Goal: Download file/media: Download file/media

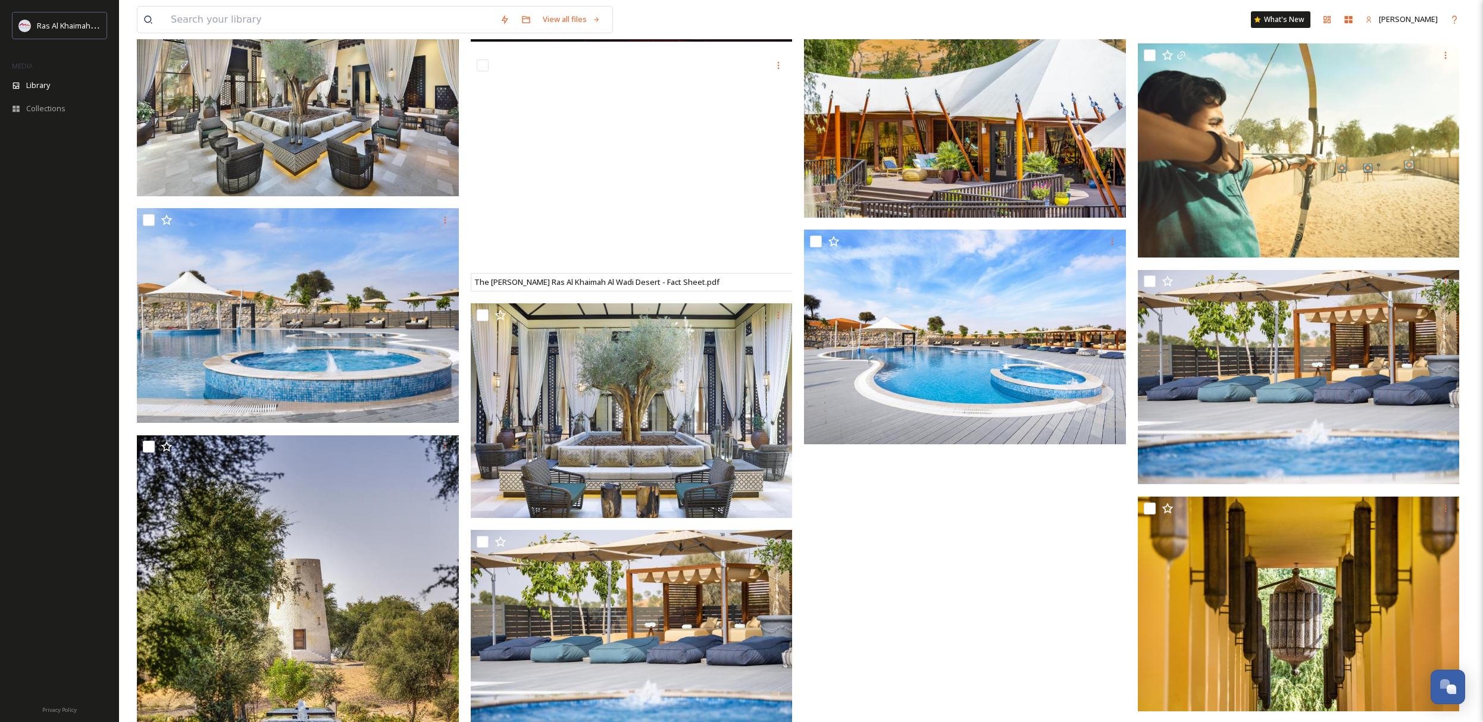
scroll to position [1827, 0]
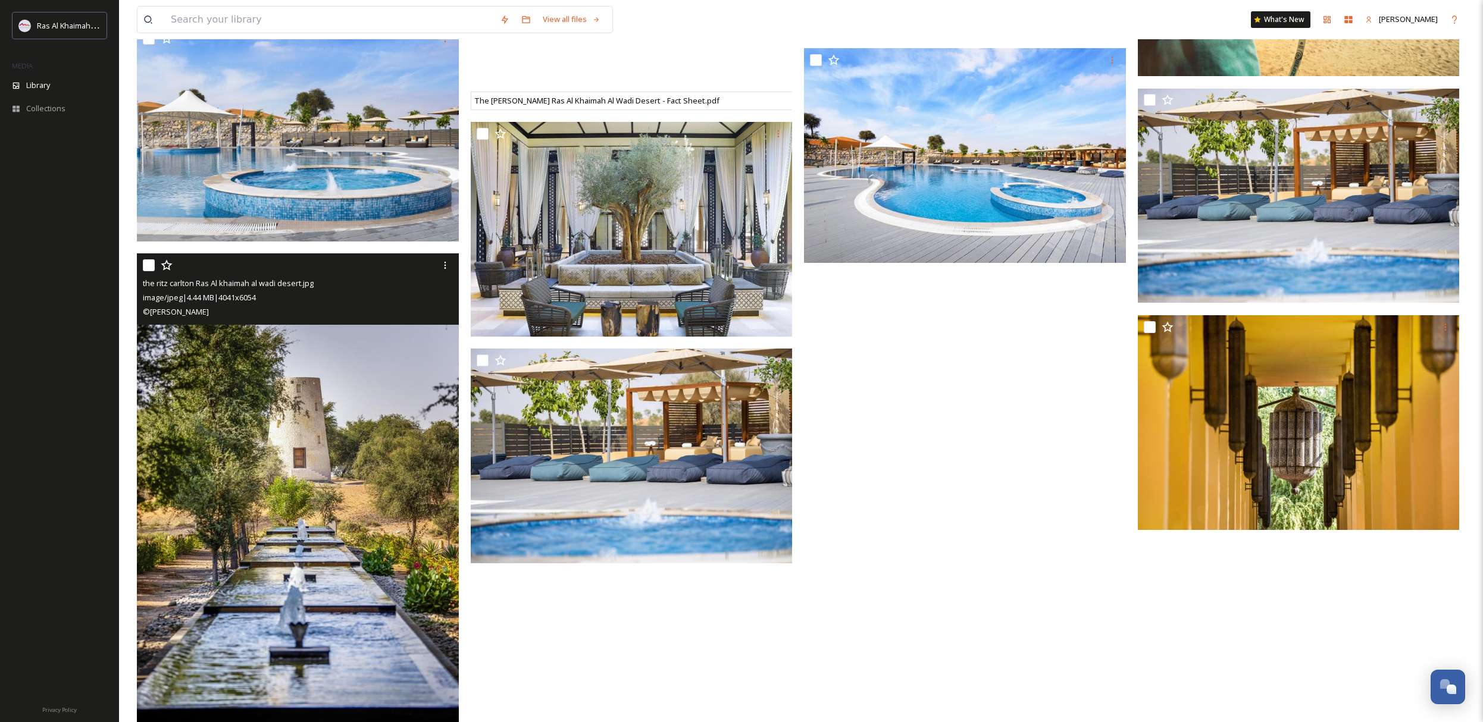
click at [350, 415] on img at bounding box center [298, 495] width 322 height 482
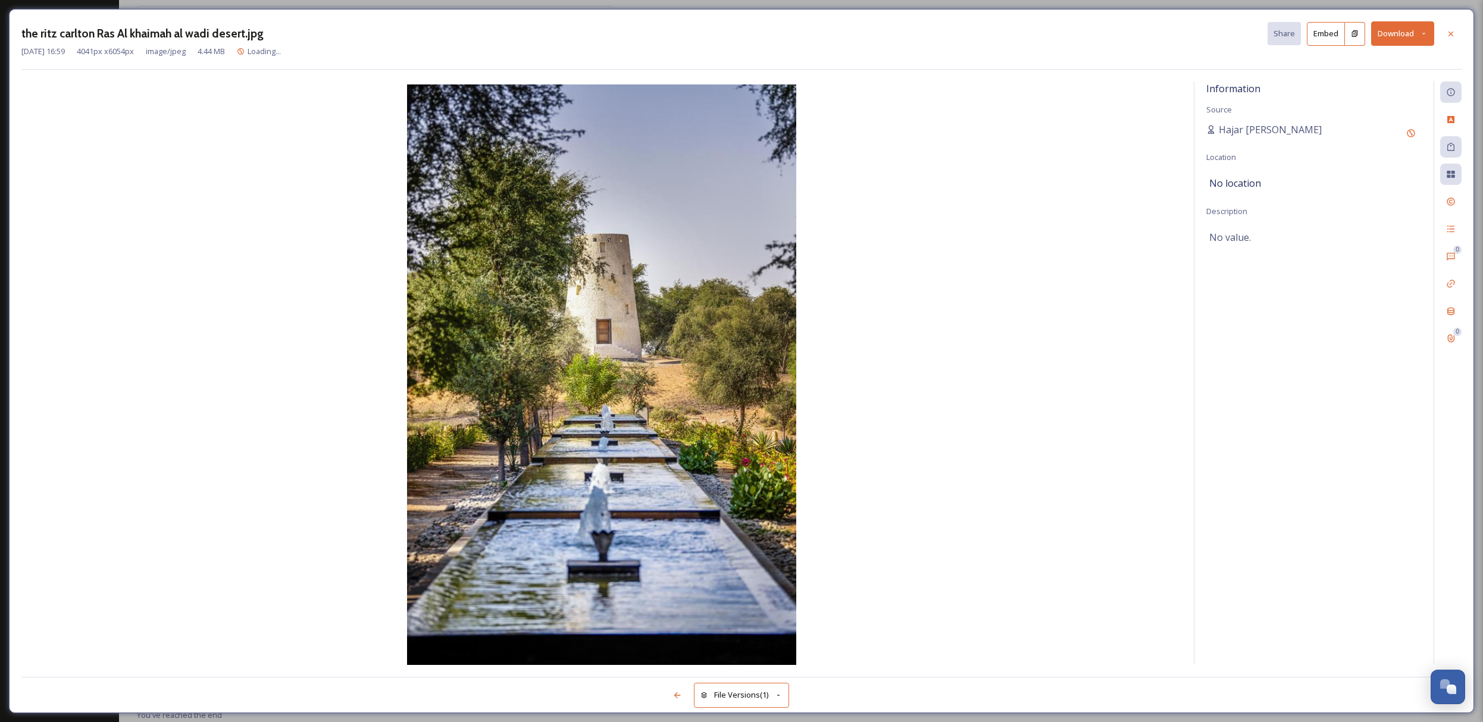
click at [1397, 32] on button "Download" at bounding box center [1402, 33] width 63 height 24
click at [1383, 82] on span "Download Large (1335 x 2000)" at bounding box center [1367, 84] width 105 height 11
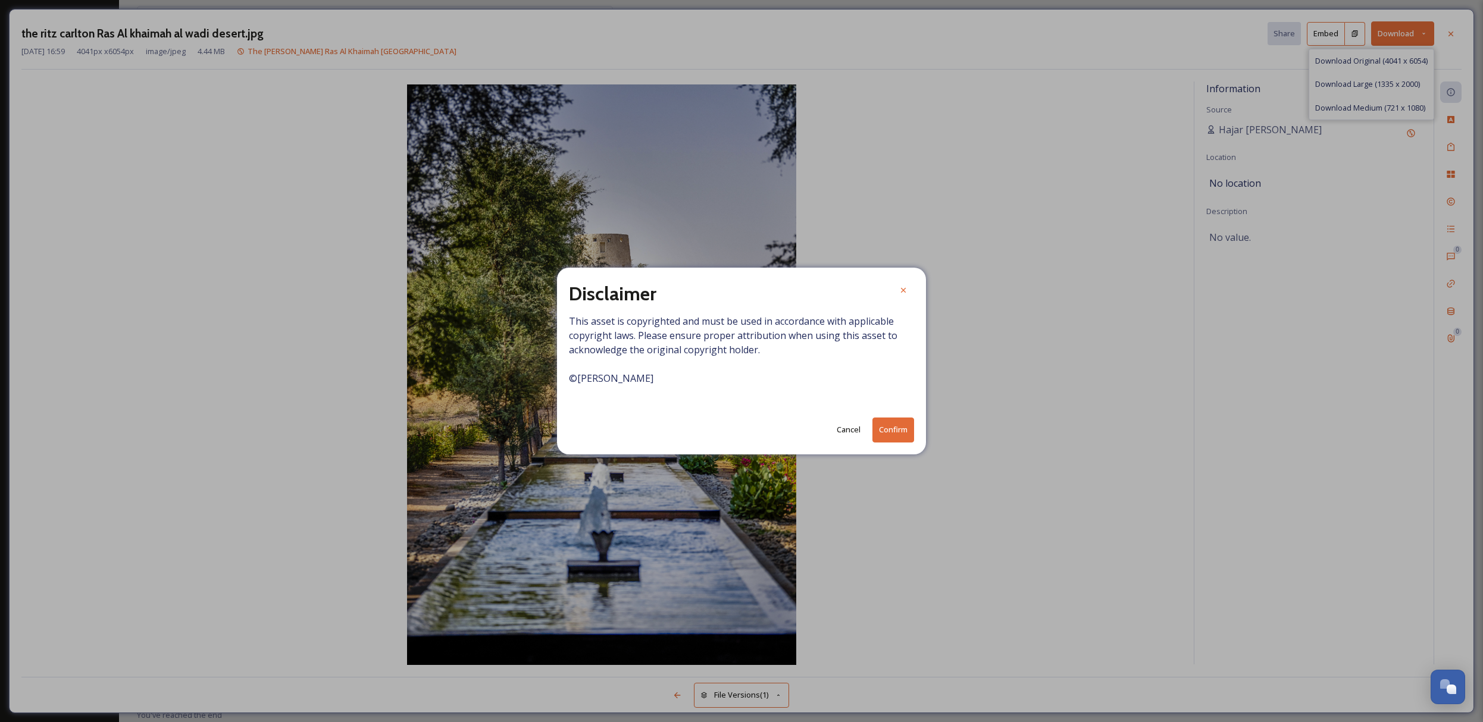
click at [896, 434] on button "Confirm" at bounding box center [893, 430] width 42 height 24
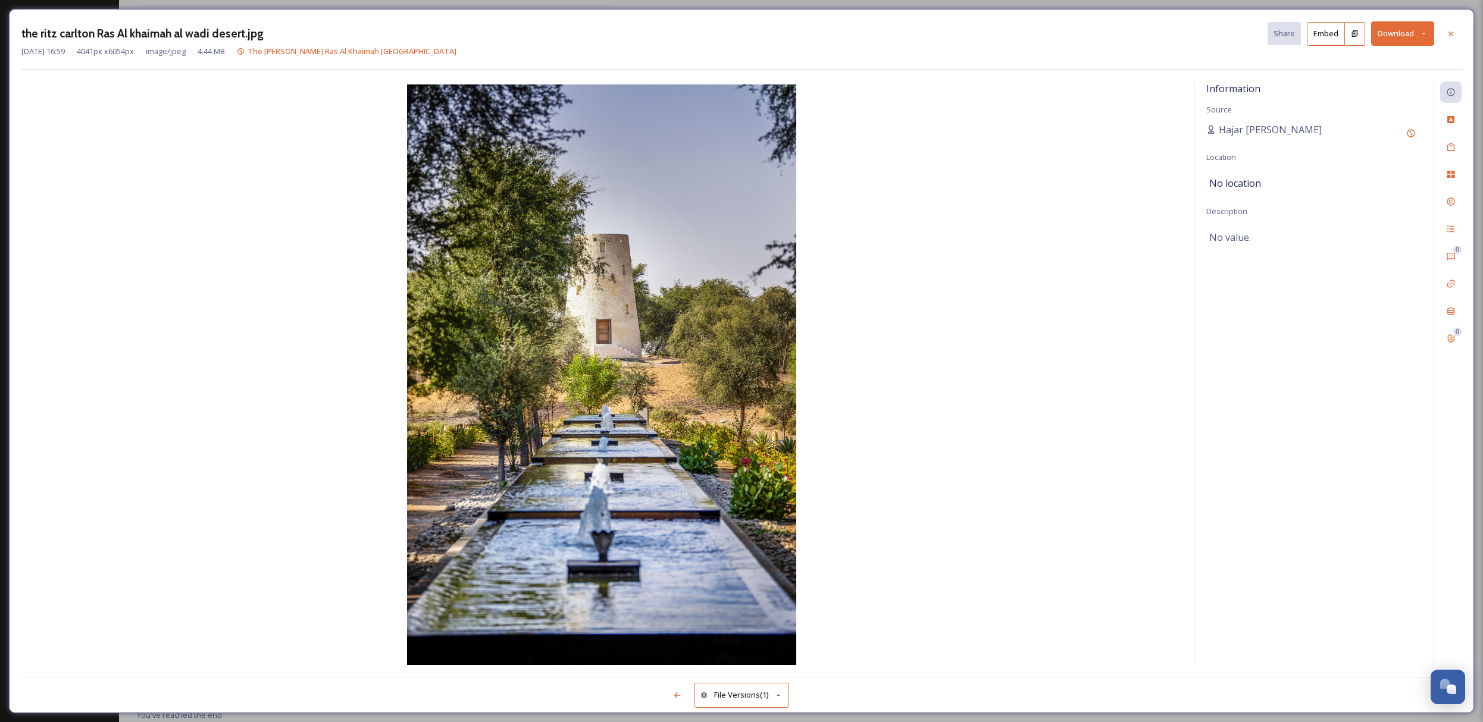
click at [1454, 28] on div at bounding box center [1450, 33] width 21 height 21
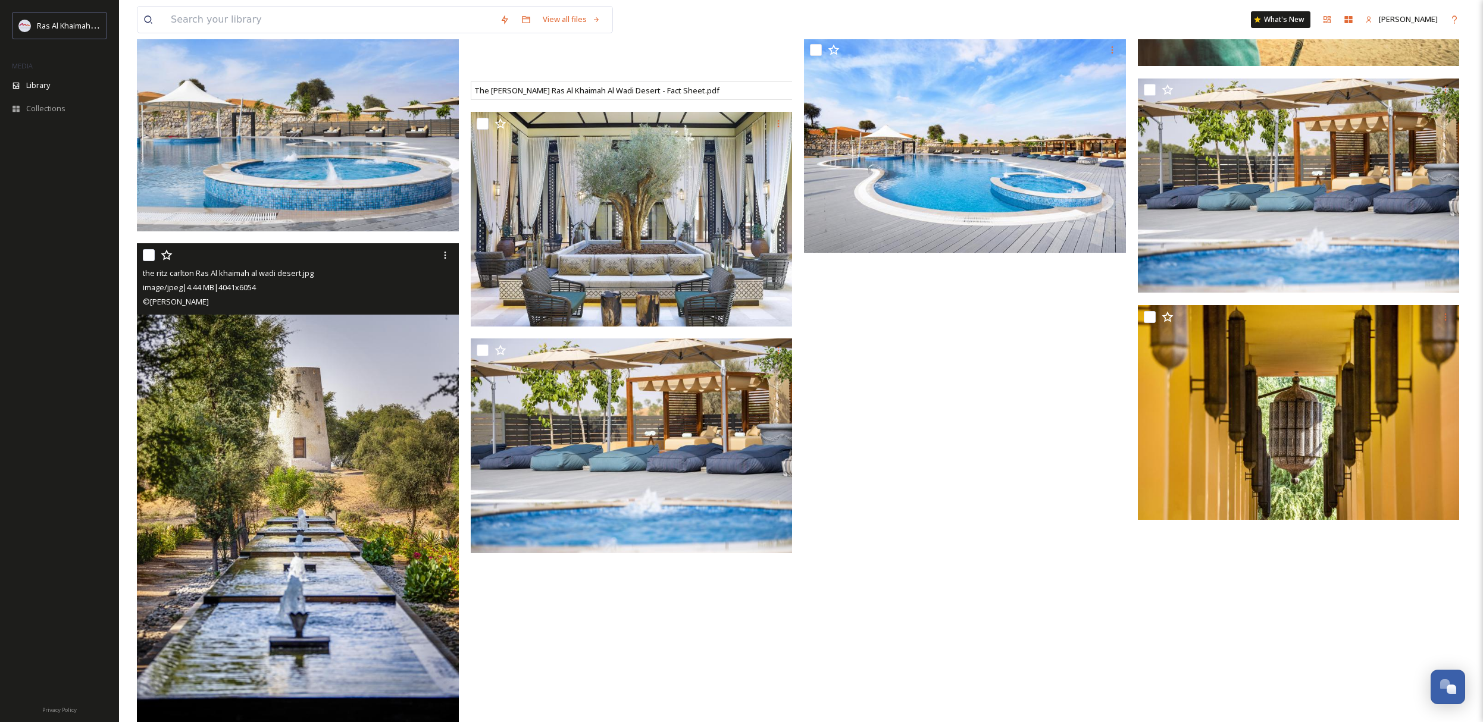
scroll to position [1861, 0]
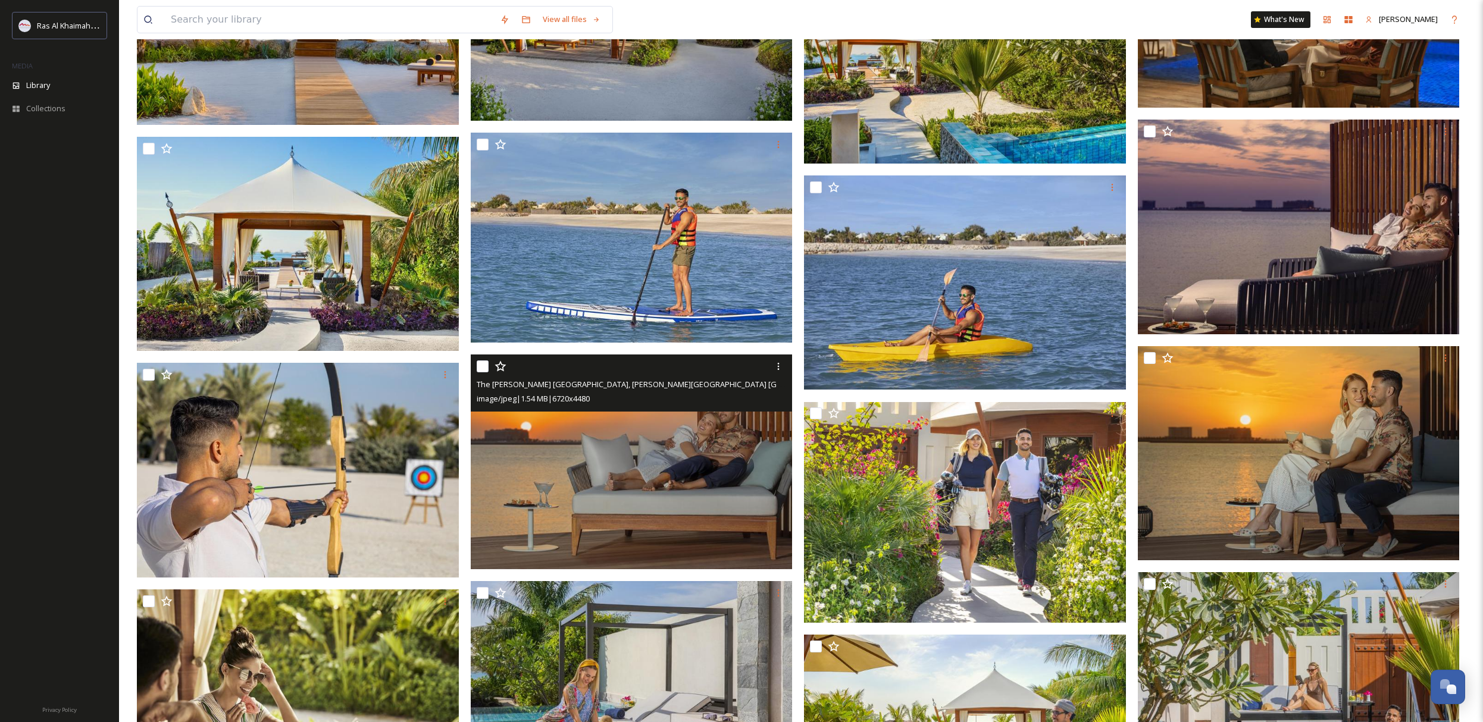
scroll to position [1696, 0]
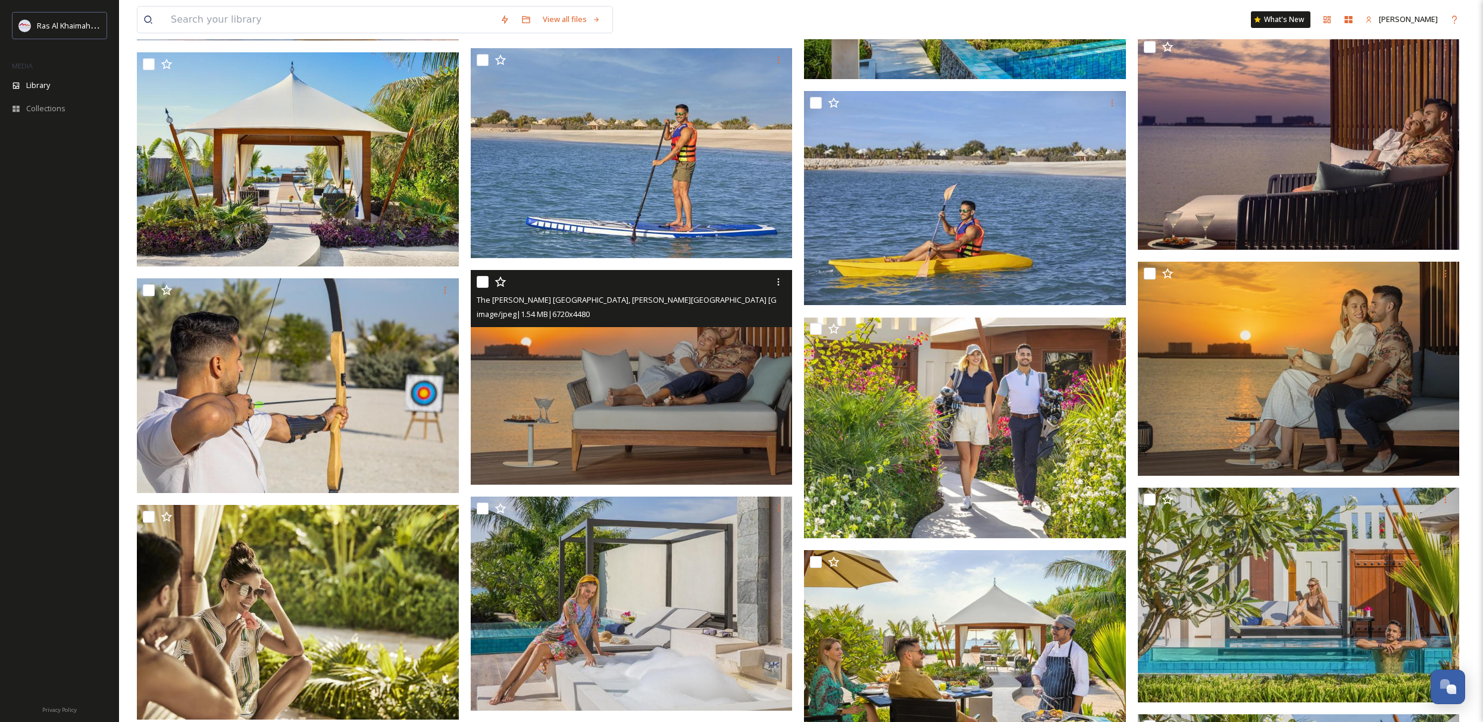
click at [697, 379] on img at bounding box center [632, 377] width 322 height 215
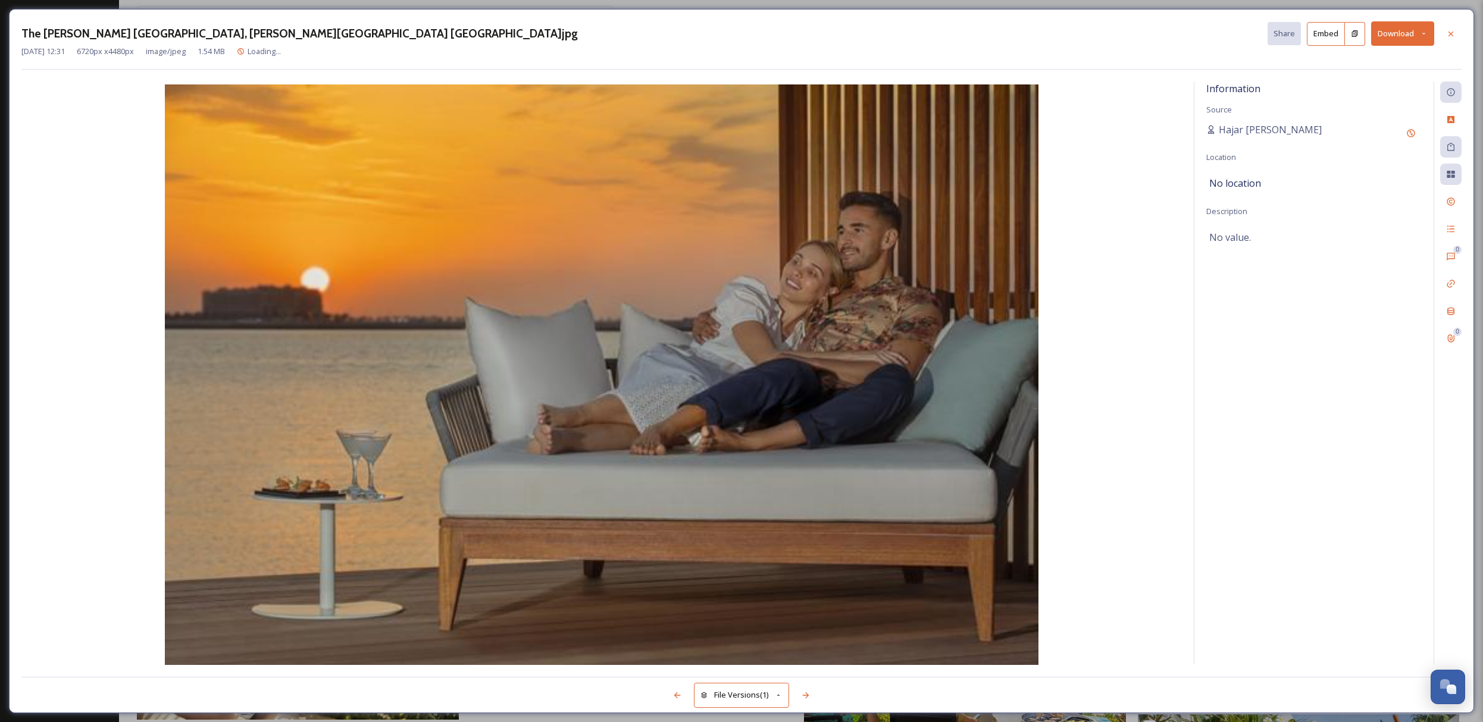
click at [1406, 37] on button "Download" at bounding box center [1402, 33] width 63 height 24
click at [1403, 82] on span "Download Large (2000 x 1333)" at bounding box center [1367, 84] width 105 height 11
click at [1449, 30] on icon at bounding box center [1451, 34] width 10 height 10
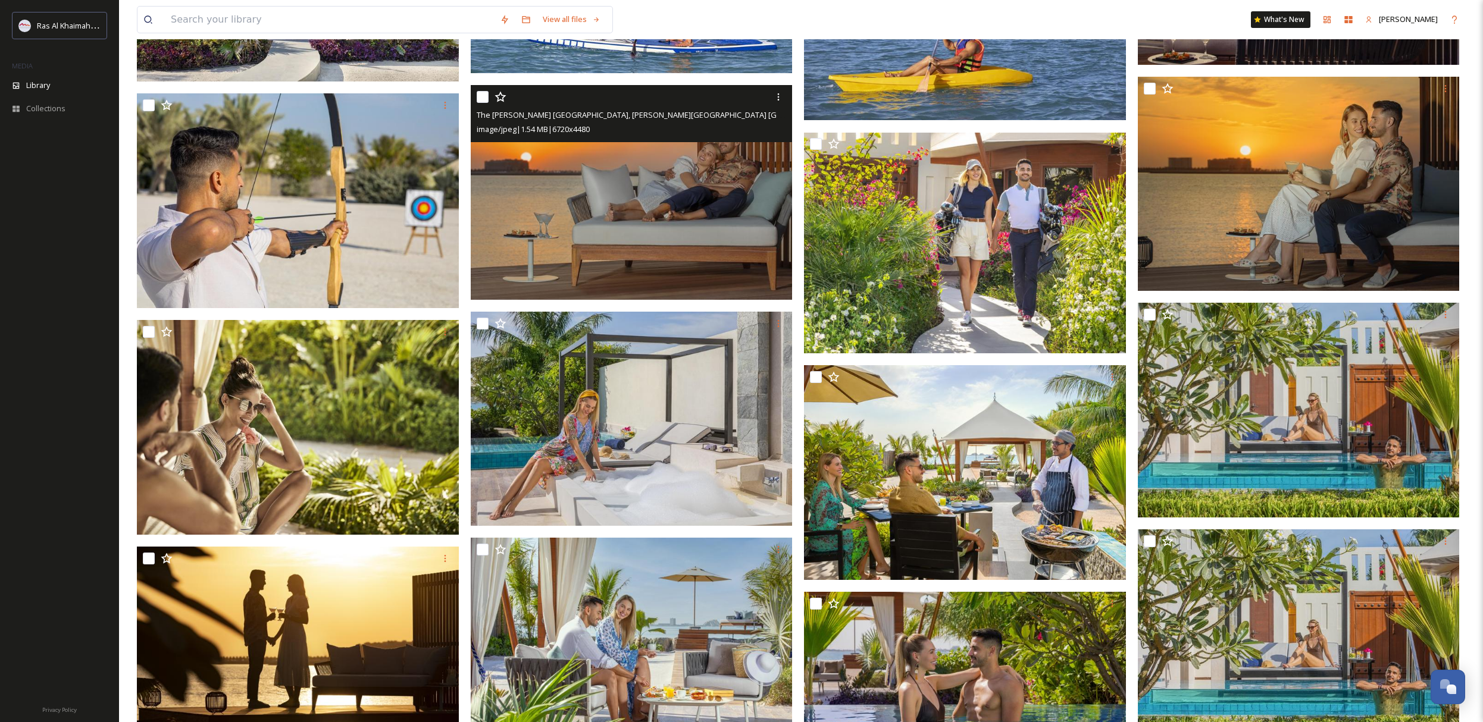
scroll to position [2057, 0]
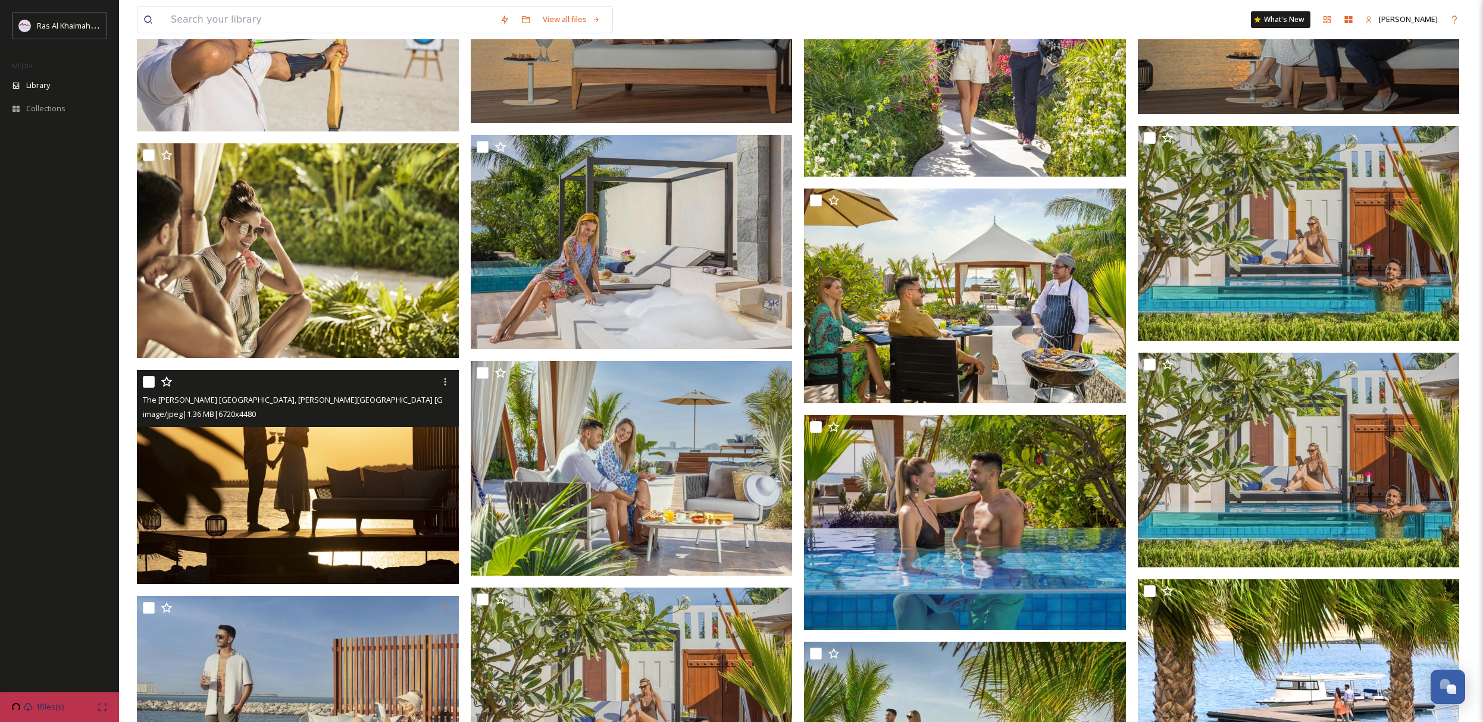
click at [340, 449] on img at bounding box center [298, 477] width 322 height 215
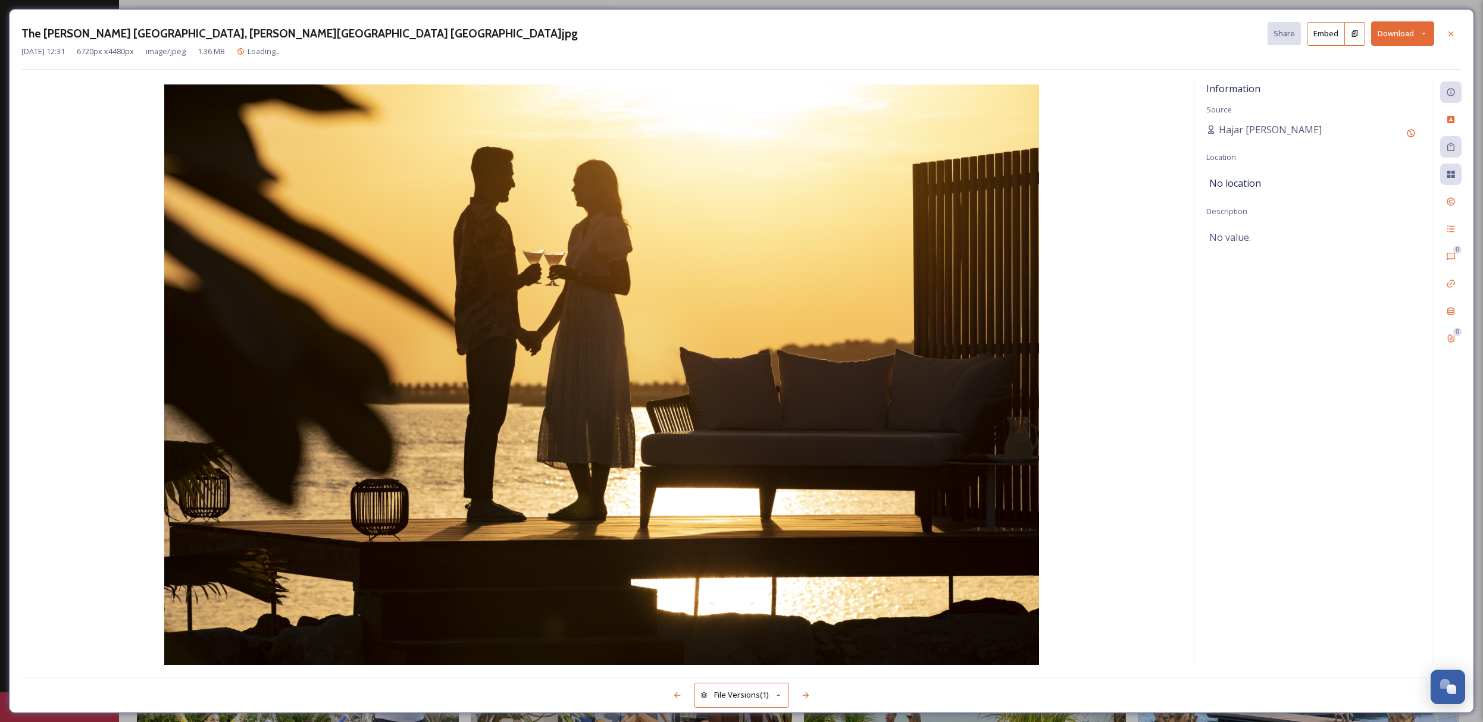
click at [1399, 46] on div "Mar 08 2024 12:31 6720 px x 4480 px image/jpeg 1.36 MB Loading..." at bounding box center [741, 51] width 1440 height 11
click at [1403, 37] on button "Download" at bounding box center [1402, 33] width 63 height 24
click at [1386, 79] on span "Download Large (2000 x 1333)" at bounding box center [1367, 84] width 105 height 11
click at [1453, 31] on icon at bounding box center [1451, 34] width 10 height 10
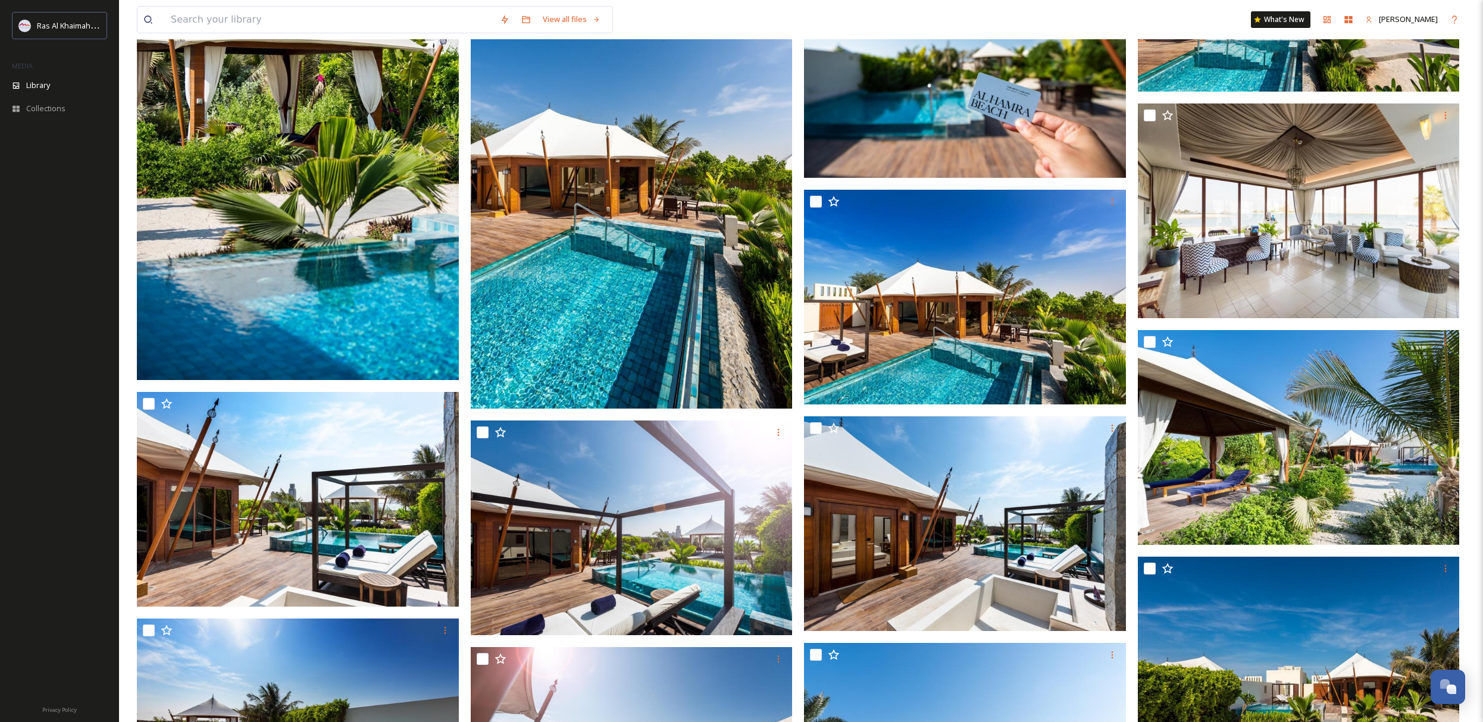
scroll to position [6222, 0]
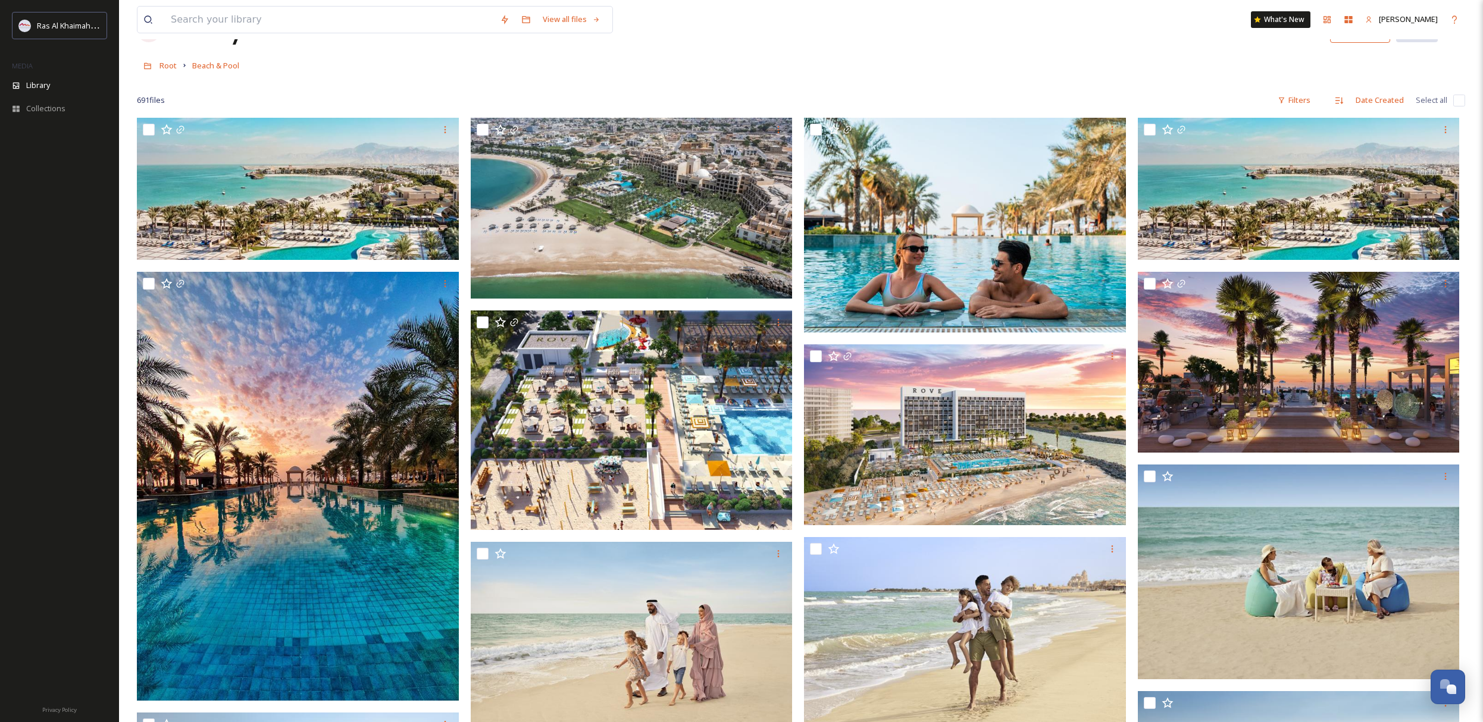
scroll to position [49, 0]
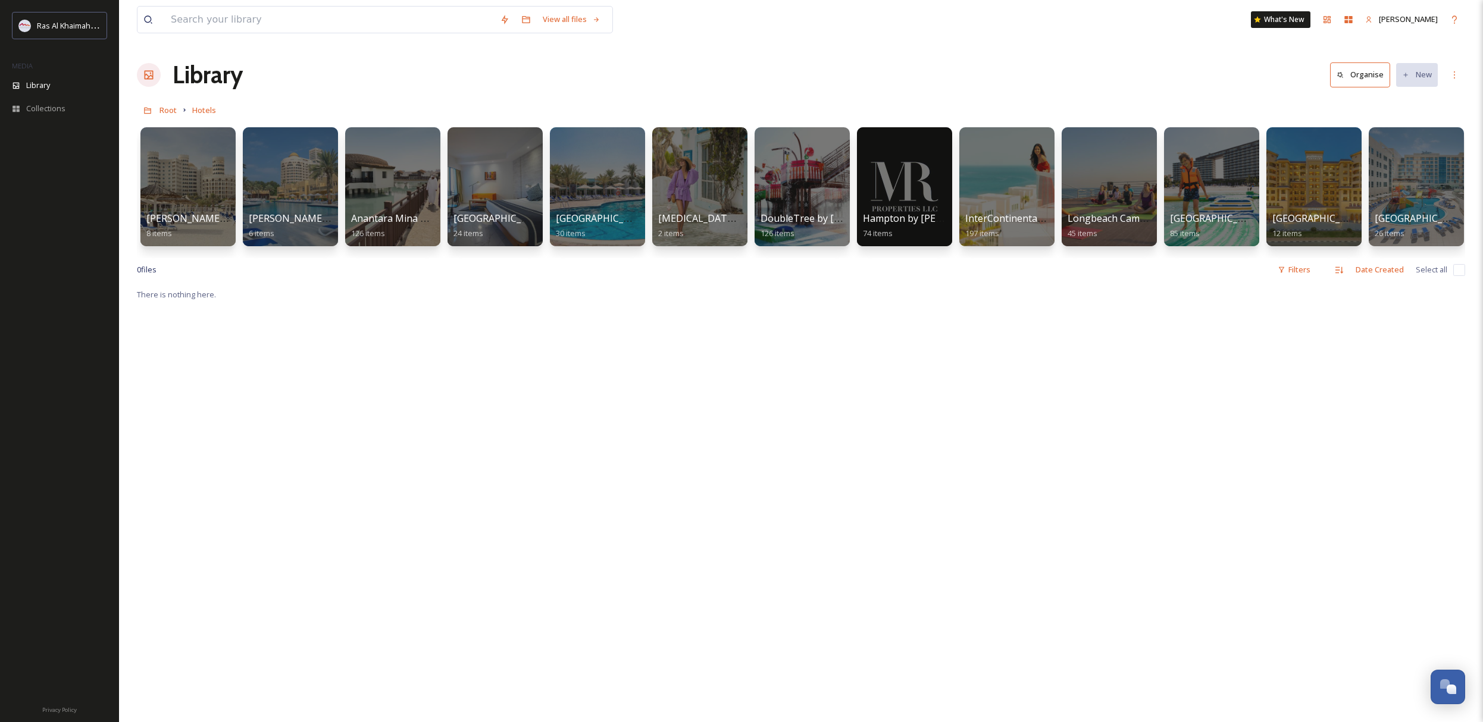
scroll to position [0, 1026]
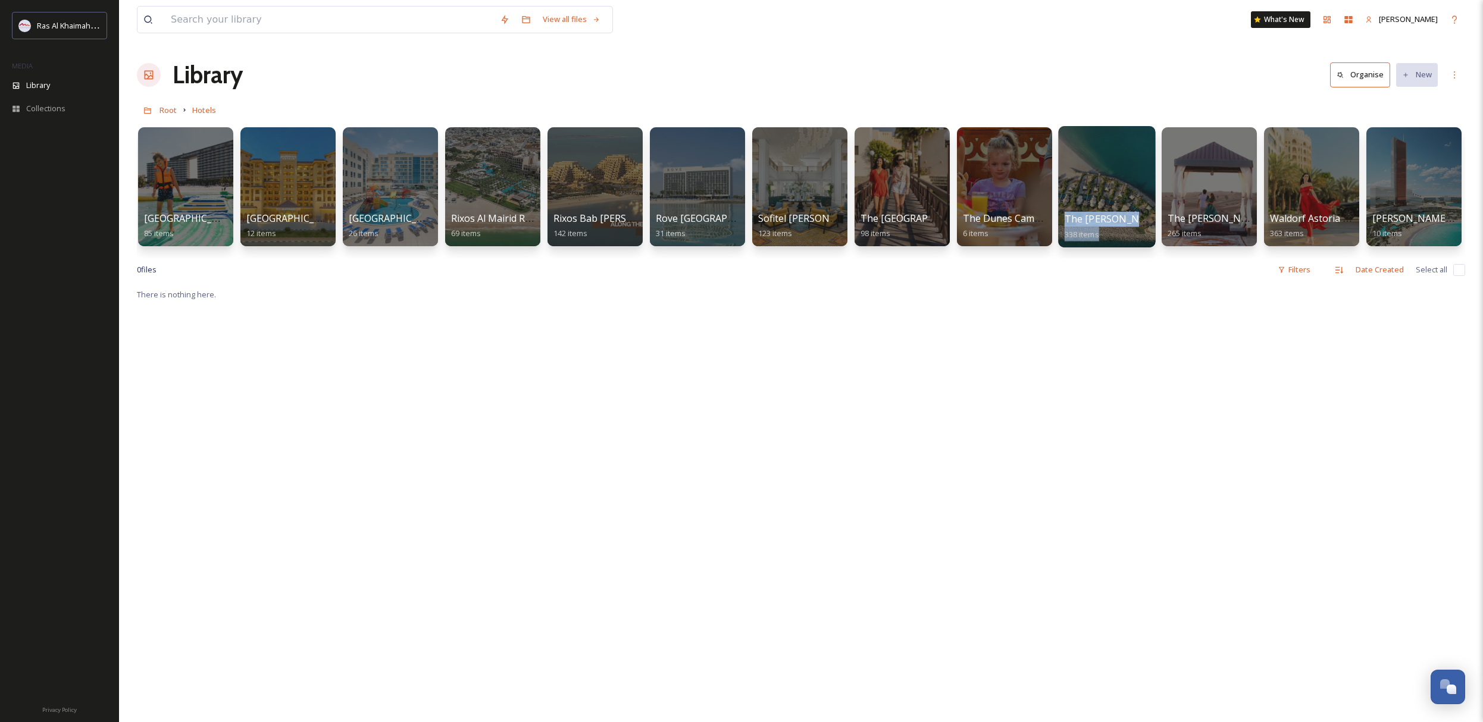
click at [1087, 200] on div at bounding box center [1106, 186] width 97 height 121
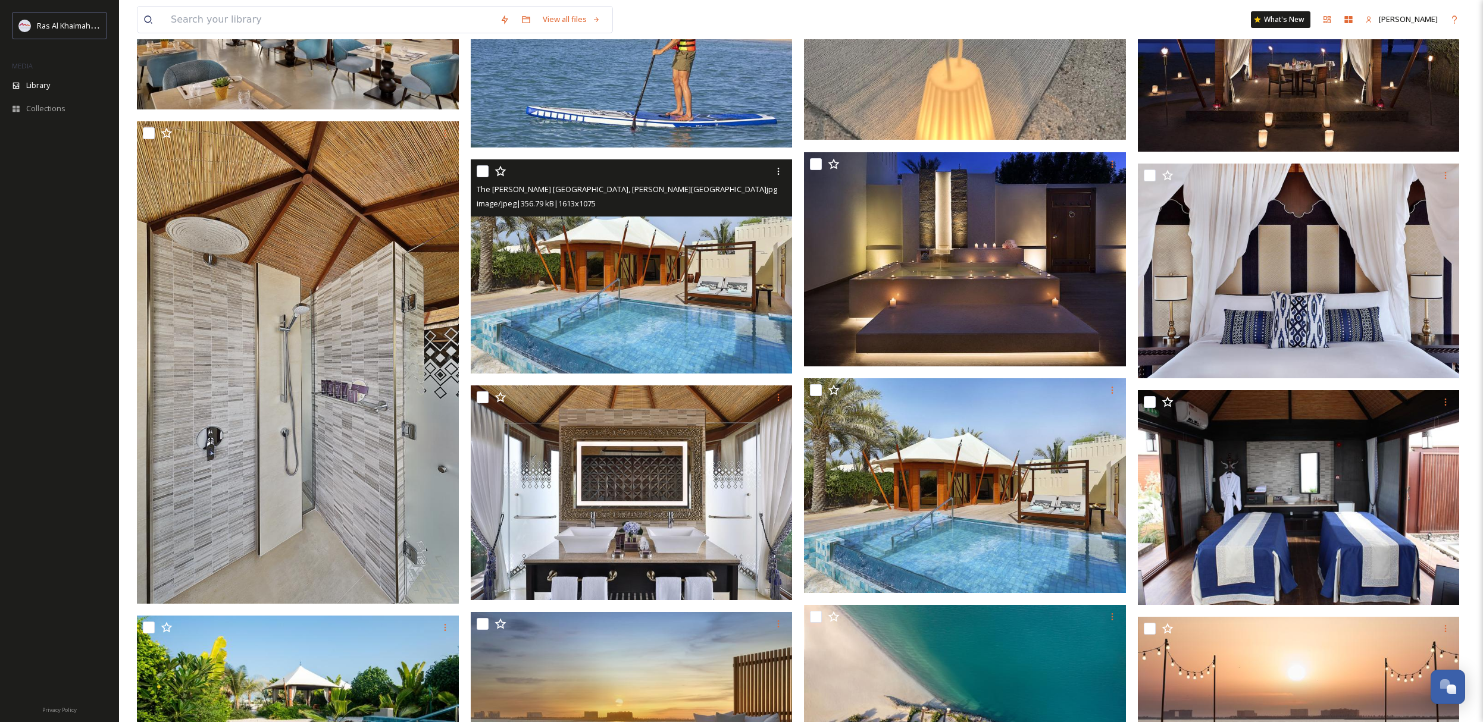
scroll to position [510, 0]
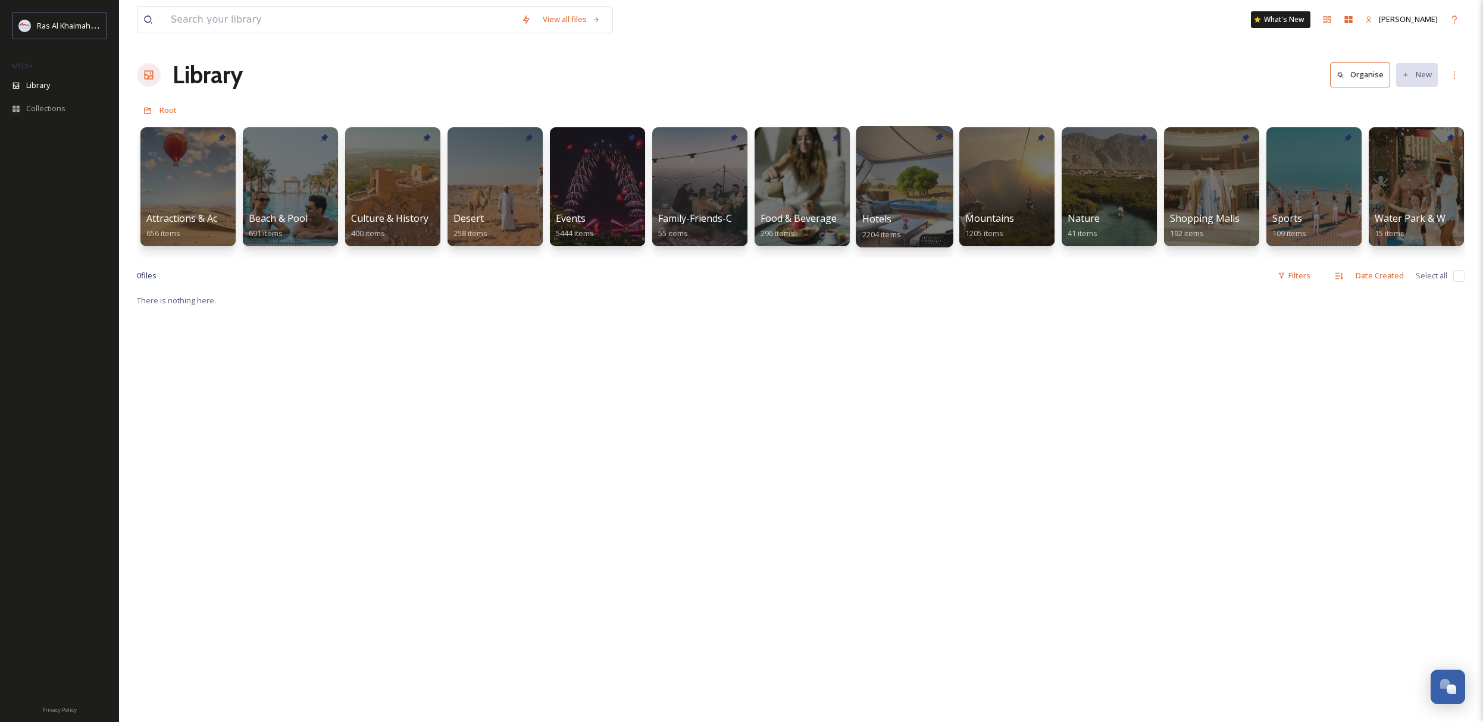
click at [895, 199] on div at bounding box center [904, 186] width 97 height 121
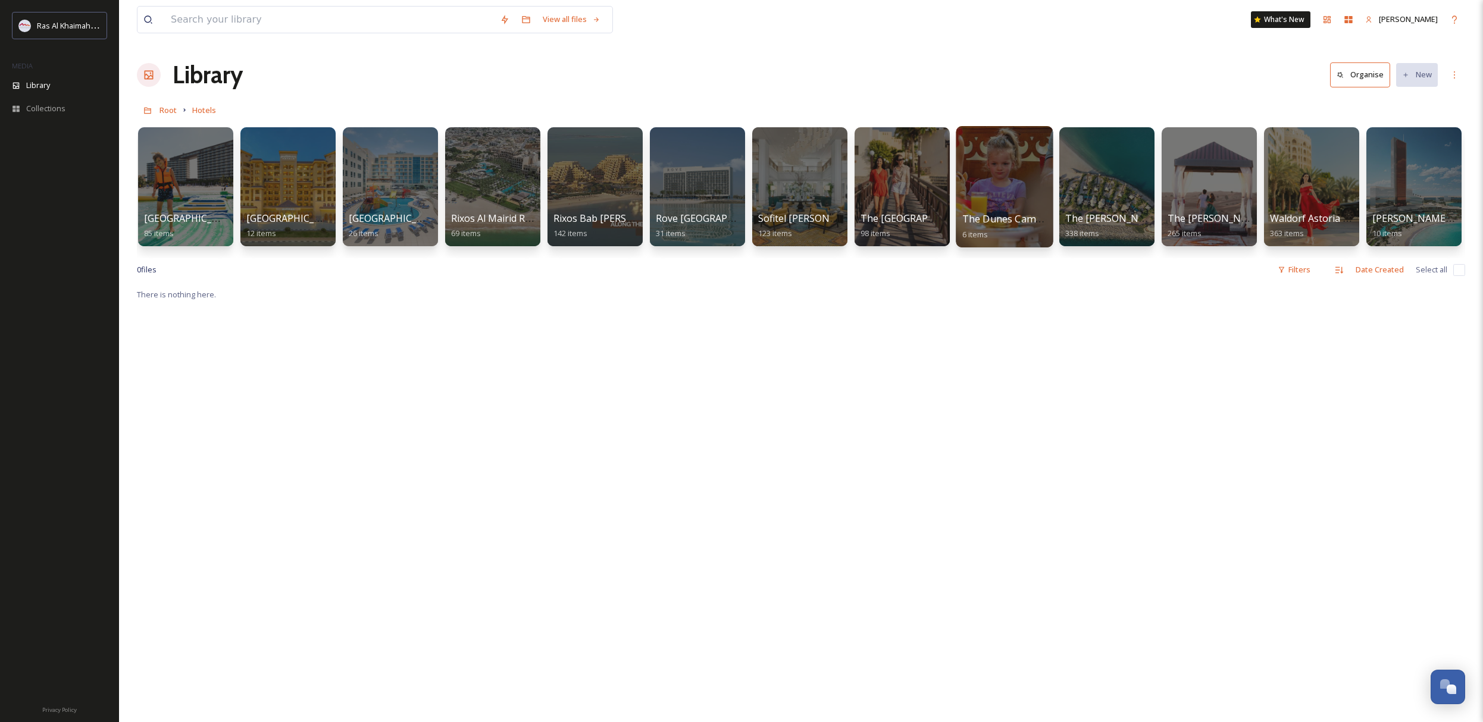
drag, startPoint x: 1114, startPoint y: 207, endPoint x: 987, endPoint y: 200, distance: 127.0
click at [183, 33] on div "View all files" at bounding box center [375, 19] width 476 height 27
click at [189, 21] on input at bounding box center [329, 20] width 329 height 26
type input "desert"
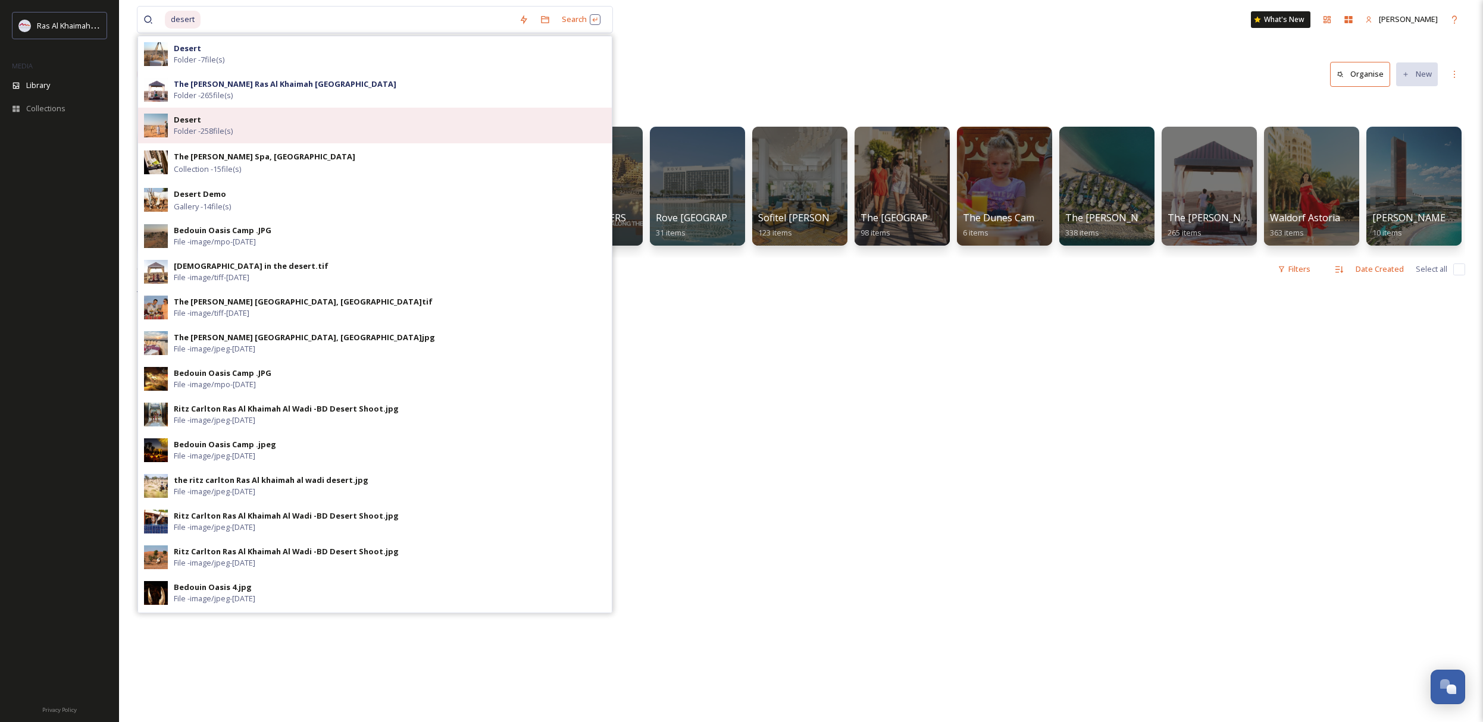
click at [224, 121] on div "Desert Folder - 258 file(s)" at bounding box center [390, 125] width 432 height 23
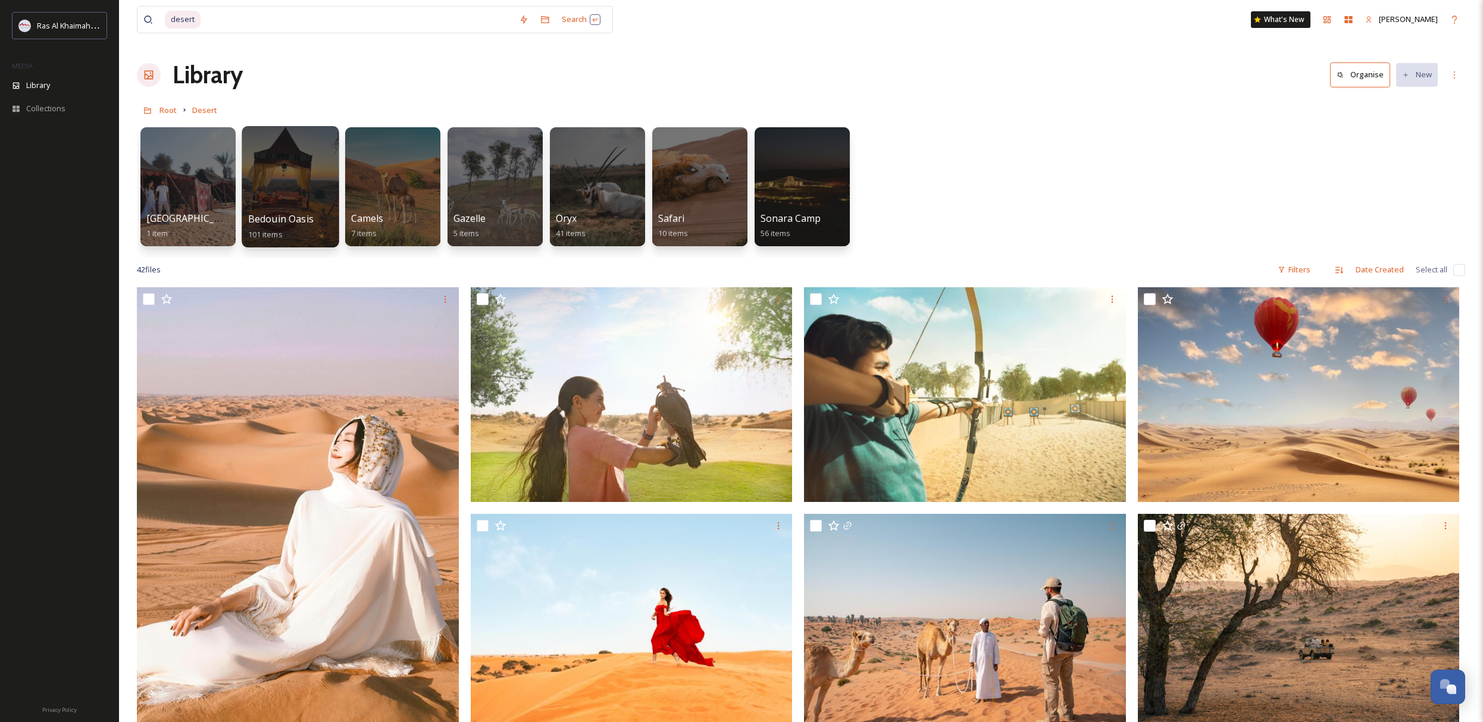
click at [264, 188] on div at bounding box center [290, 186] width 97 height 121
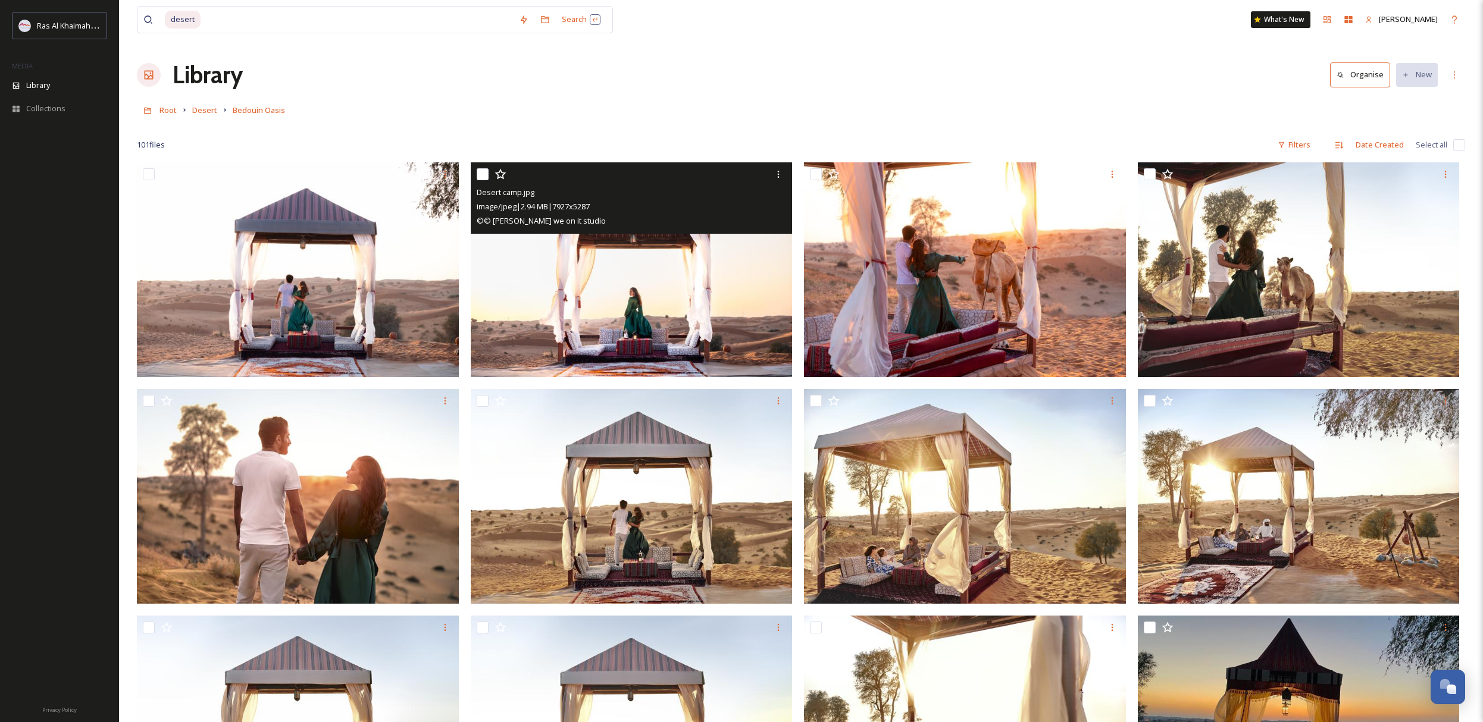
click at [646, 312] on img at bounding box center [632, 269] width 322 height 215
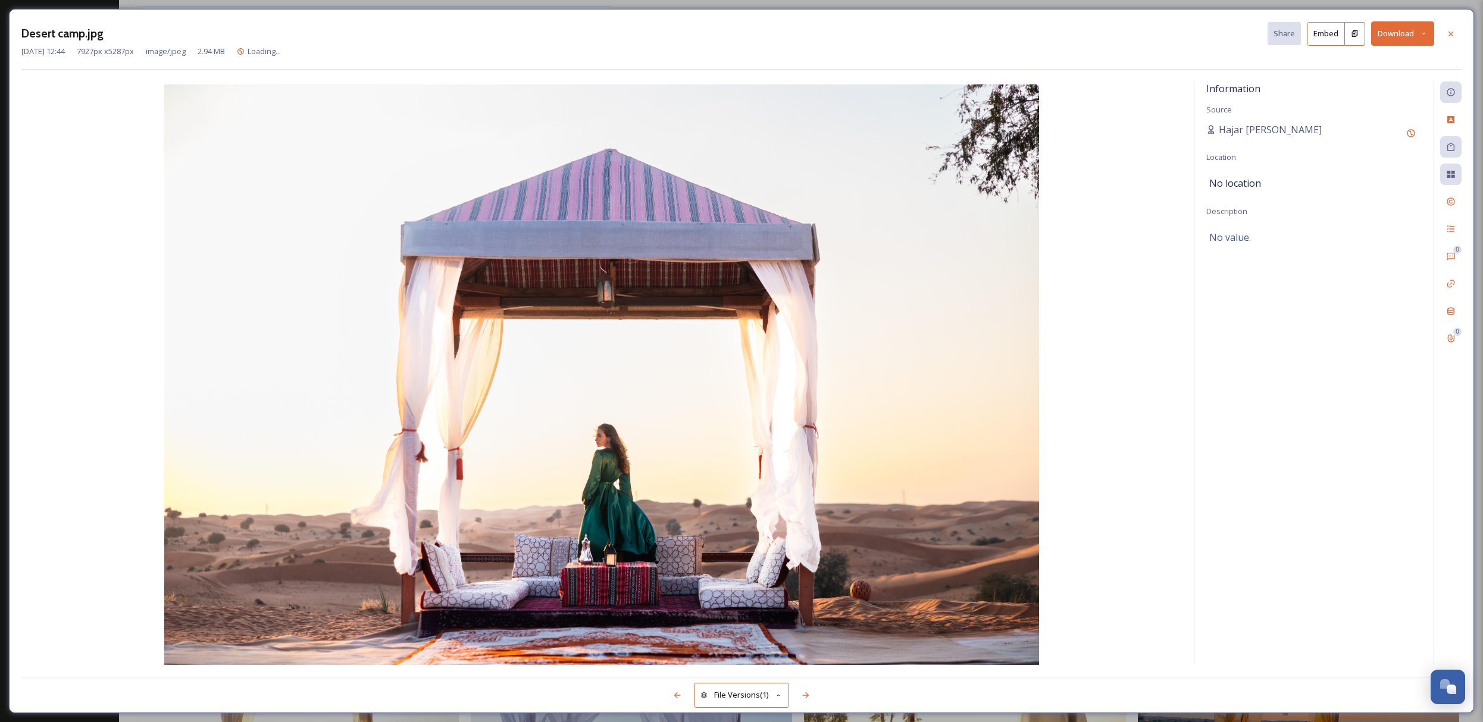
click at [1416, 33] on button "Download" at bounding box center [1402, 33] width 63 height 24
click at [1398, 80] on span "Download Large (2000 x 1334)" at bounding box center [1367, 84] width 105 height 11
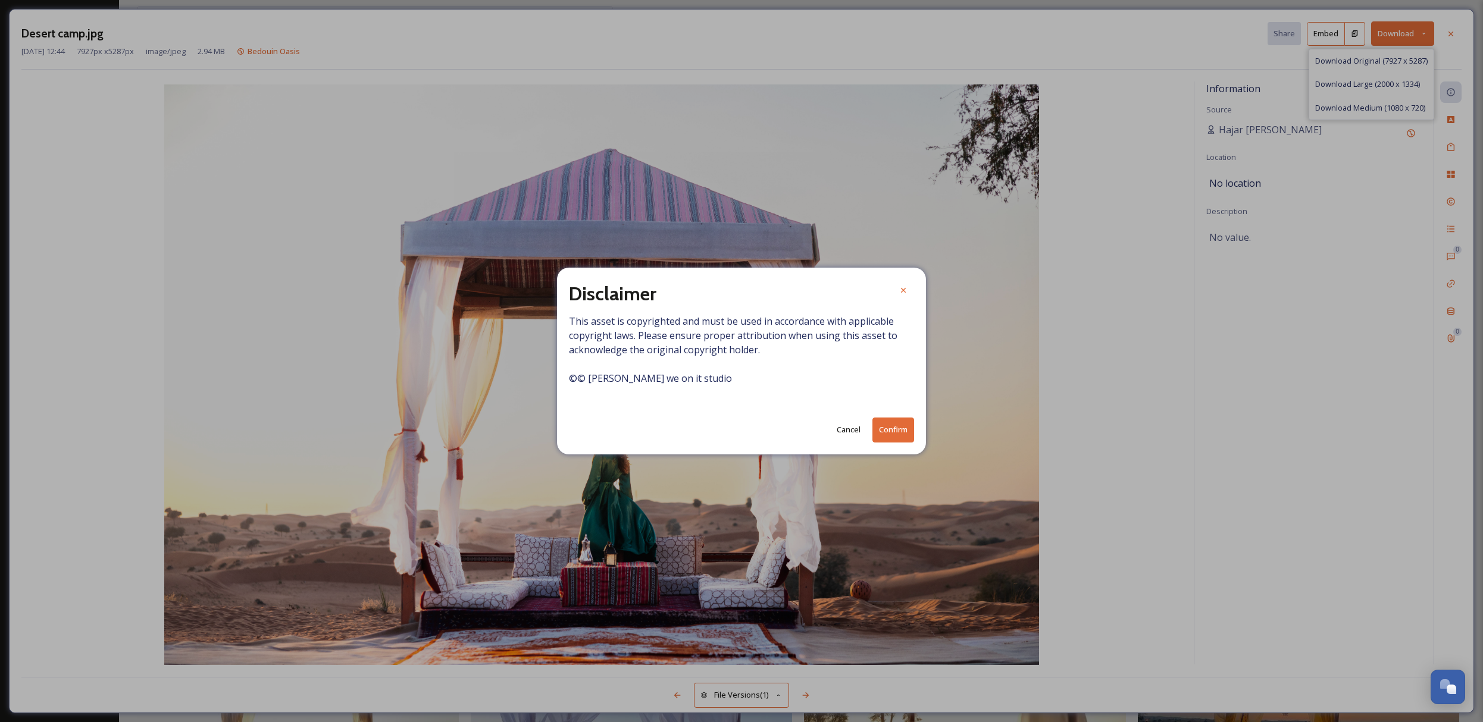
click at [884, 430] on button "Confirm" at bounding box center [893, 430] width 42 height 24
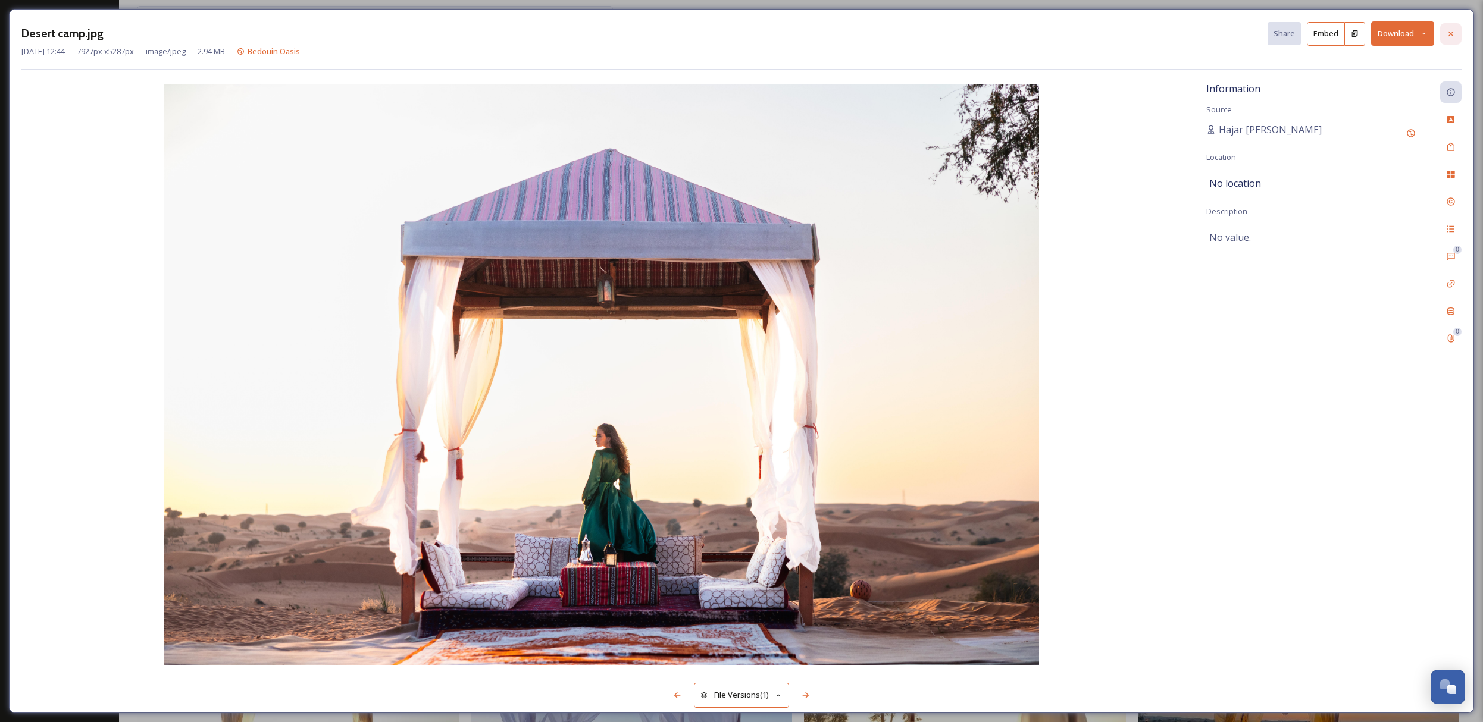
click at [1460, 35] on div at bounding box center [1450, 33] width 21 height 21
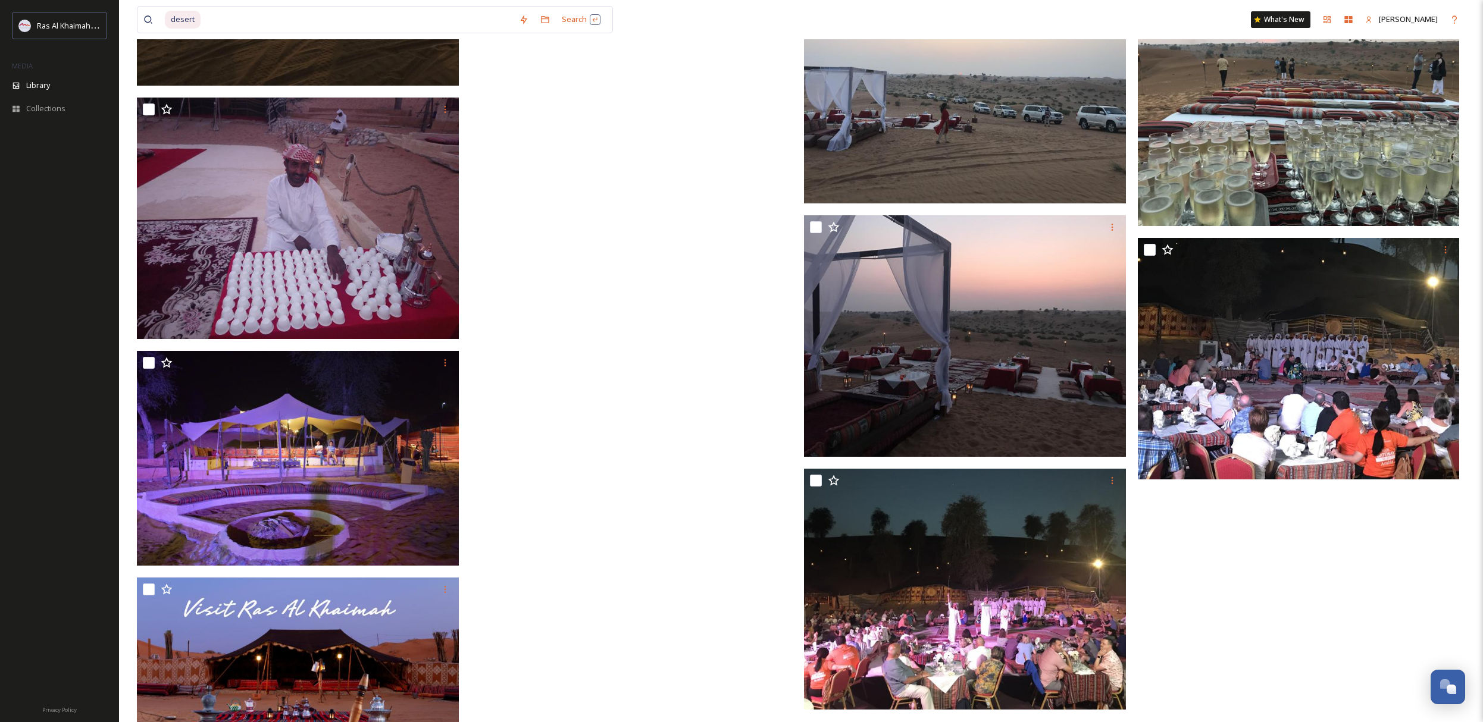
scroll to position [5417, 0]
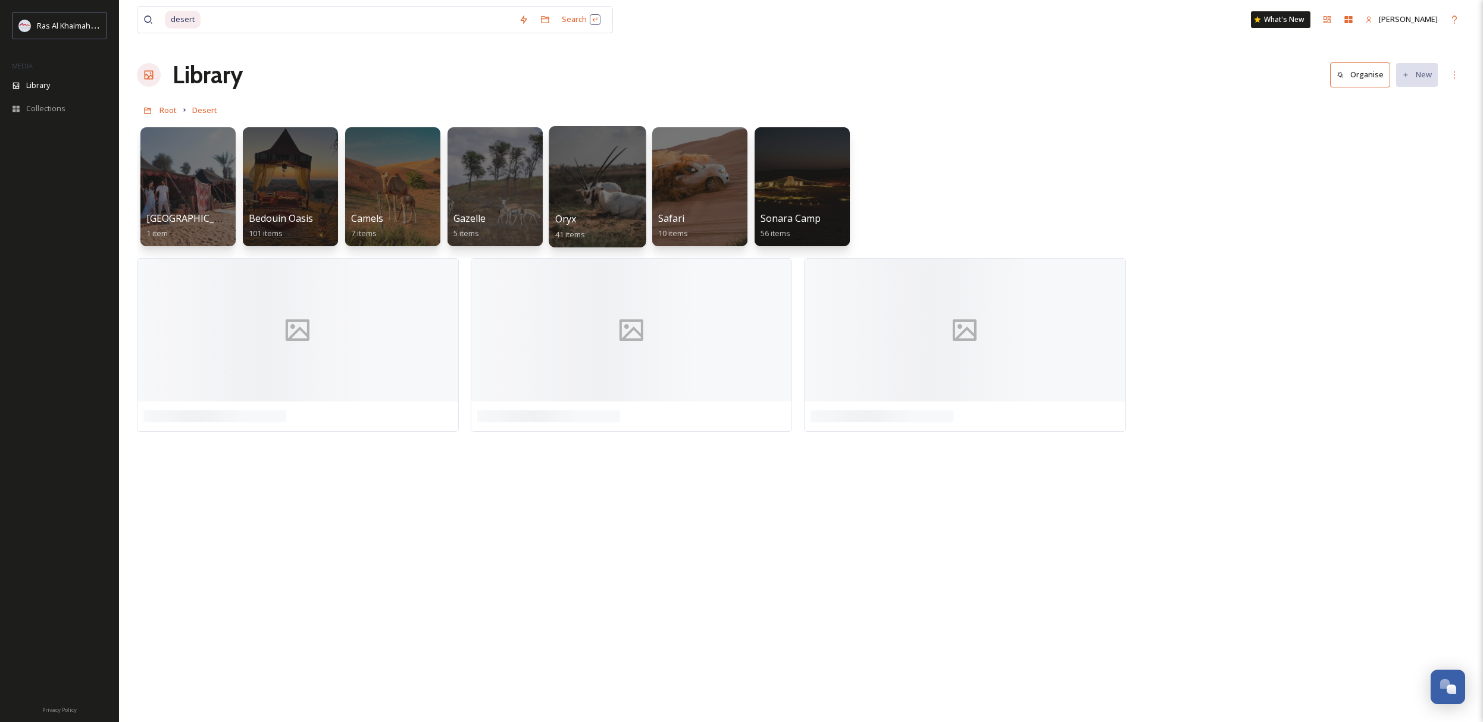
click at [587, 197] on div at bounding box center [597, 186] width 97 height 121
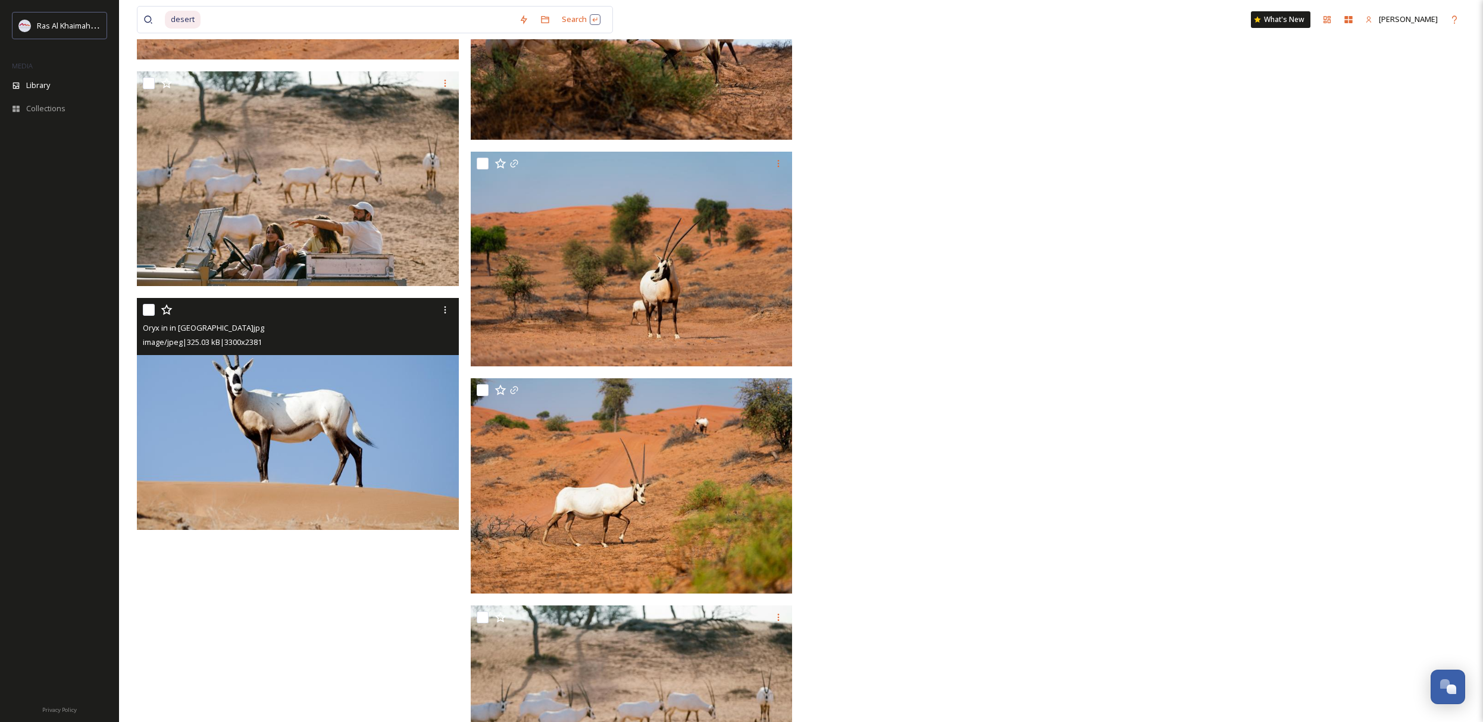
scroll to position [2361, 0]
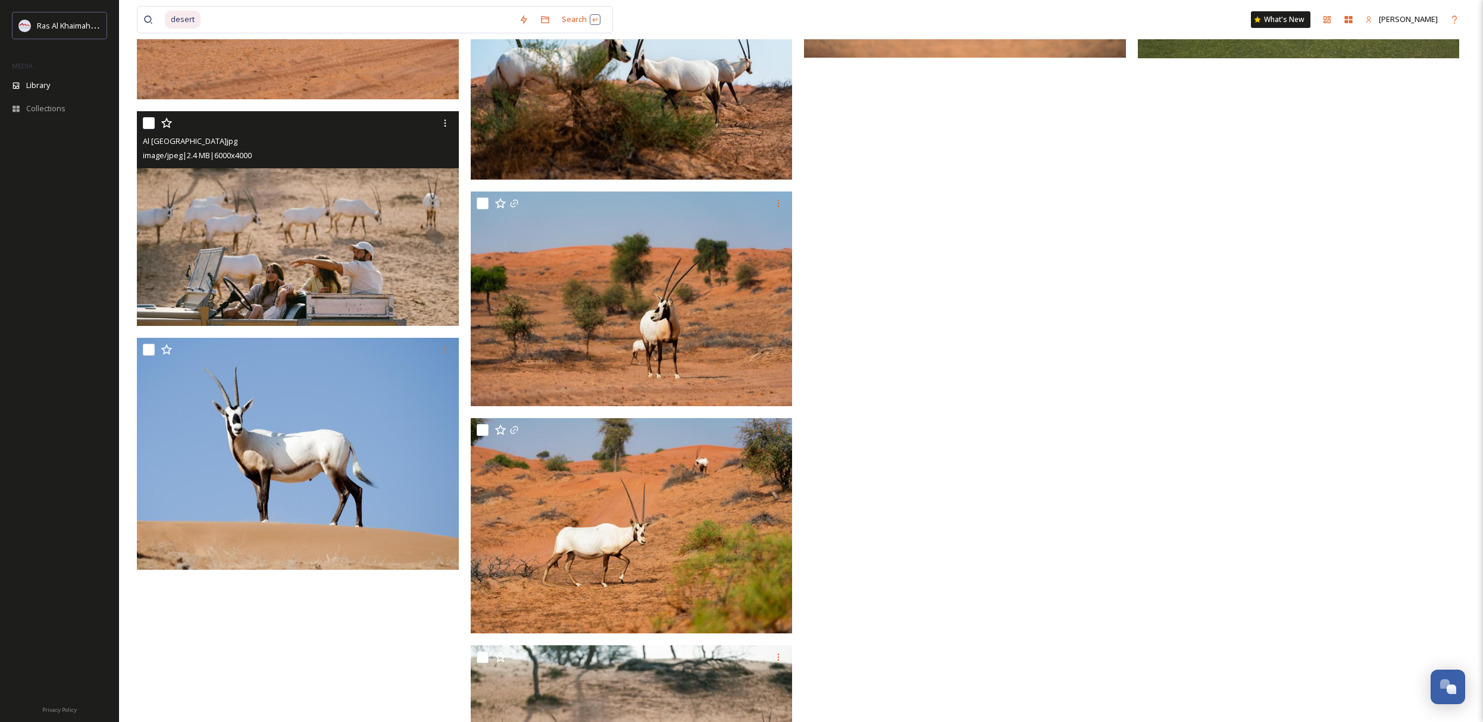
click at [332, 203] on img at bounding box center [298, 218] width 322 height 215
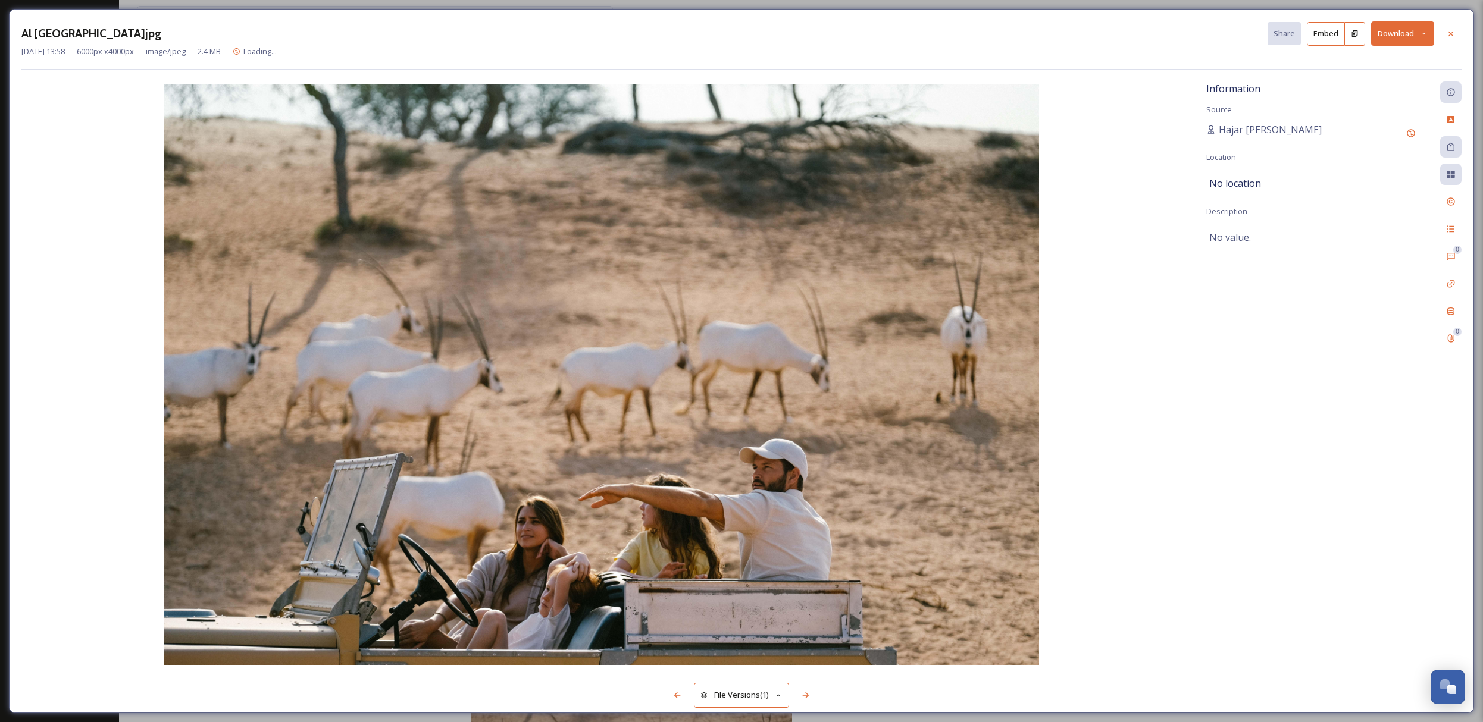
click at [1422, 37] on icon at bounding box center [1424, 34] width 8 height 8
click at [1398, 74] on div "Download Large (2000 x 1333)" at bounding box center [1371, 84] width 124 height 23
click at [1449, 32] on icon at bounding box center [1451, 34] width 10 height 10
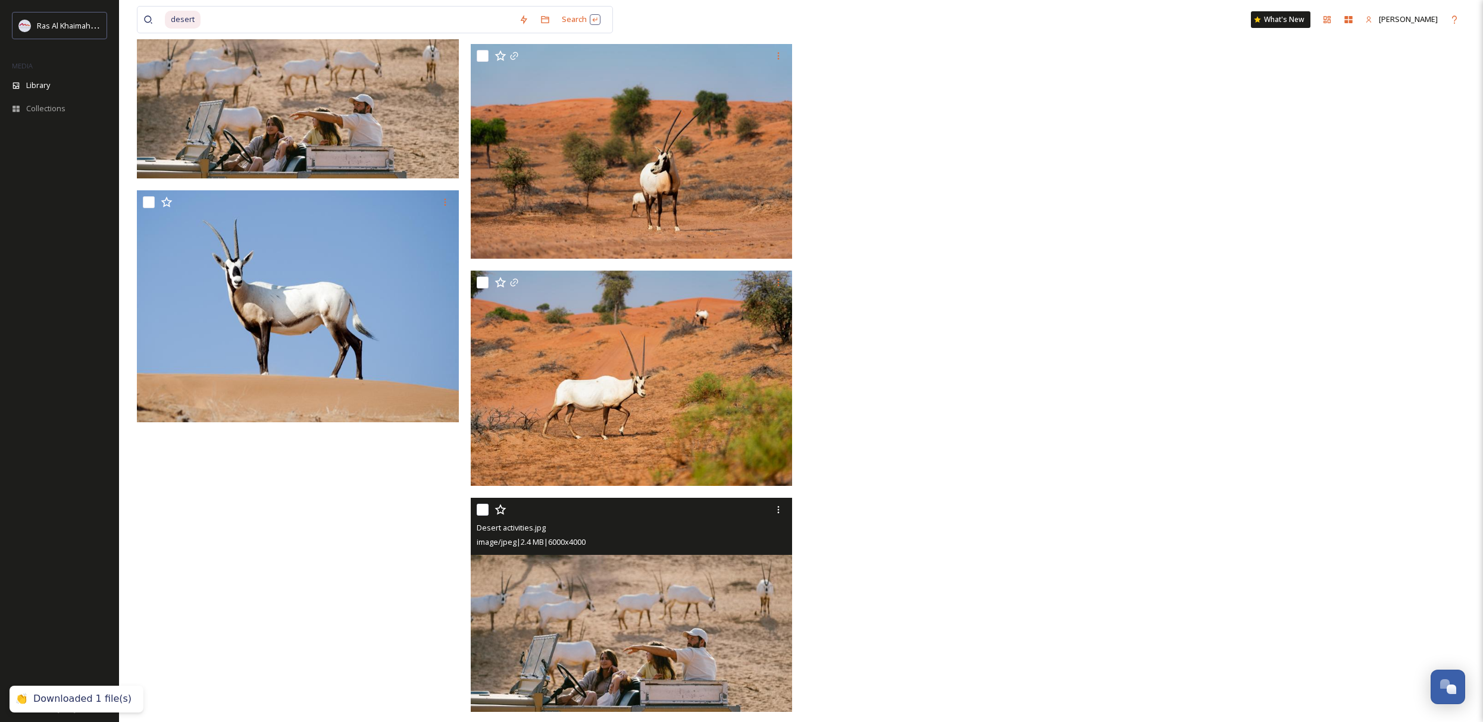
scroll to position [2511, 0]
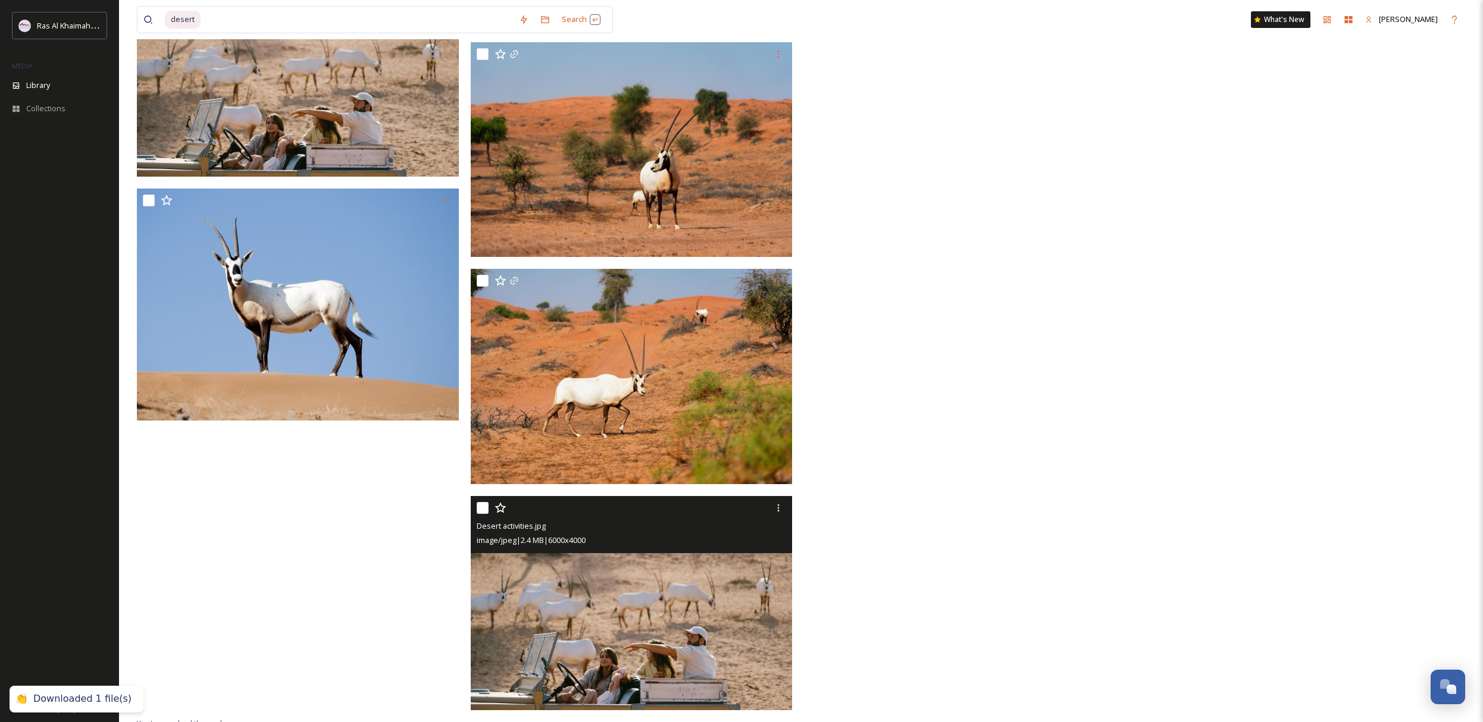
click at [590, 549] on div "Desert activities.jpg image/jpeg | 2.4 MB | 6000 x 4000" at bounding box center [632, 524] width 322 height 57
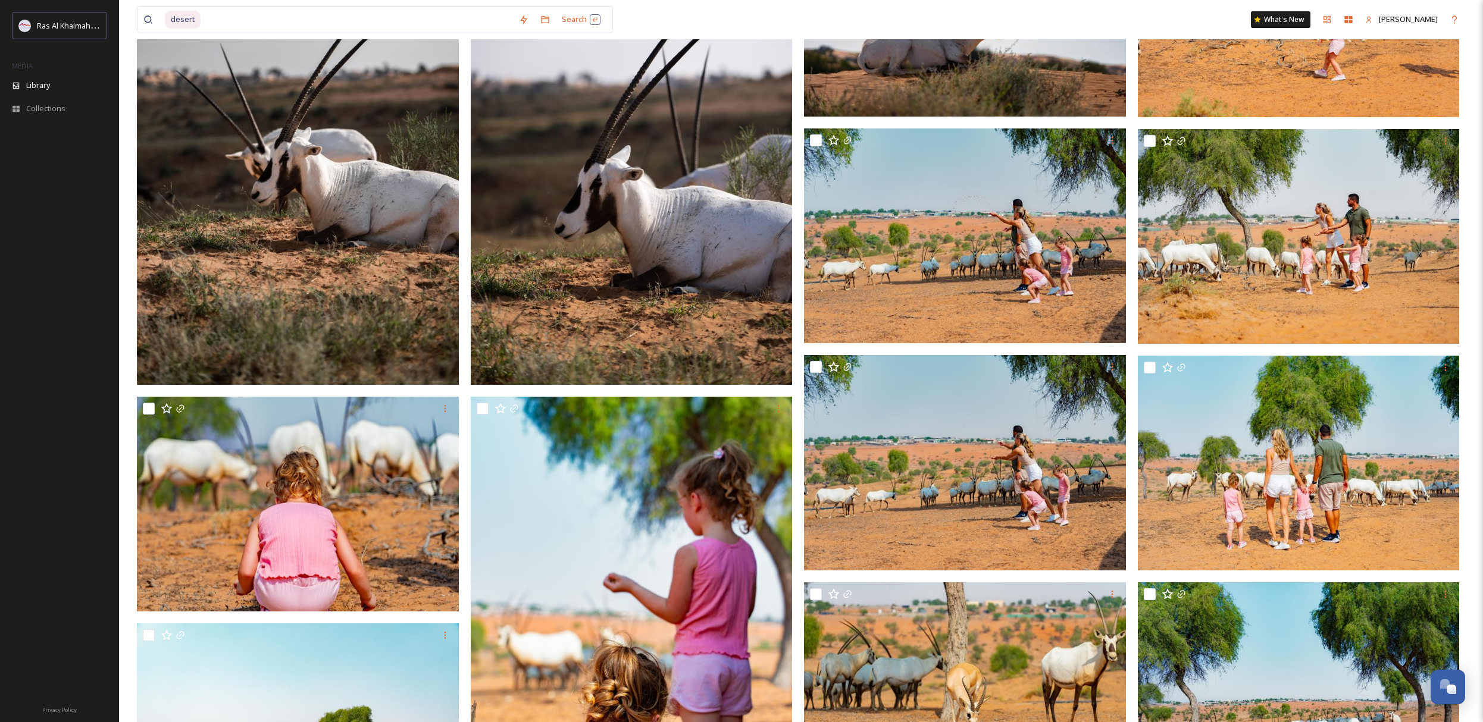
scroll to position [0, 0]
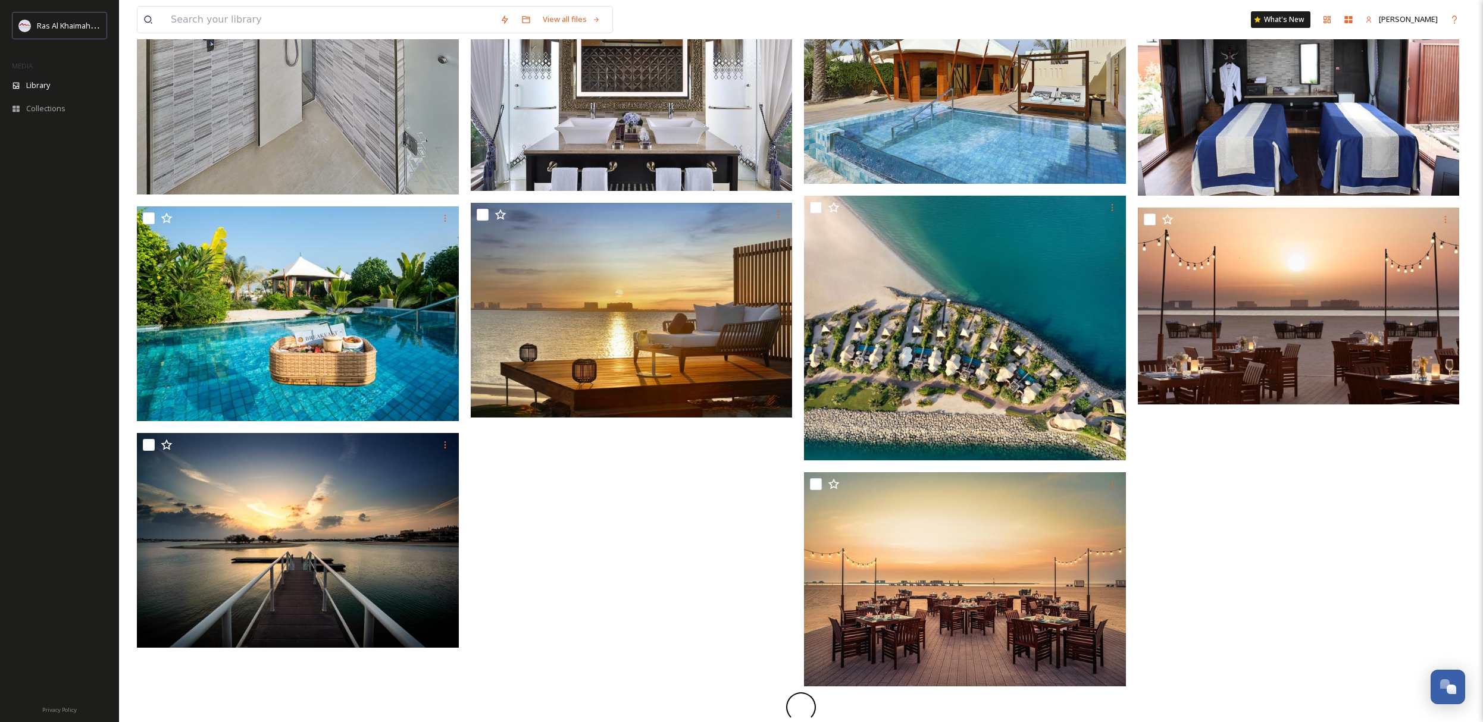
scroll to position [861, 0]
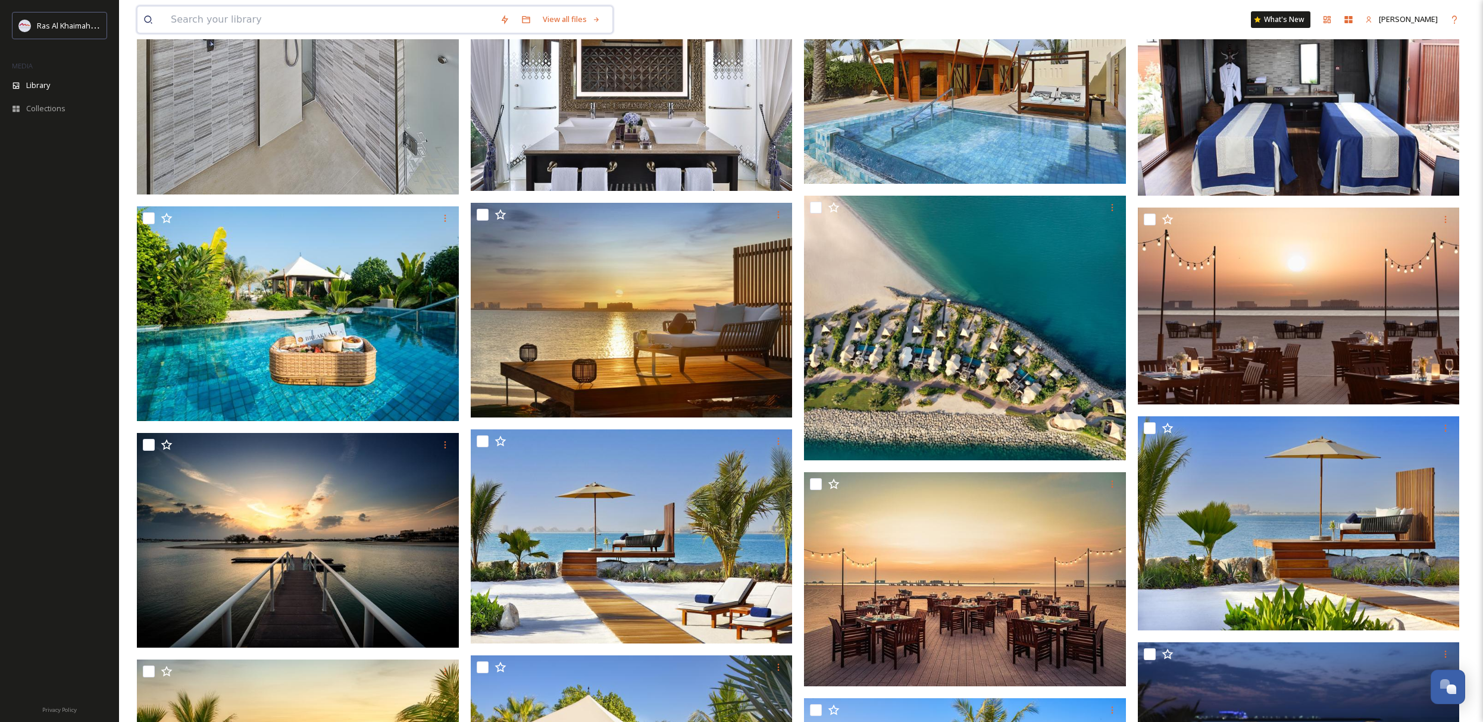
click at [254, 25] on input at bounding box center [329, 20] width 329 height 26
type input "desert"
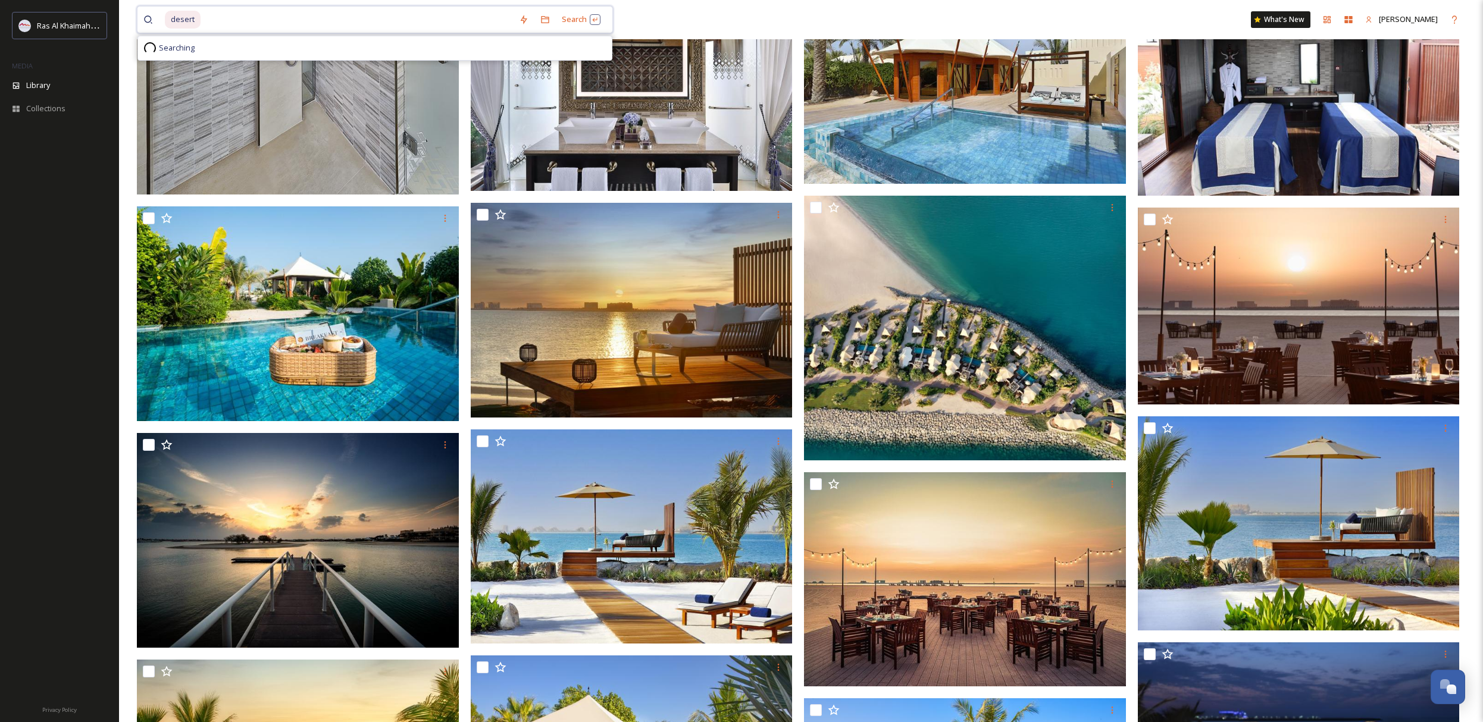
scroll to position [864, 0]
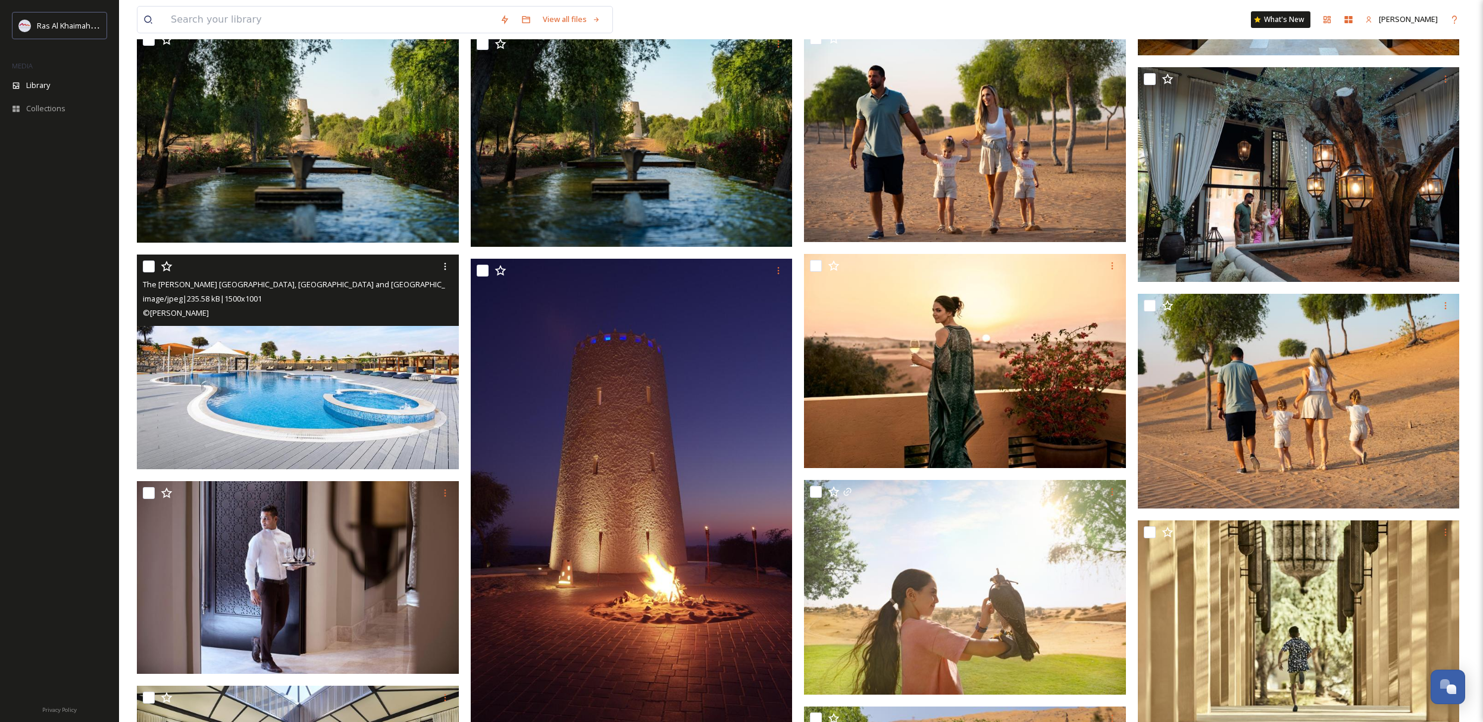
scroll to position [942, 0]
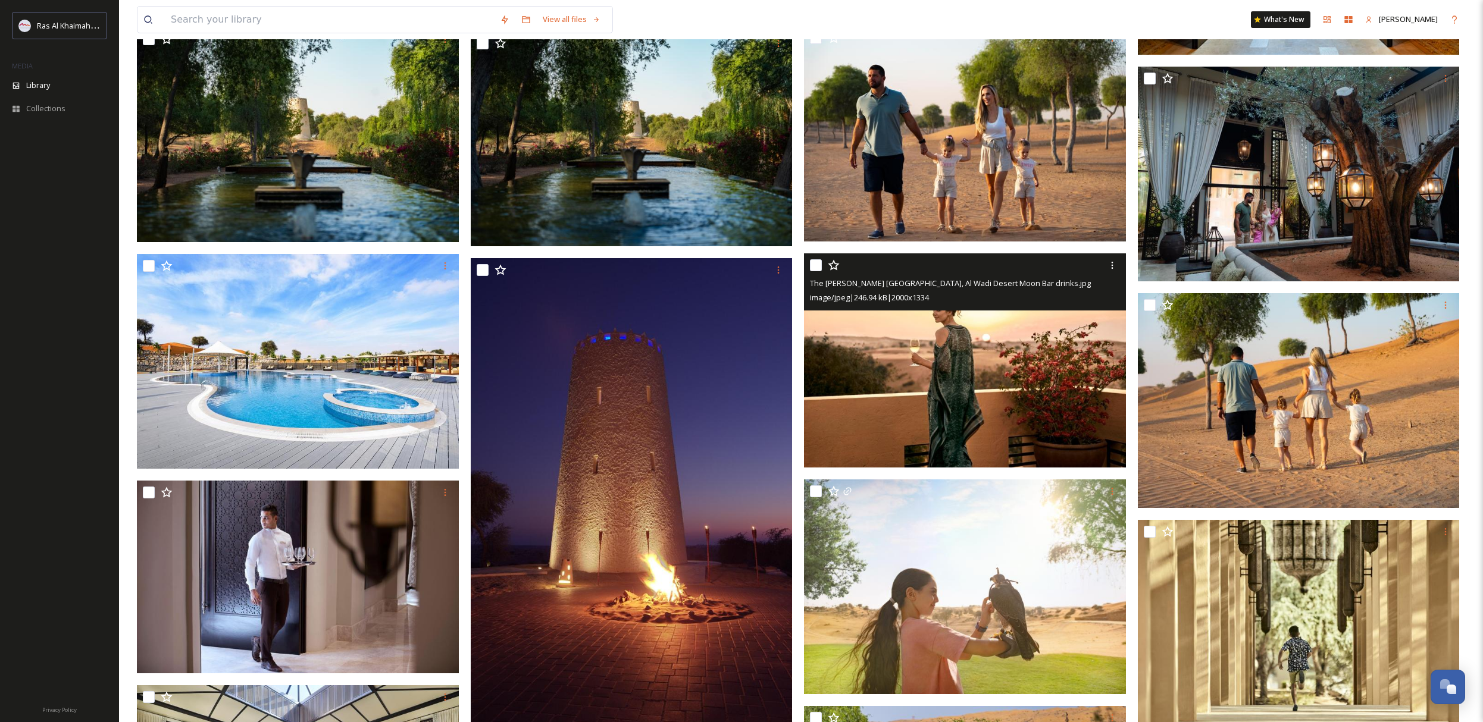
click at [874, 392] on img at bounding box center [965, 361] width 322 height 215
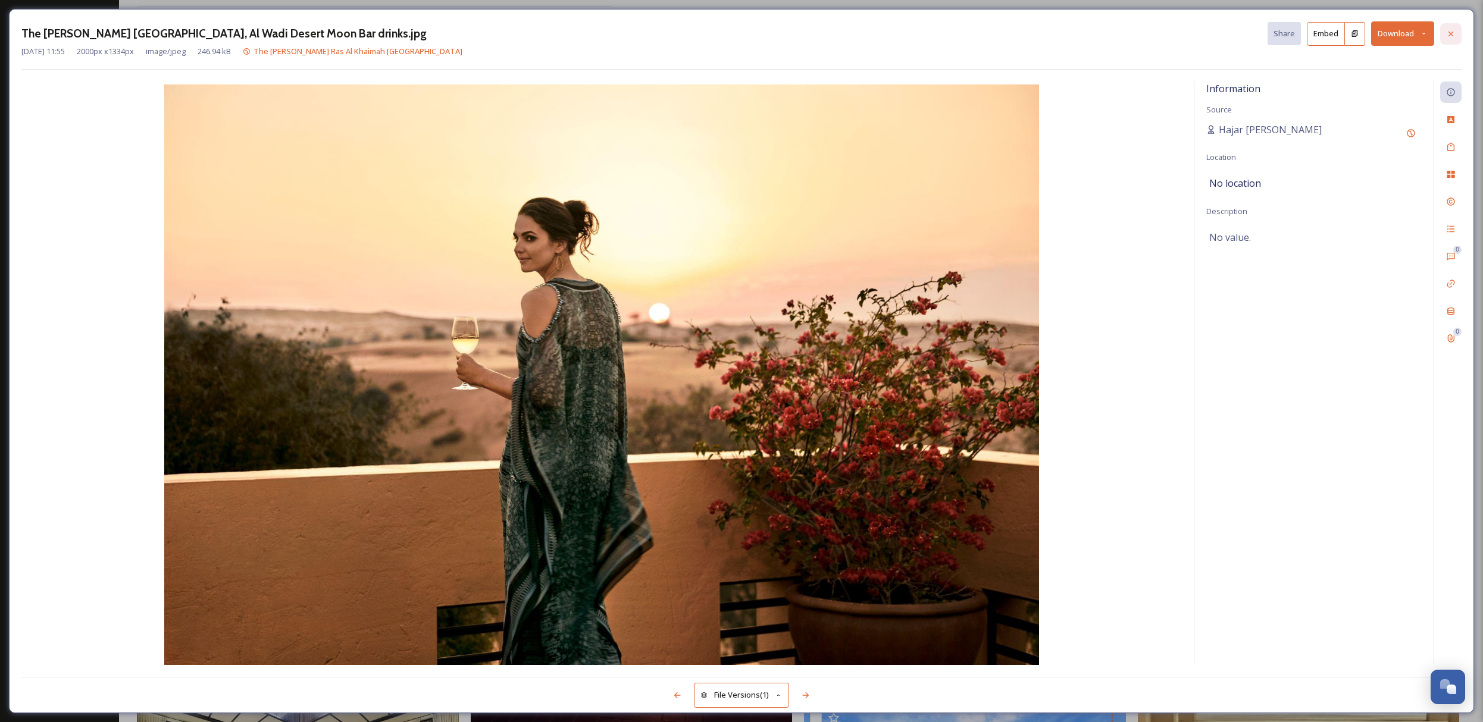
click at [1447, 36] on icon at bounding box center [1451, 34] width 10 height 10
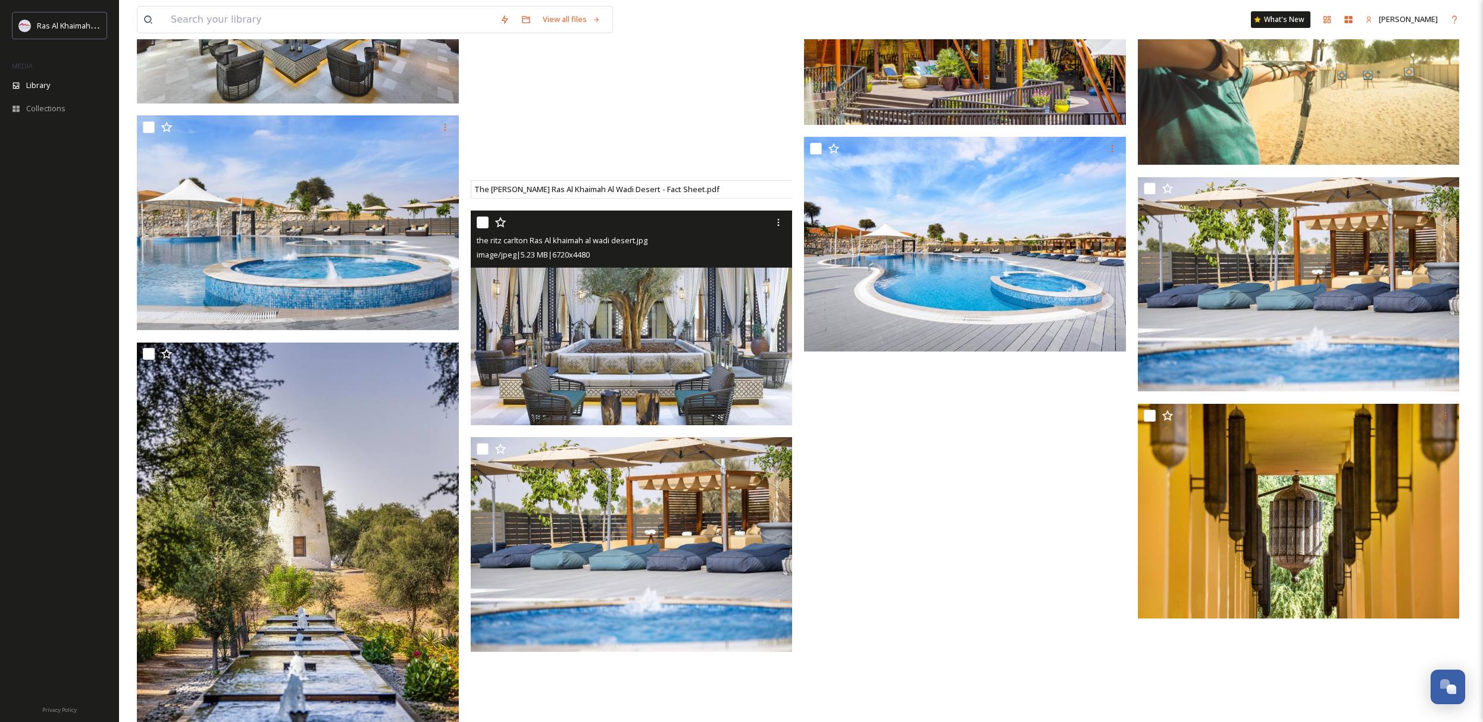
scroll to position [1861, 0]
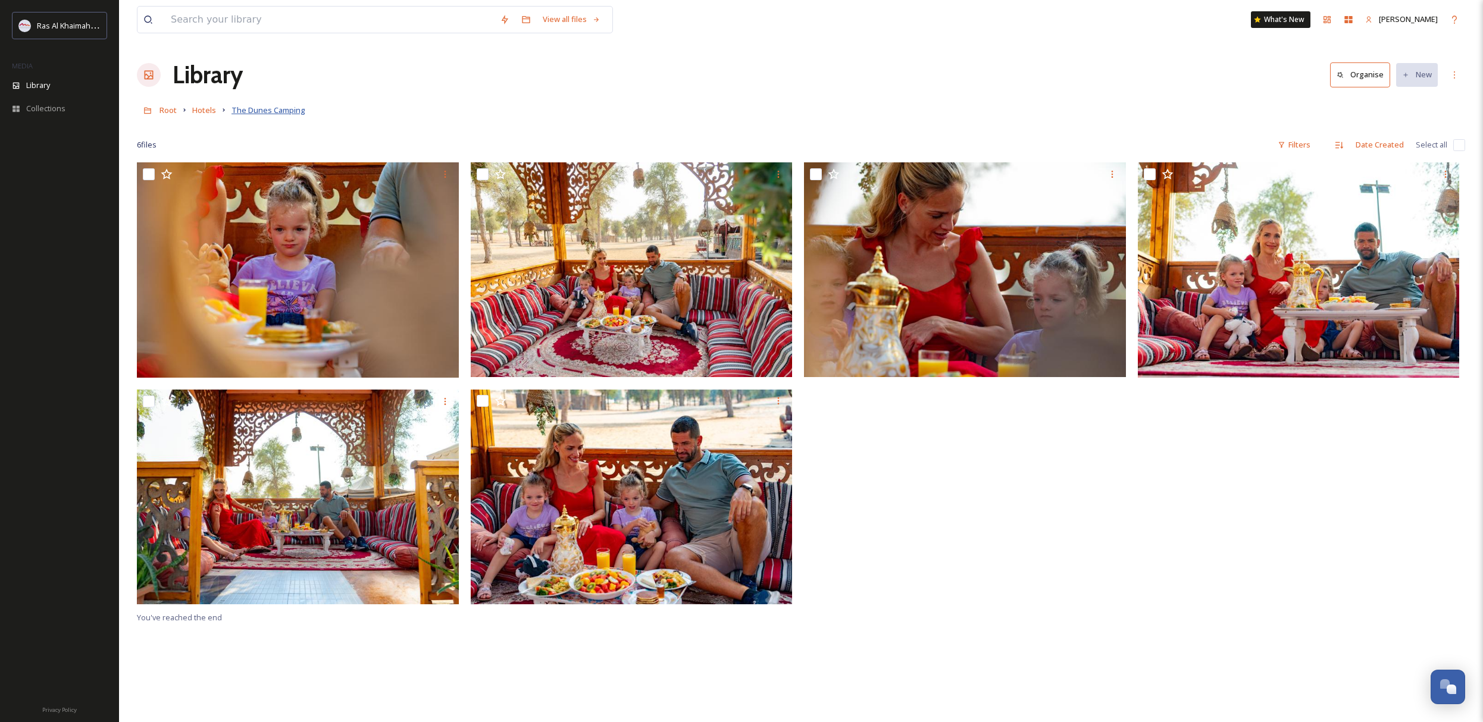
click at [268, 111] on span "The Dunes Camping" at bounding box center [269, 110] width 74 height 11
click at [209, 112] on span "Hotels" at bounding box center [204, 110] width 24 height 11
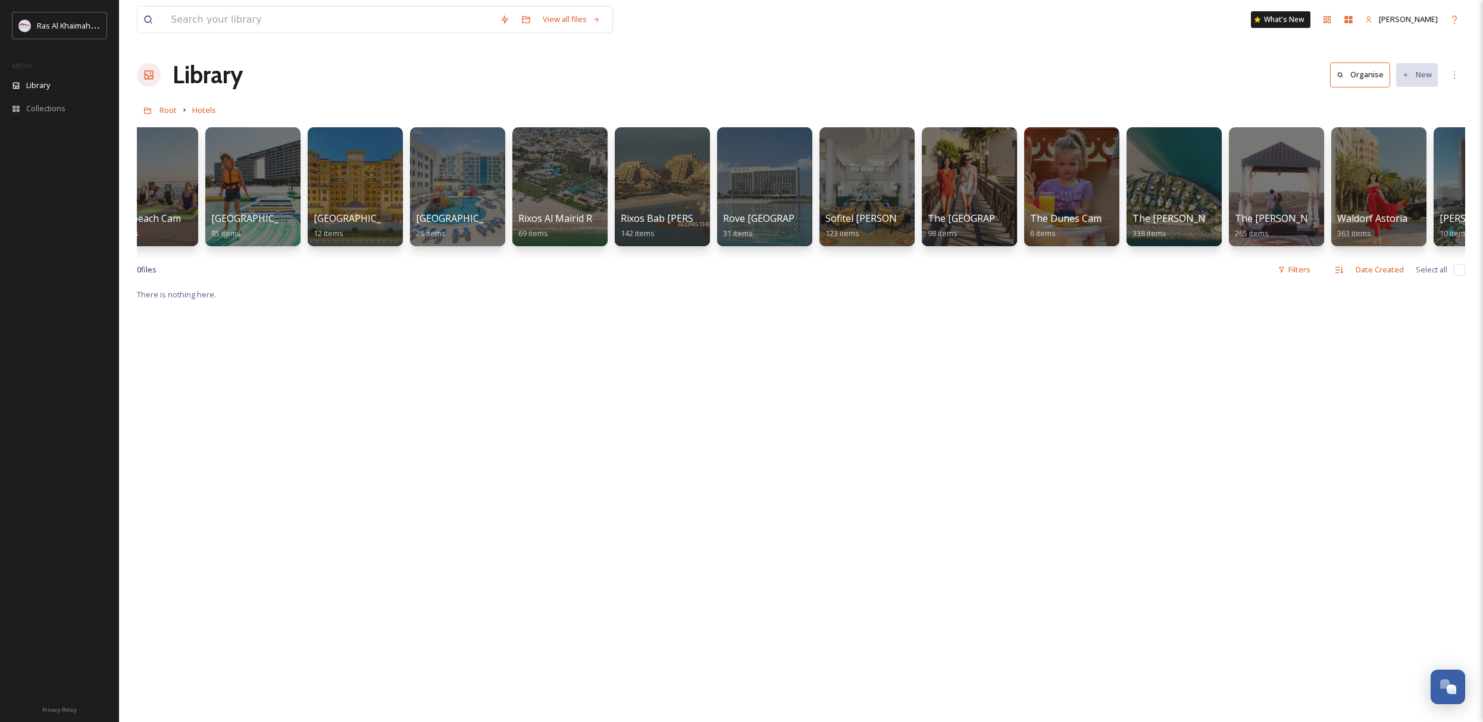
scroll to position [0, 1026]
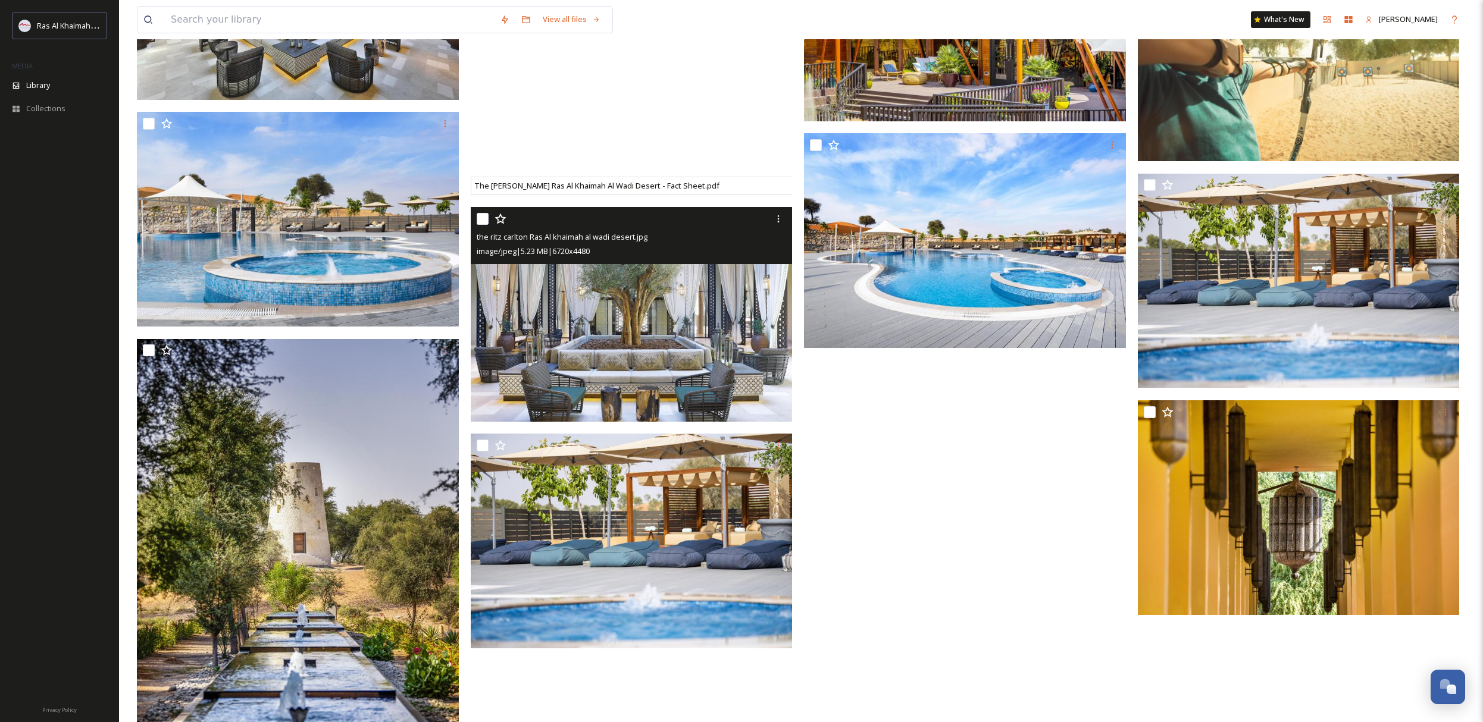
scroll to position [1741, 0]
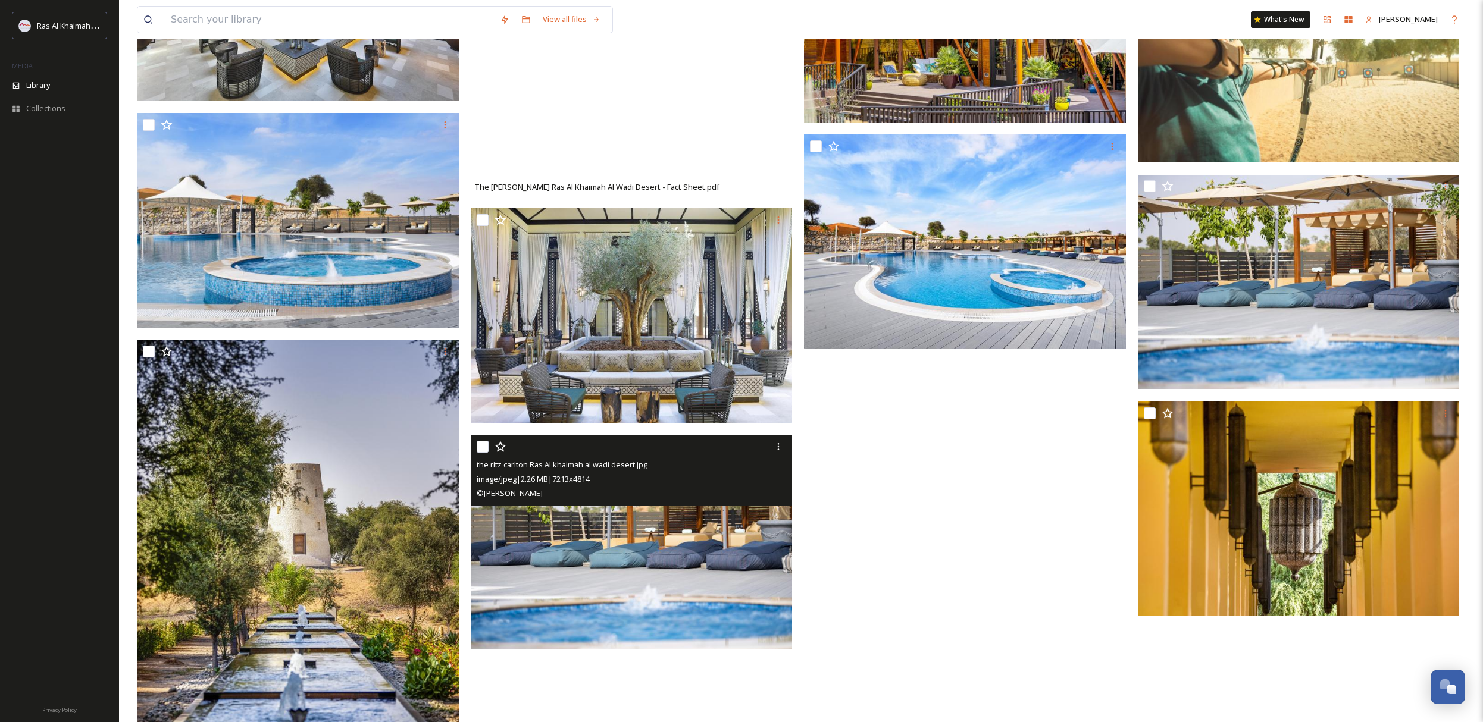
click at [652, 600] on img at bounding box center [632, 542] width 322 height 215
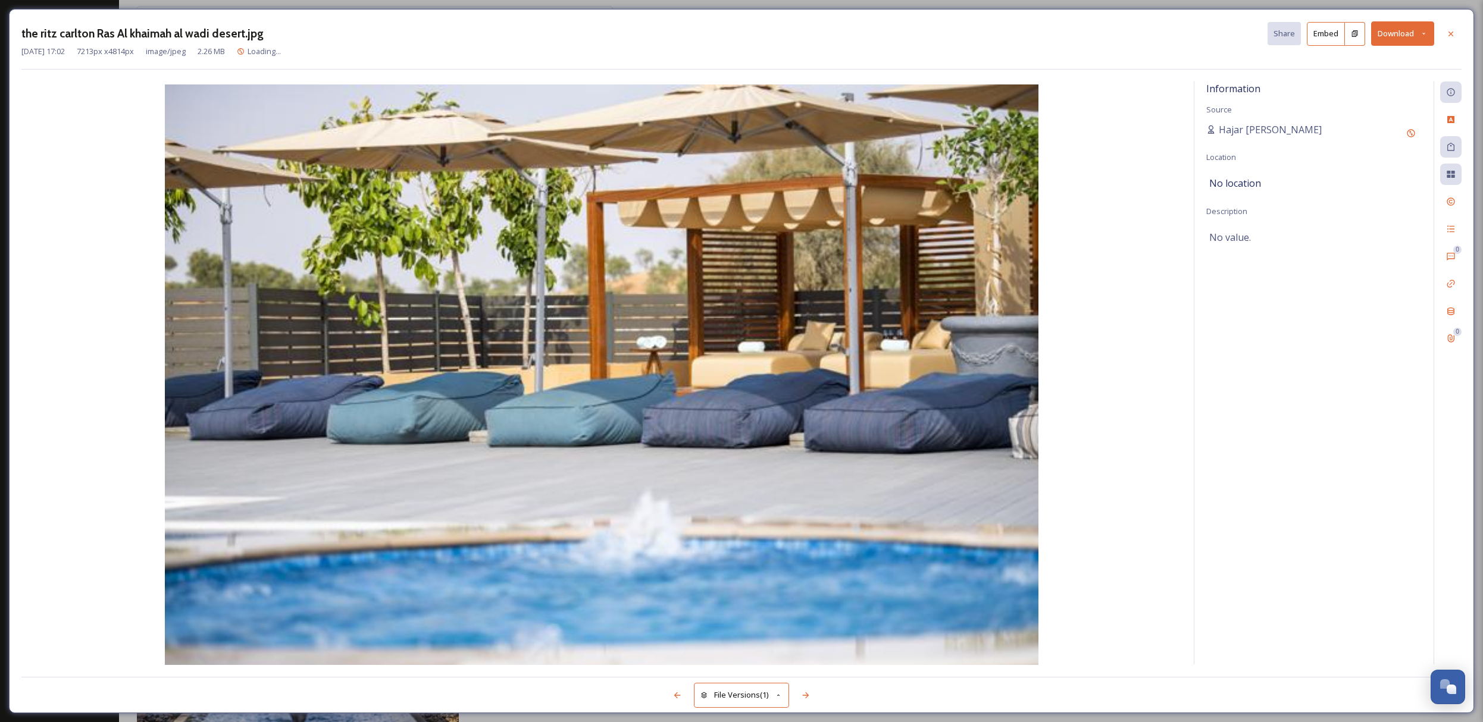
click at [1407, 40] on button "Download" at bounding box center [1402, 33] width 63 height 24
click at [1399, 81] on span "Download Large (2000 x 1335)" at bounding box center [1367, 84] width 105 height 11
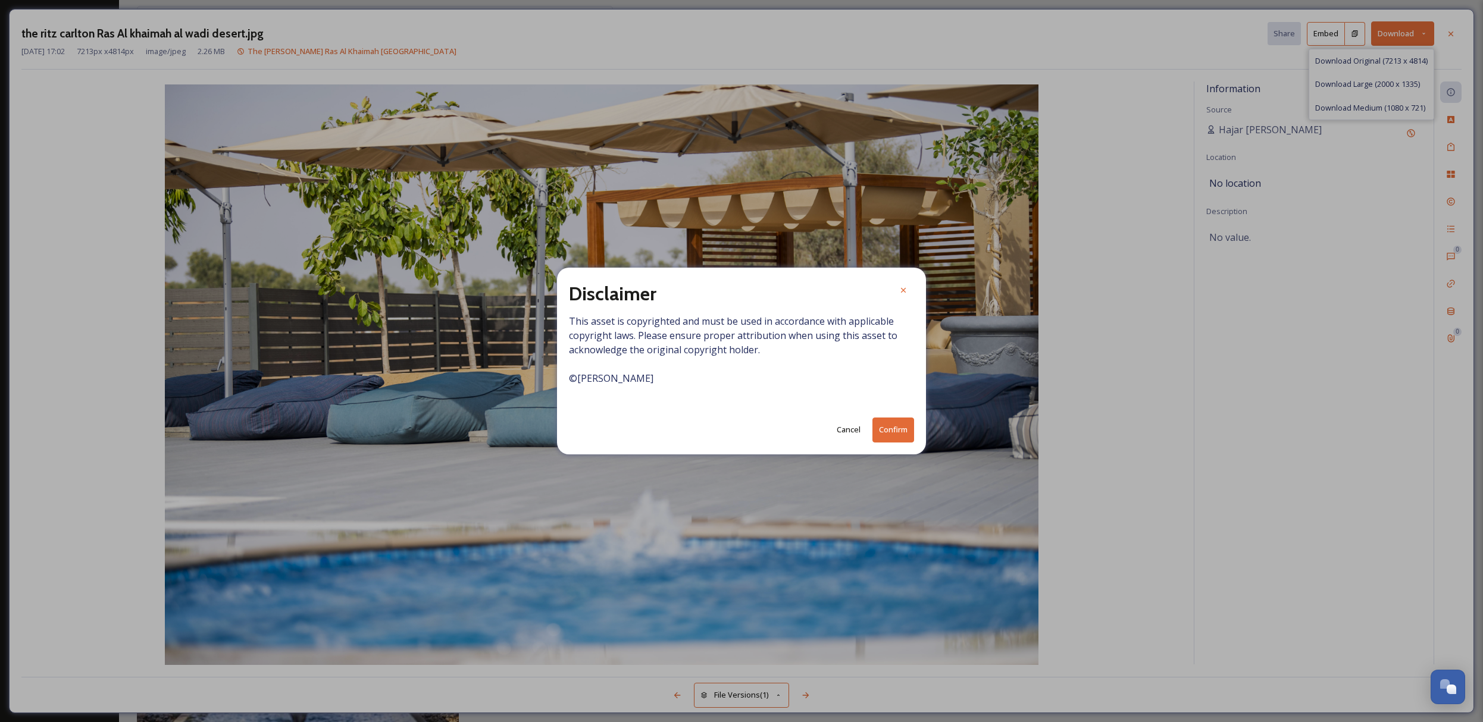
click at [878, 436] on button "Confirm" at bounding box center [893, 430] width 42 height 24
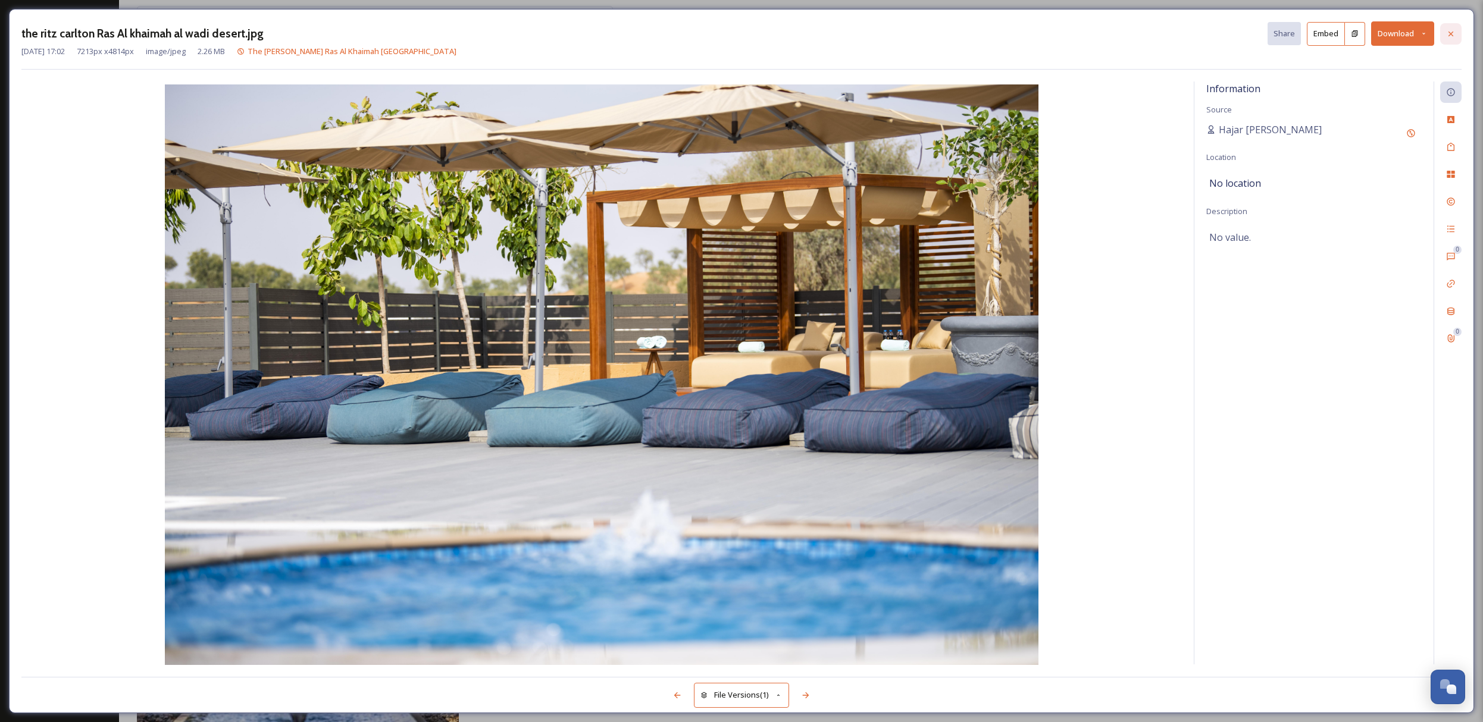
click at [1450, 35] on icon at bounding box center [1451, 34] width 10 height 10
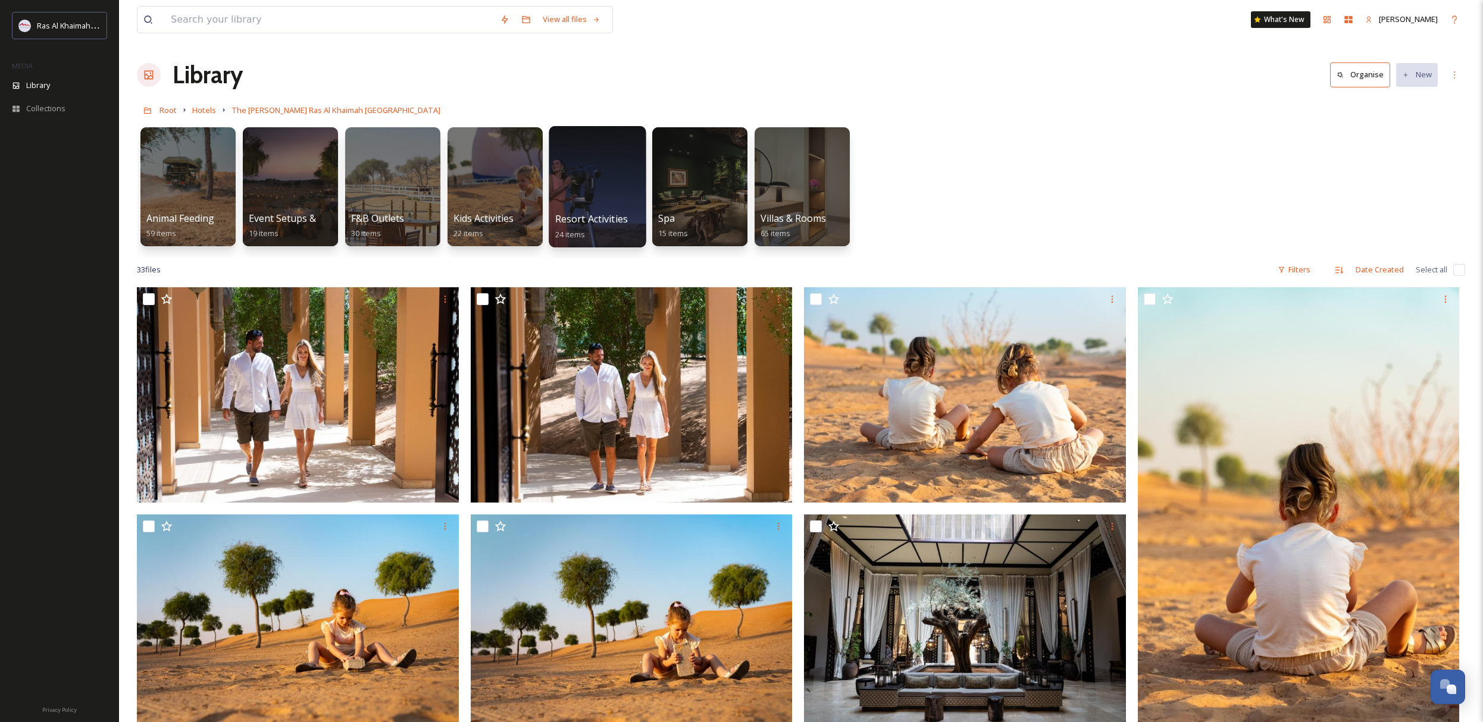
click at [568, 184] on div at bounding box center [597, 186] width 97 height 121
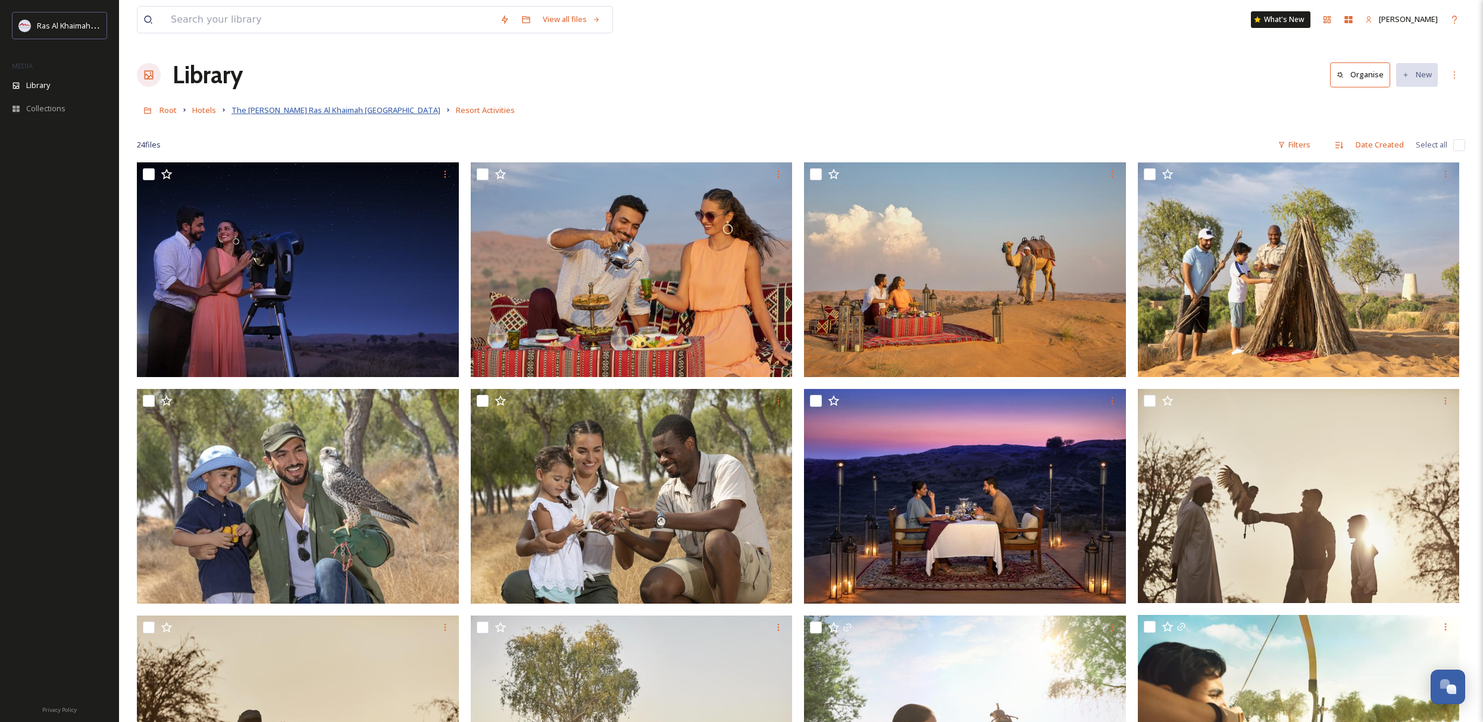
click at [333, 112] on span "The [PERSON_NAME] Ras Al Khaimah [GEOGRAPHIC_DATA]" at bounding box center [336, 110] width 209 height 11
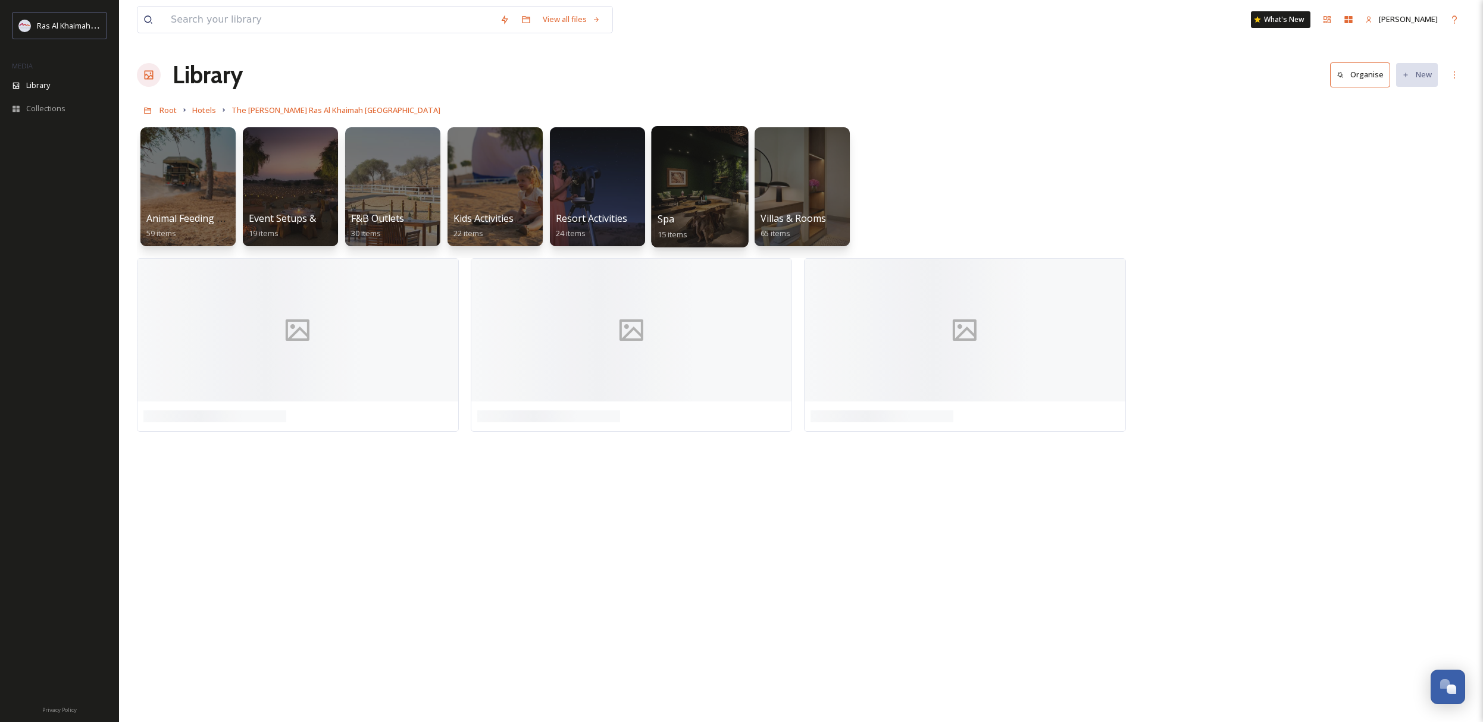
click at [680, 199] on div at bounding box center [699, 186] width 97 height 121
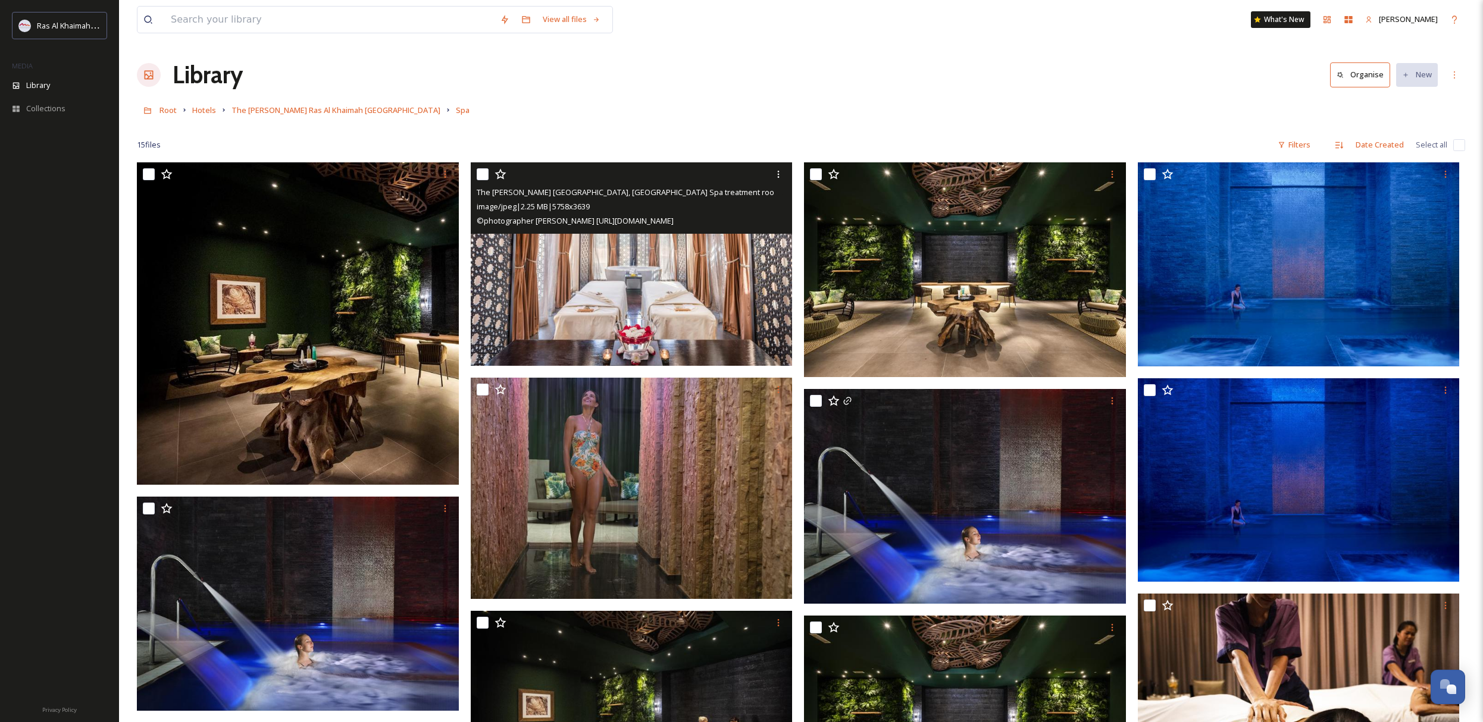
scroll to position [1, 0]
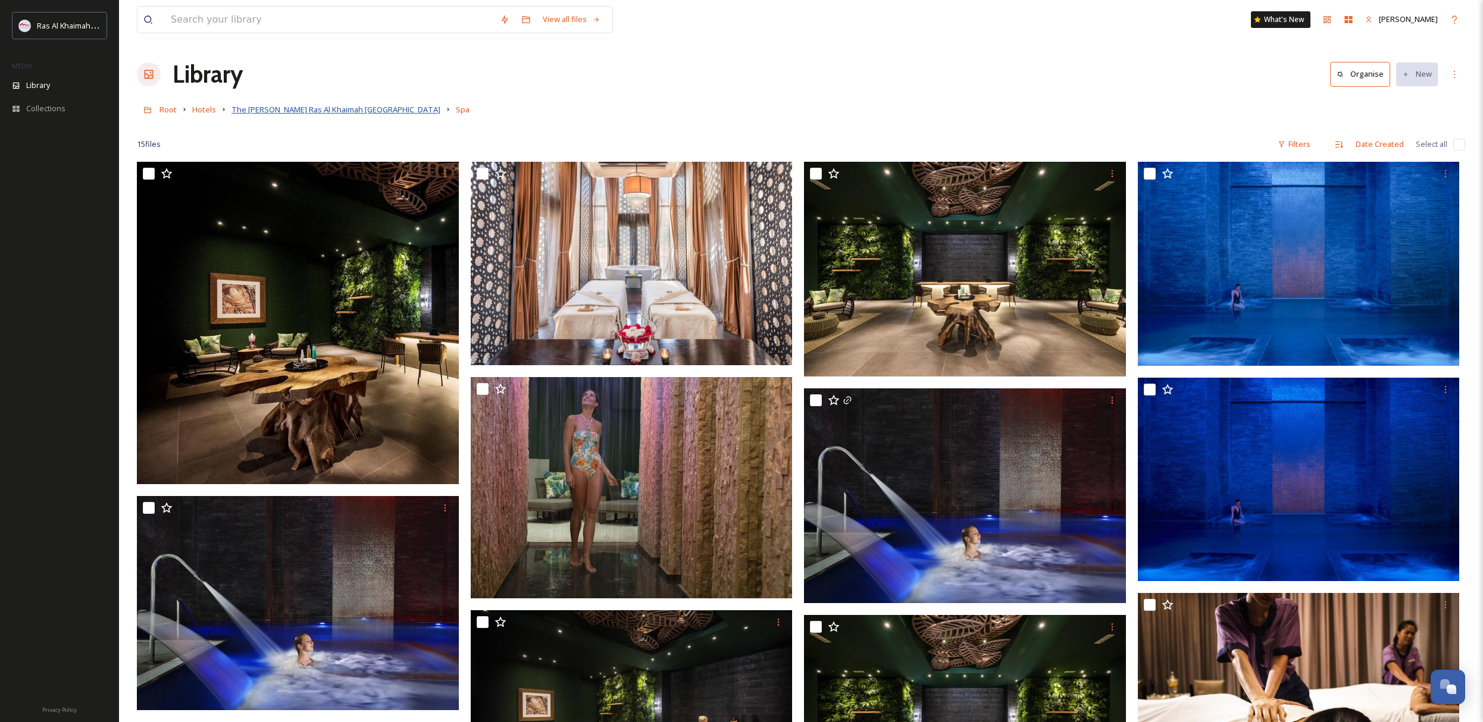
drag, startPoint x: 364, startPoint y: 122, endPoint x: 364, endPoint y: 110, distance: 11.9
click at [364, 122] on div at bounding box center [801, 127] width 1328 height 12
click at [364, 110] on span "The [PERSON_NAME] Ras Al Khaimah [GEOGRAPHIC_DATA]" at bounding box center [336, 109] width 209 height 11
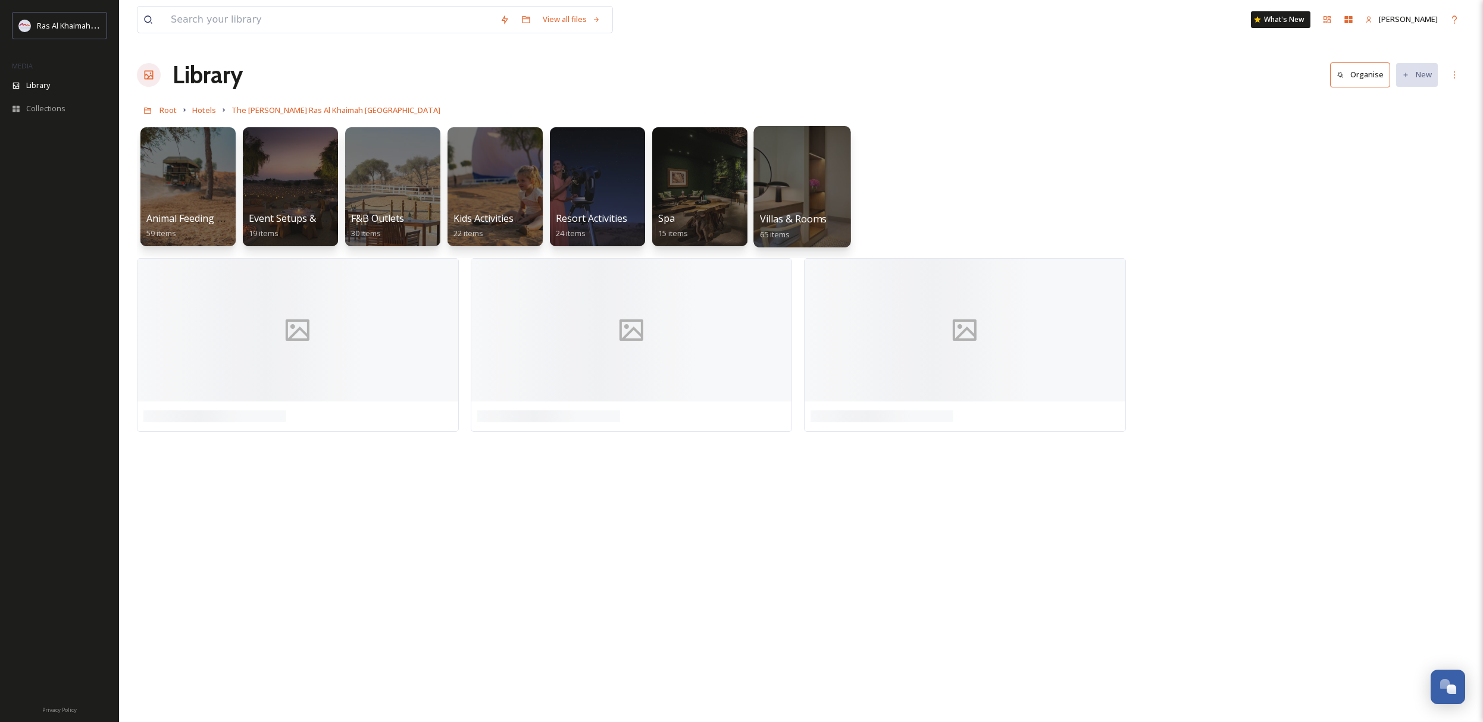
click at [810, 176] on div at bounding box center [801, 186] width 97 height 121
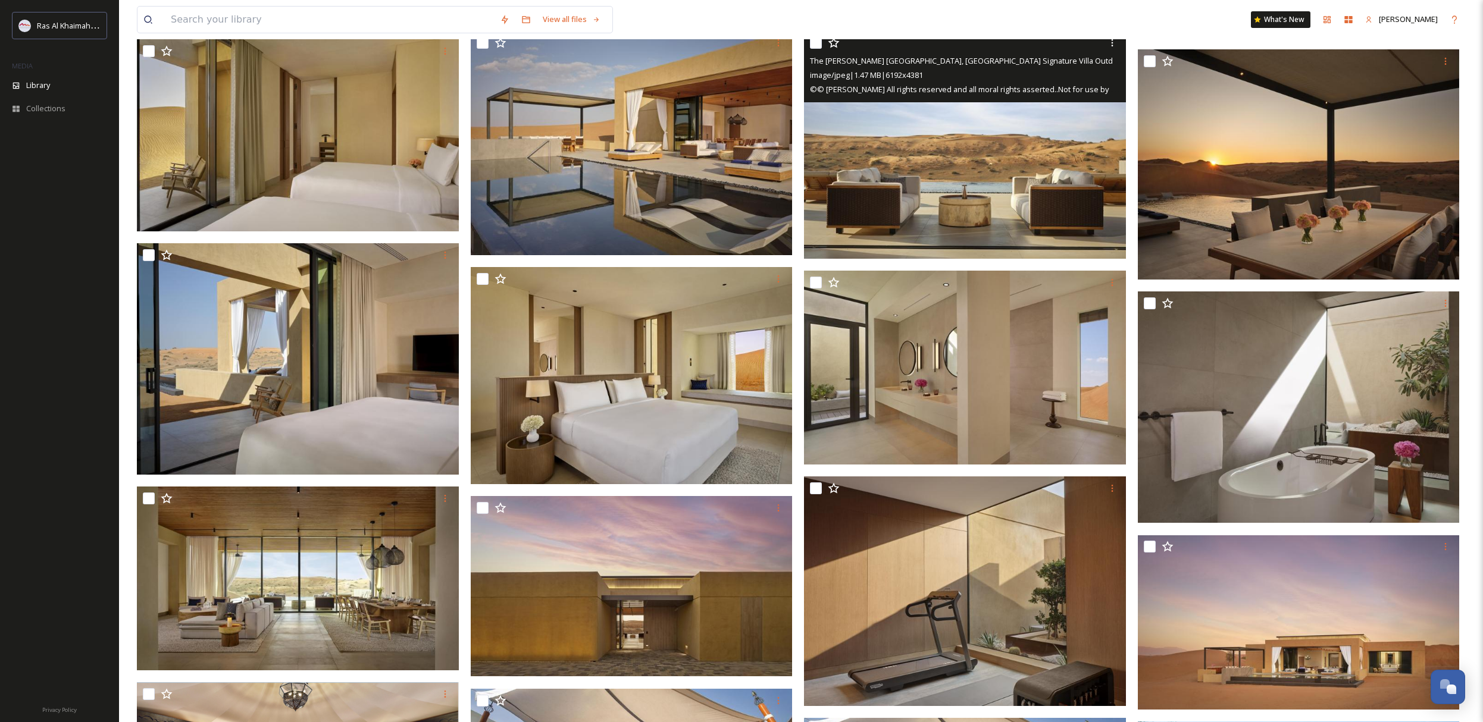
scroll to position [584, 0]
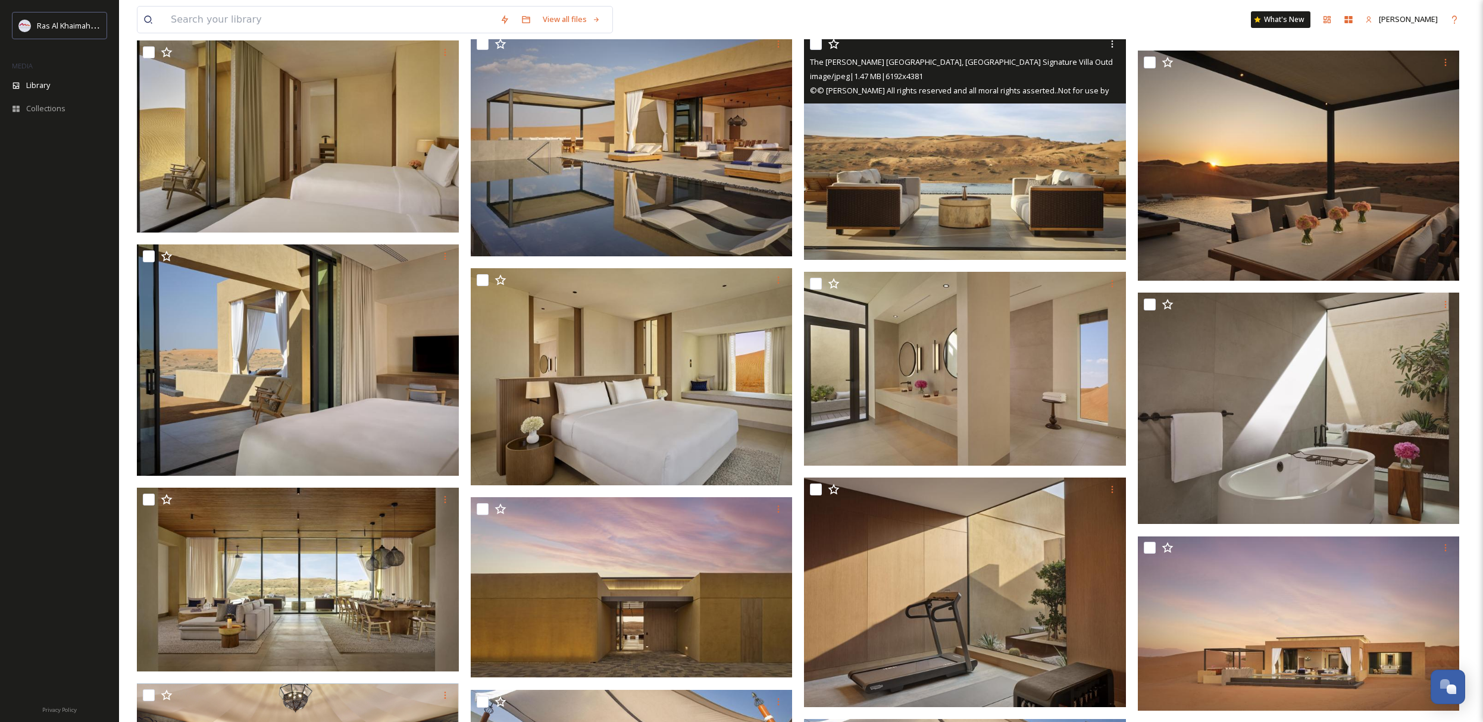
click at [1029, 147] on img at bounding box center [965, 146] width 322 height 228
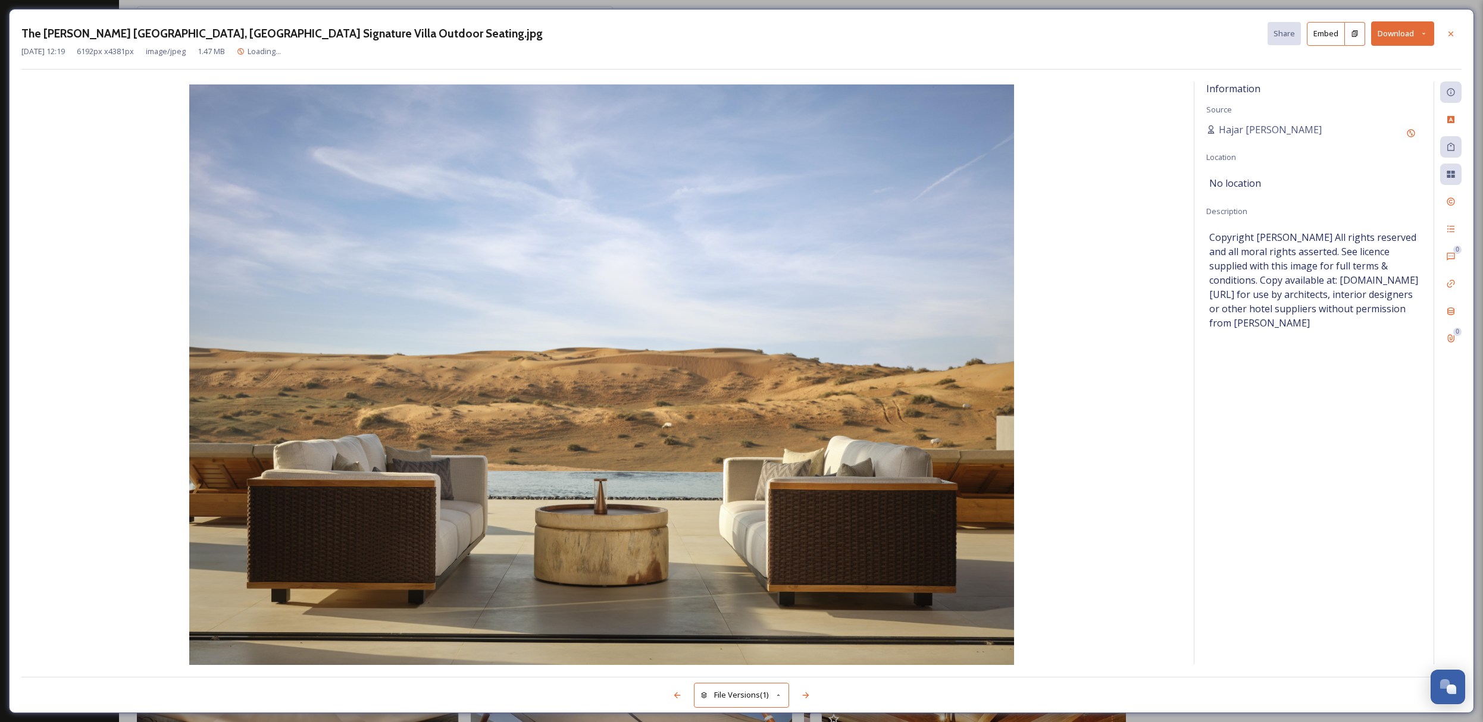
click at [1416, 37] on button "Download" at bounding box center [1402, 33] width 63 height 24
click at [1387, 76] on div "Download Large (2000 x 1415)" at bounding box center [1371, 84] width 124 height 23
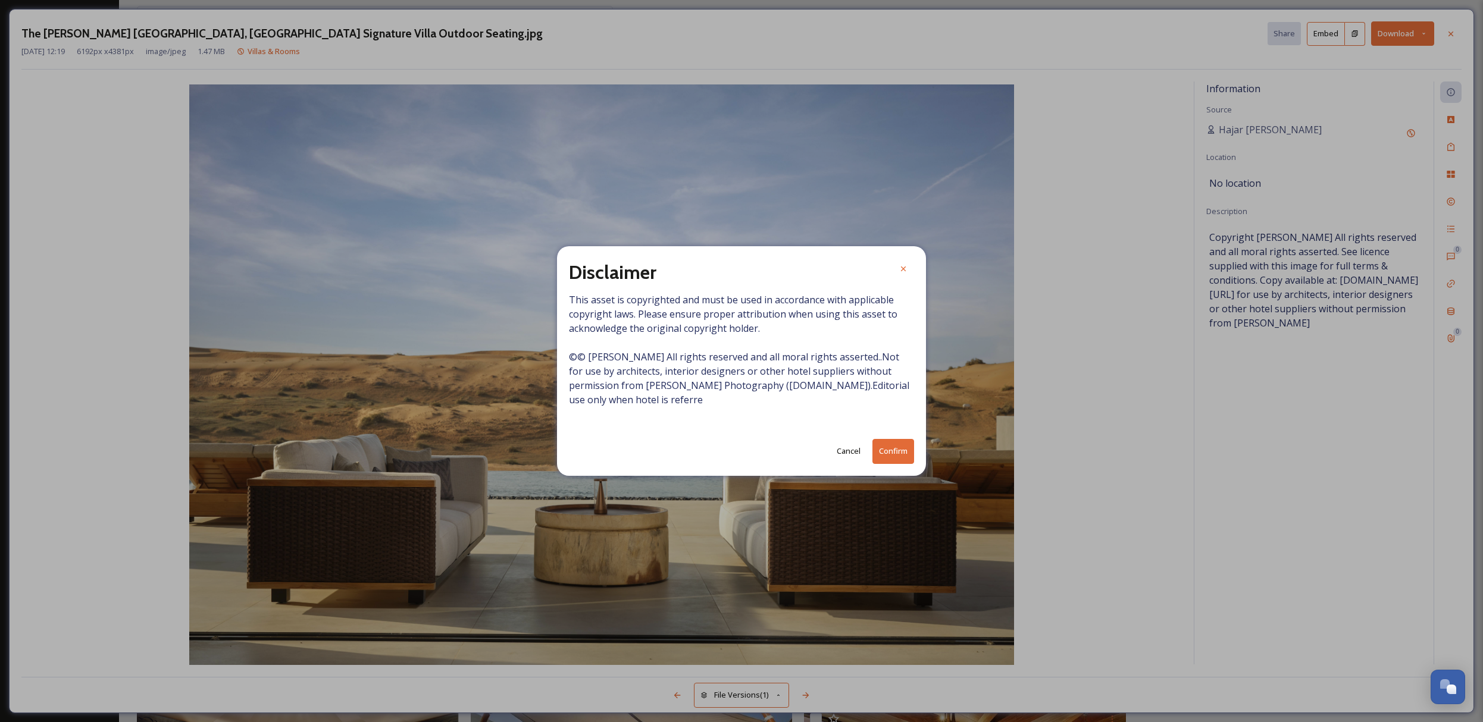
click at [883, 449] on button "Confirm" at bounding box center [893, 451] width 42 height 24
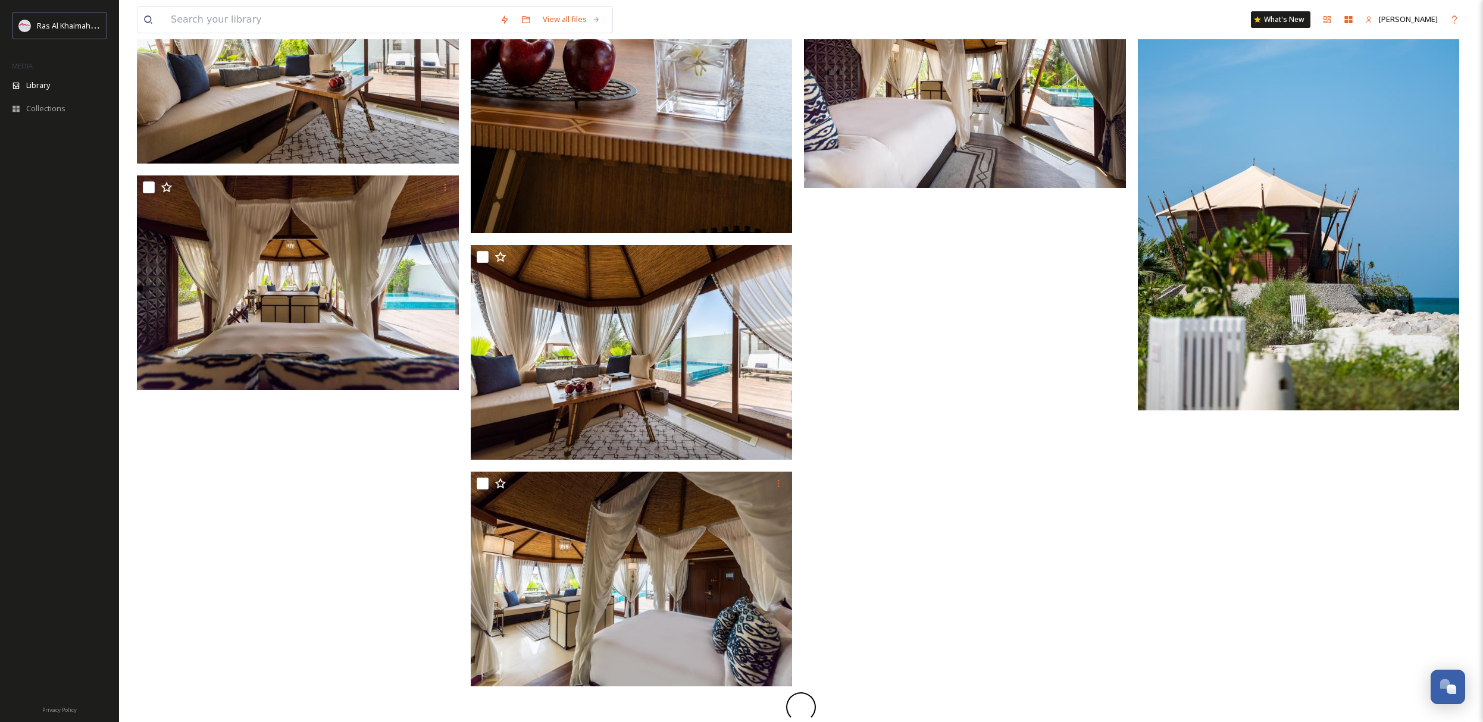
scroll to position [8459, 0]
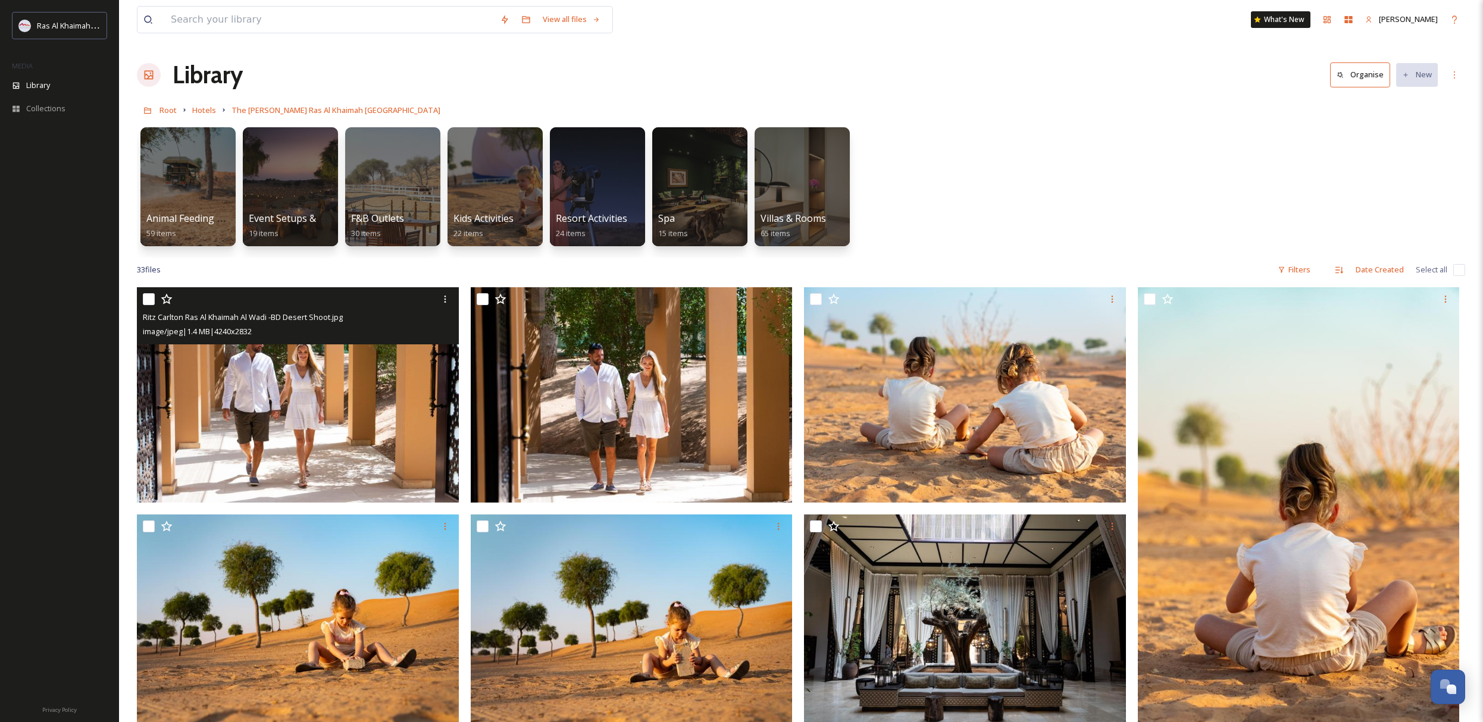
click at [398, 393] on img at bounding box center [298, 394] width 322 height 215
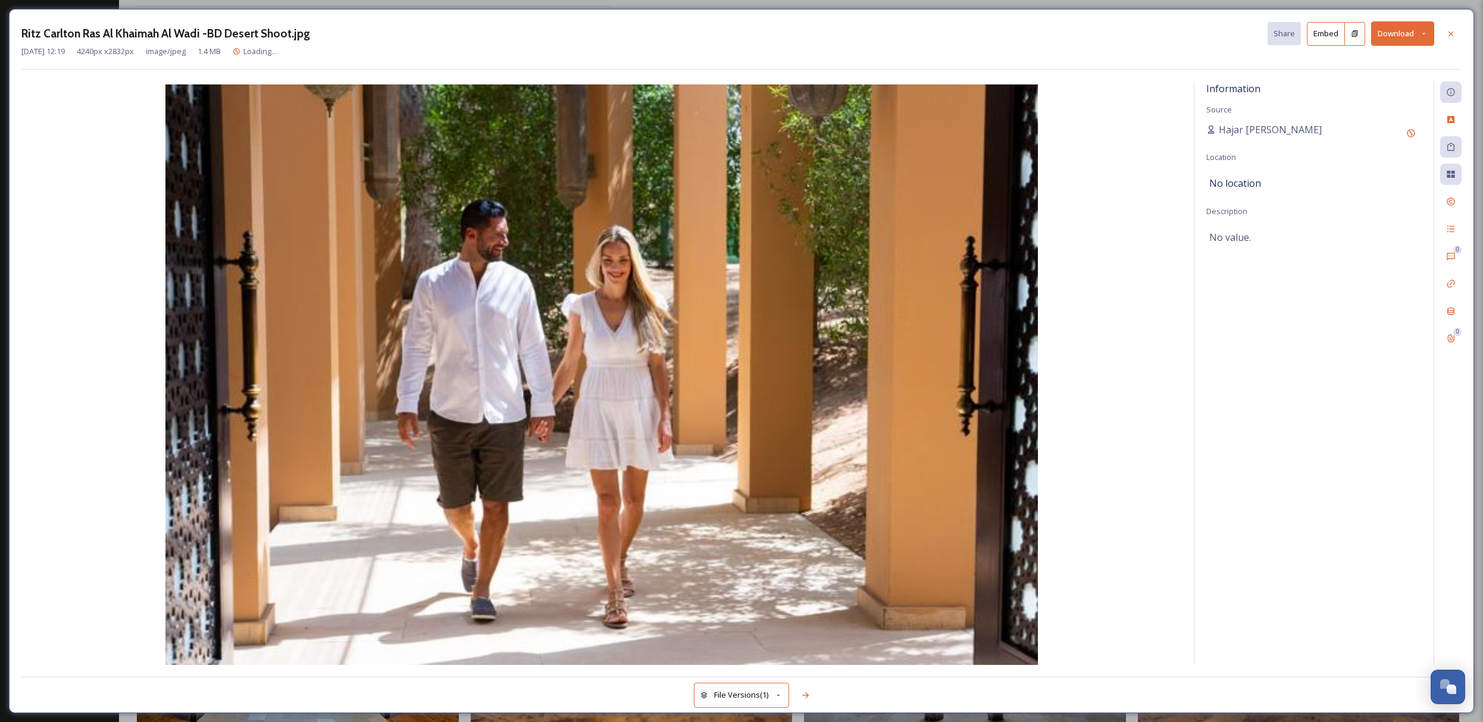
click at [1398, 37] on button "Download" at bounding box center [1402, 33] width 63 height 24
click at [1428, 51] on div "Download Original (4240 x 2832)" at bounding box center [1371, 60] width 124 height 23
click at [1450, 30] on icon at bounding box center [1451, 34] width 10 height 10
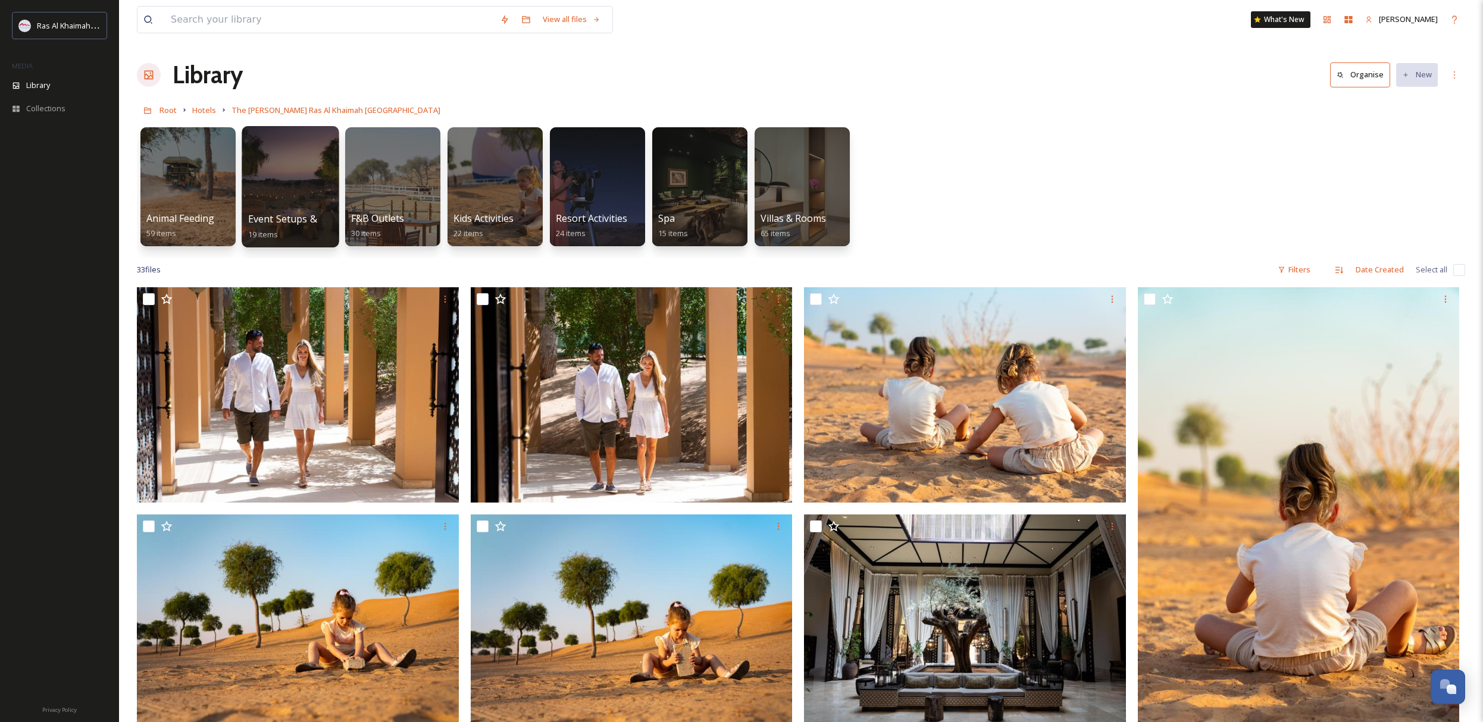
click at [306, 184] on div at bounding box center [290, 186] width 97 height 121
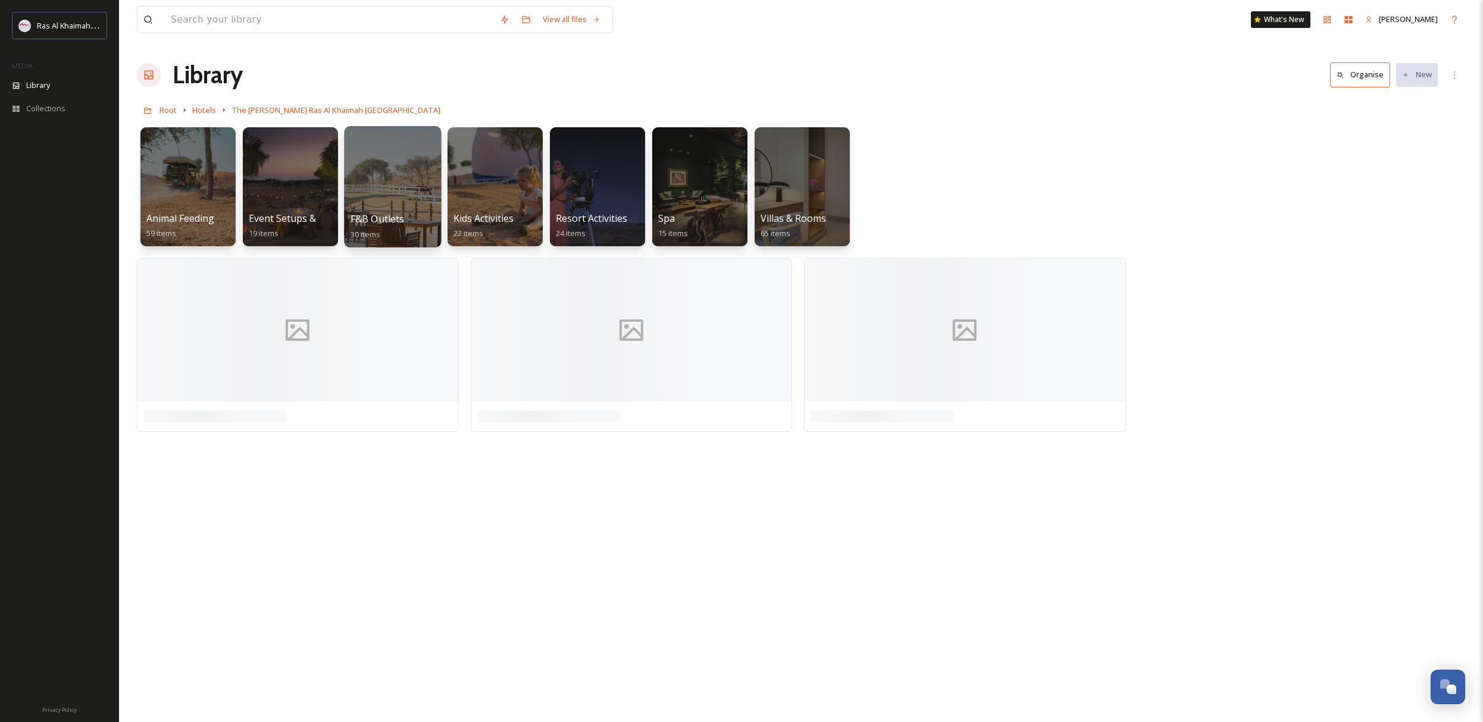
click at [409, 180] on div at bounding box center [392, 186] width 97 height 121
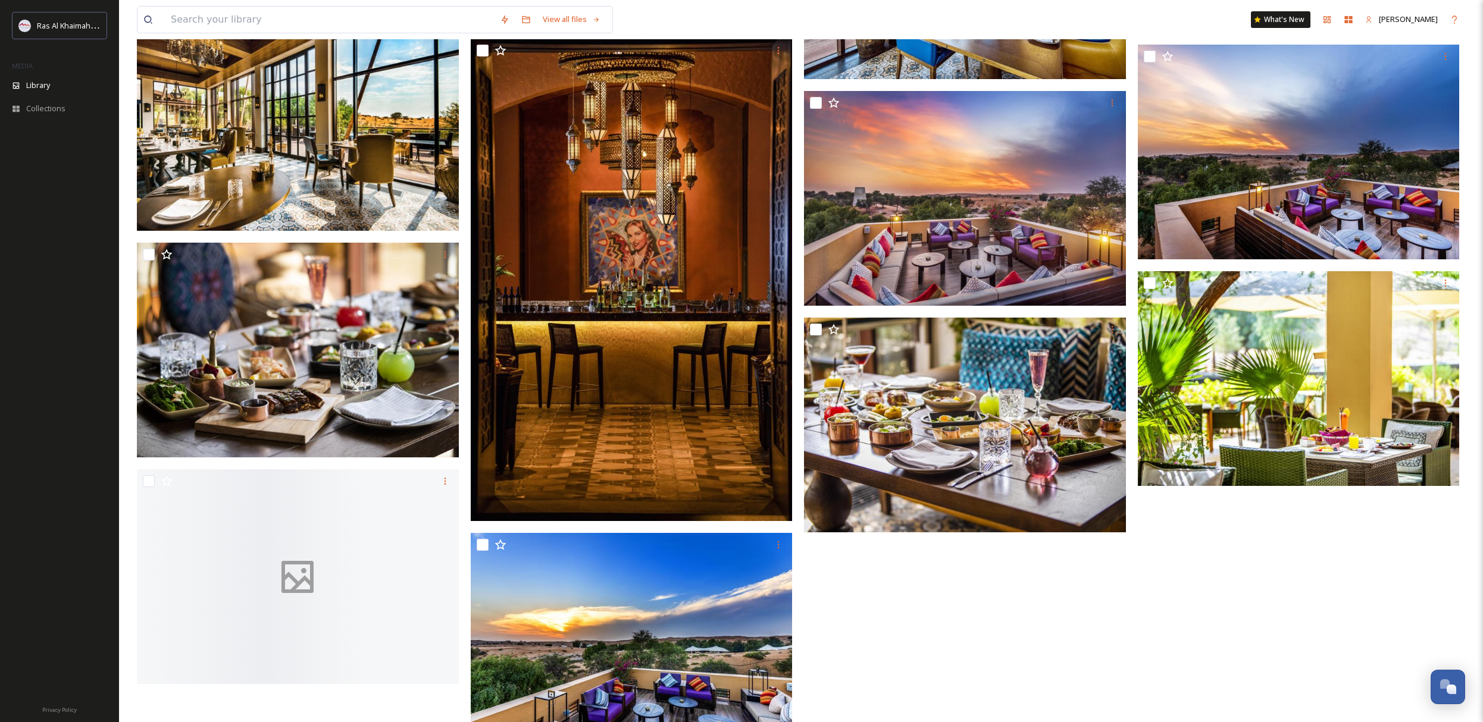
scroll to position [1504, 0]
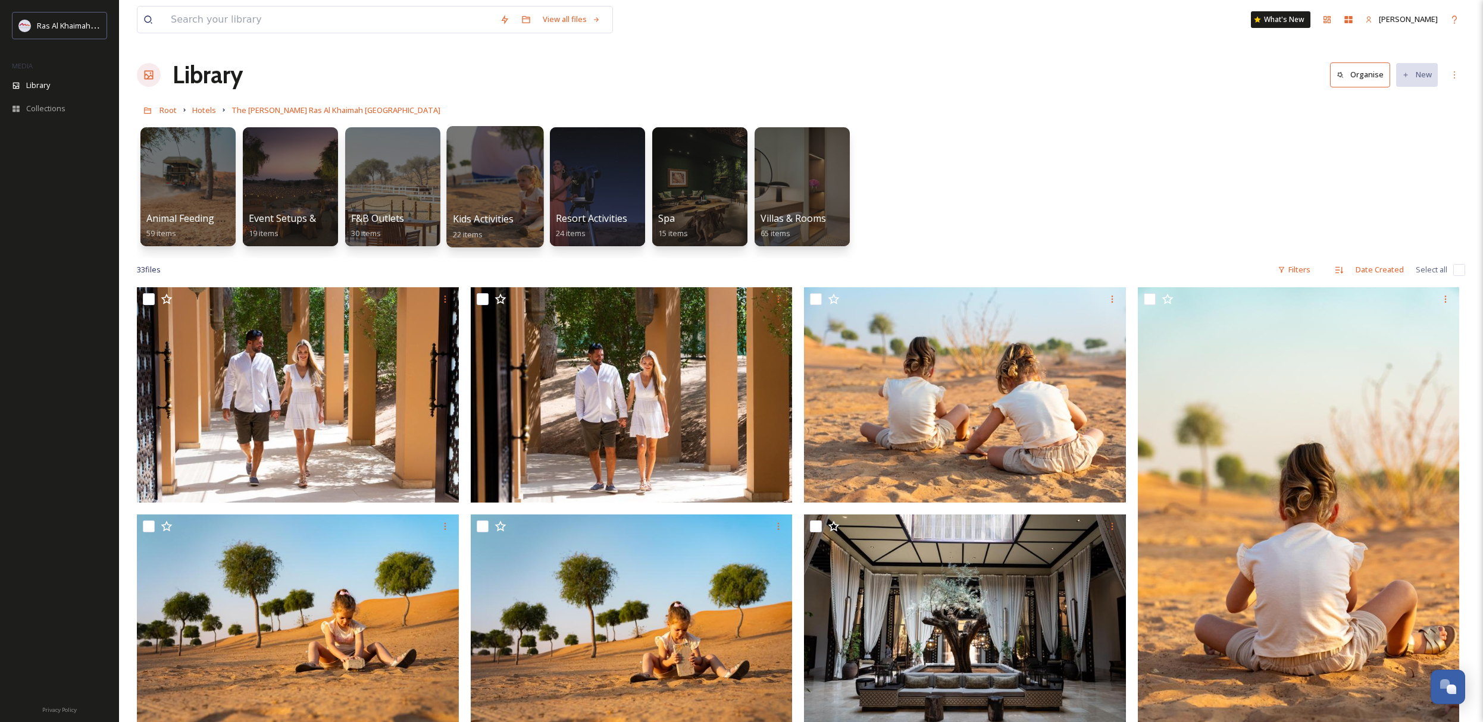
click at [497, 185] on div at bounding box center [494, 186] width 97 height 121
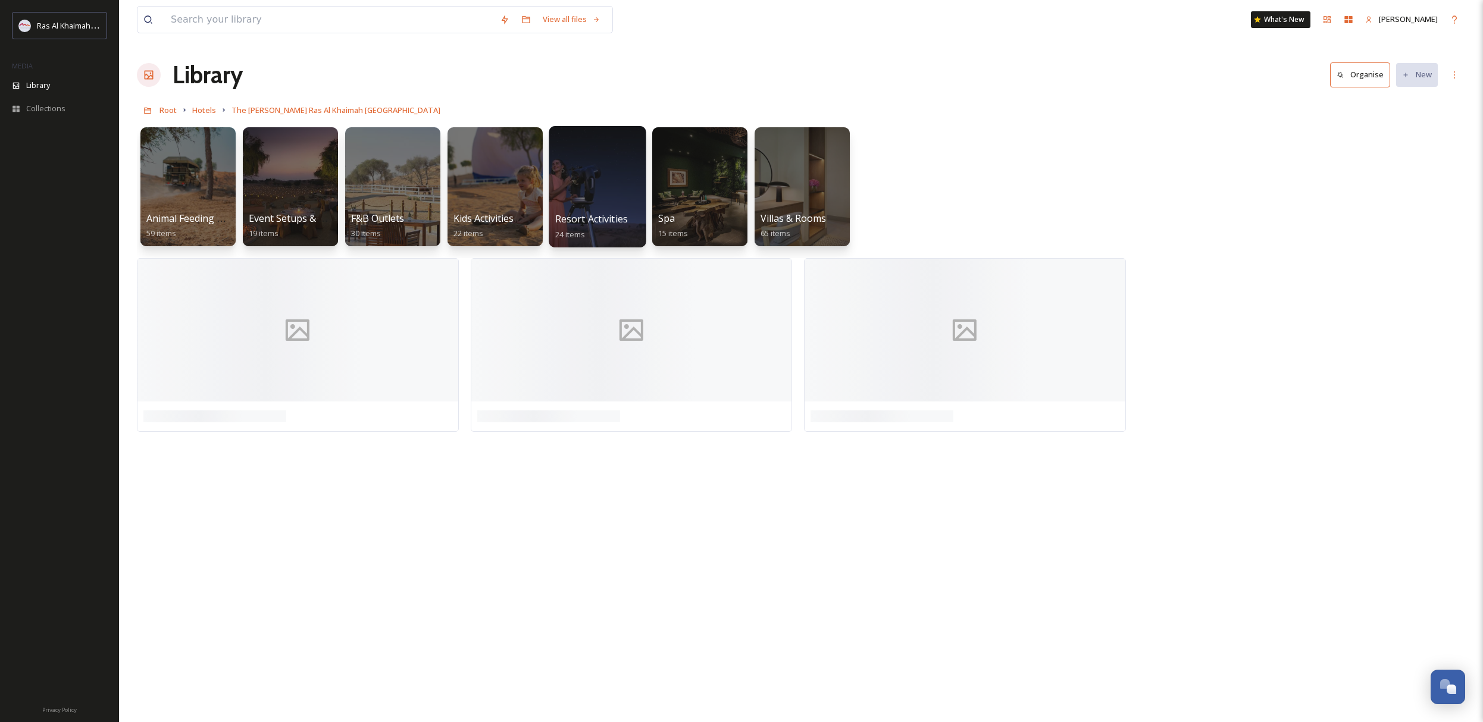
click at [598, 200] on div at bounding box center [597, 186] width 97 height 121
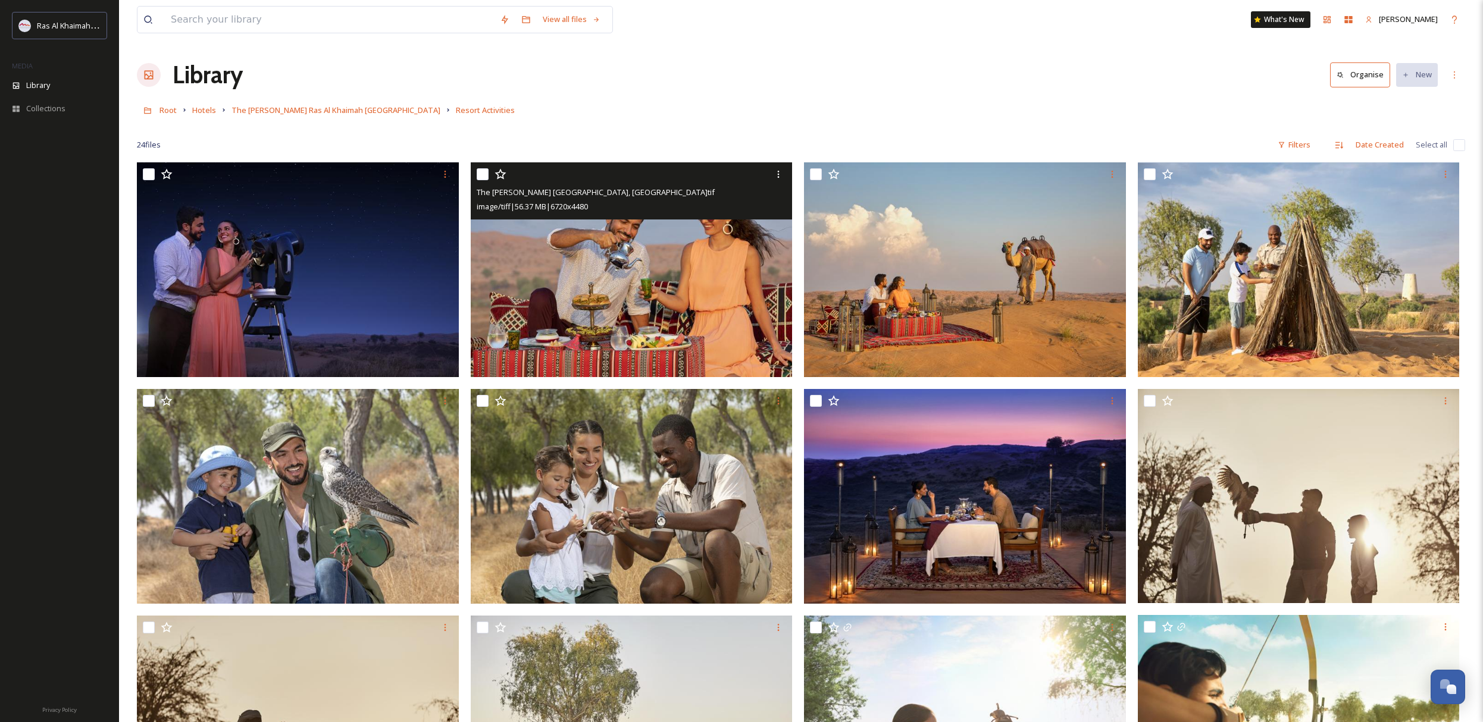
click at [587, 273] on img at bounding box center [632, 269] width 322 height 215
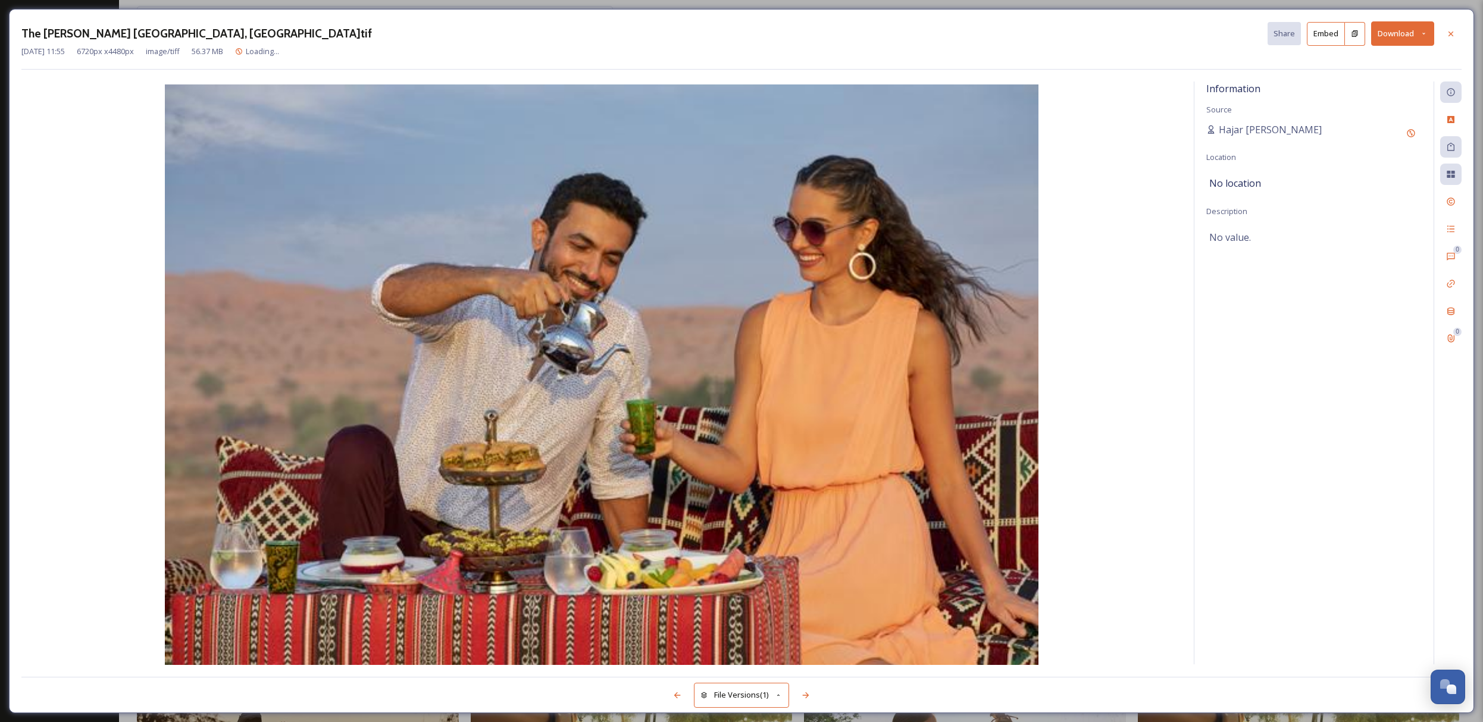
click at [1391, 36] on button "Download" at bounding box center [1402, 33] width 63 height 24
click at [1387, 58] on span "Download Original (6720 x 4480)" at bounding box center [1371, 60] width 112 height 11
click at [1417, 34] on button "Download" at bounding box center [1402, 33] width 63 height 24
click at [1406, 93] on div "Download Large (2000 x 1333)" at bounding box center [1371, 84] width 124 height 23
click at [1450, 35] on icon at bounding box center [1451, 34] width 10 height 10
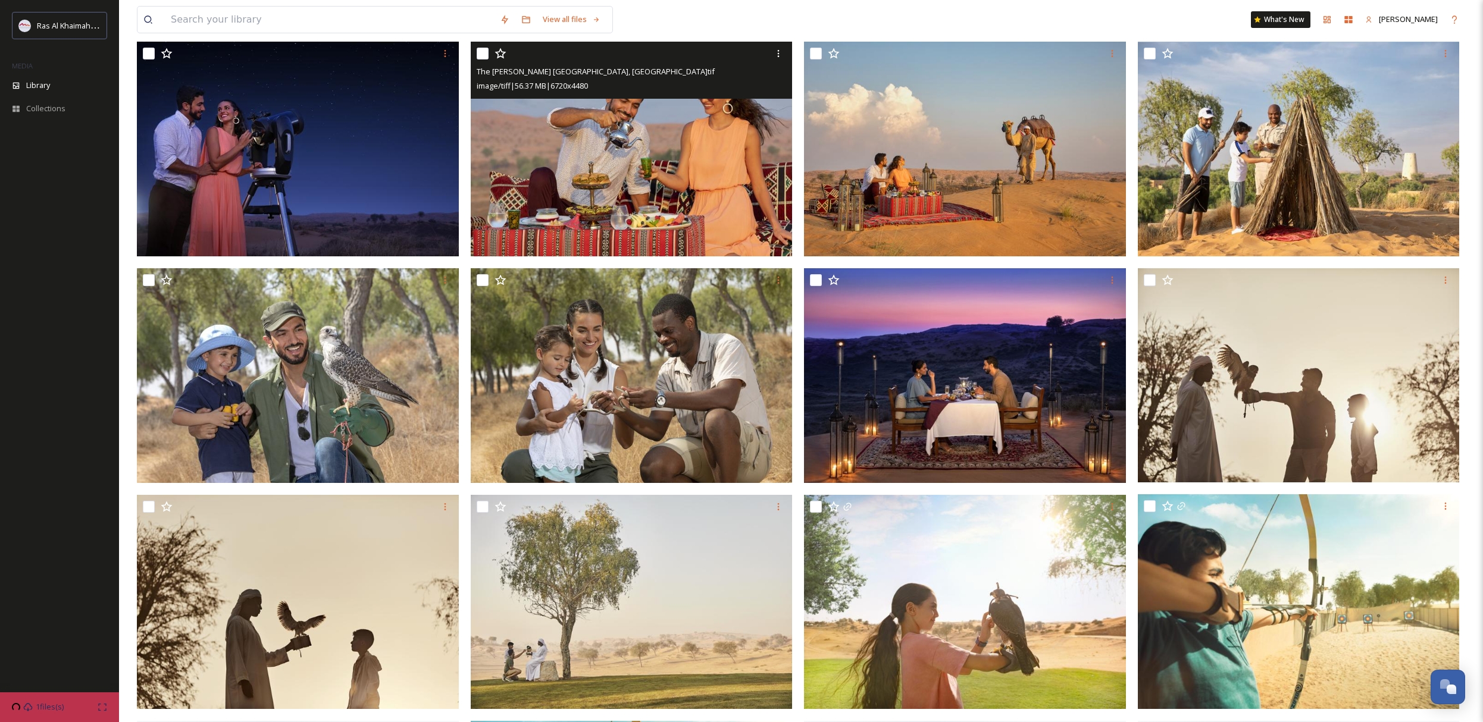
scroll to position [136, 0]
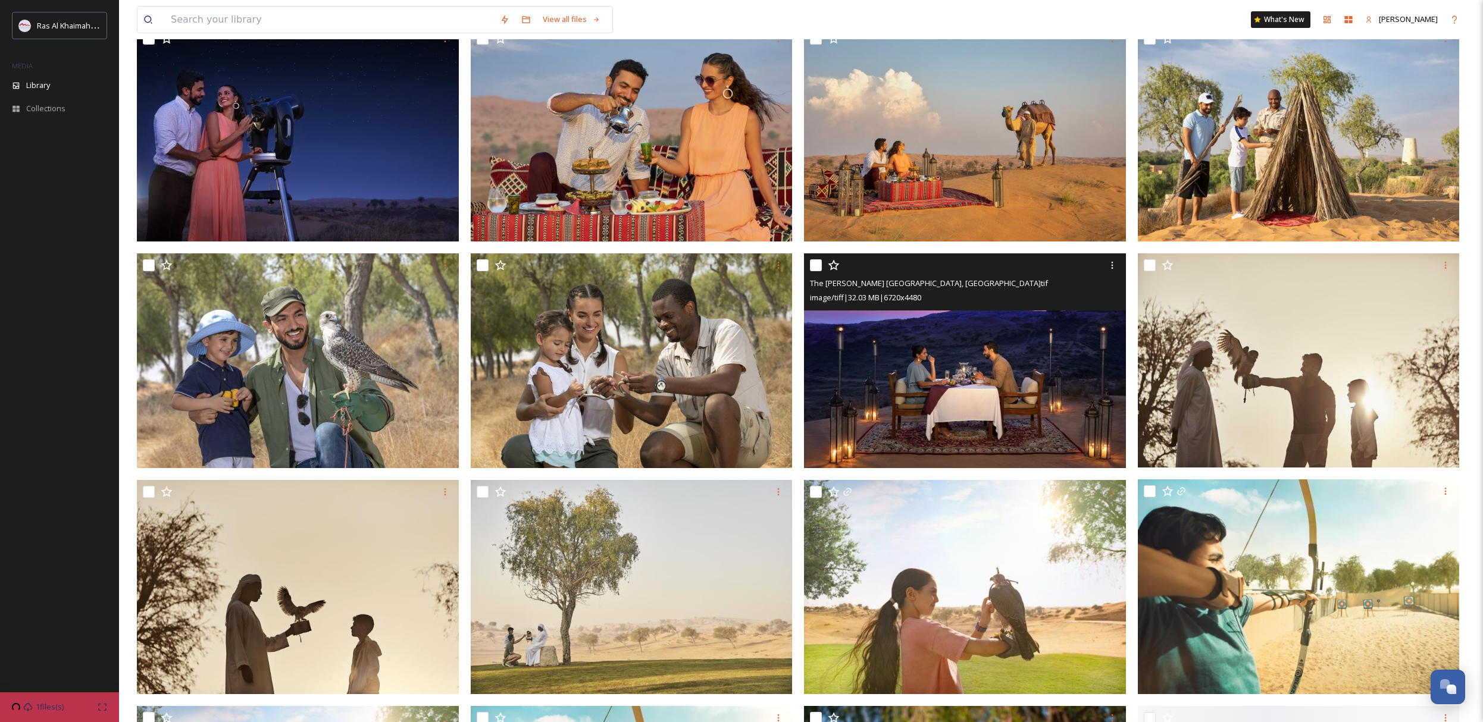
click at [856, 376] on img at bounding box center [965, 361] width 322 height 215
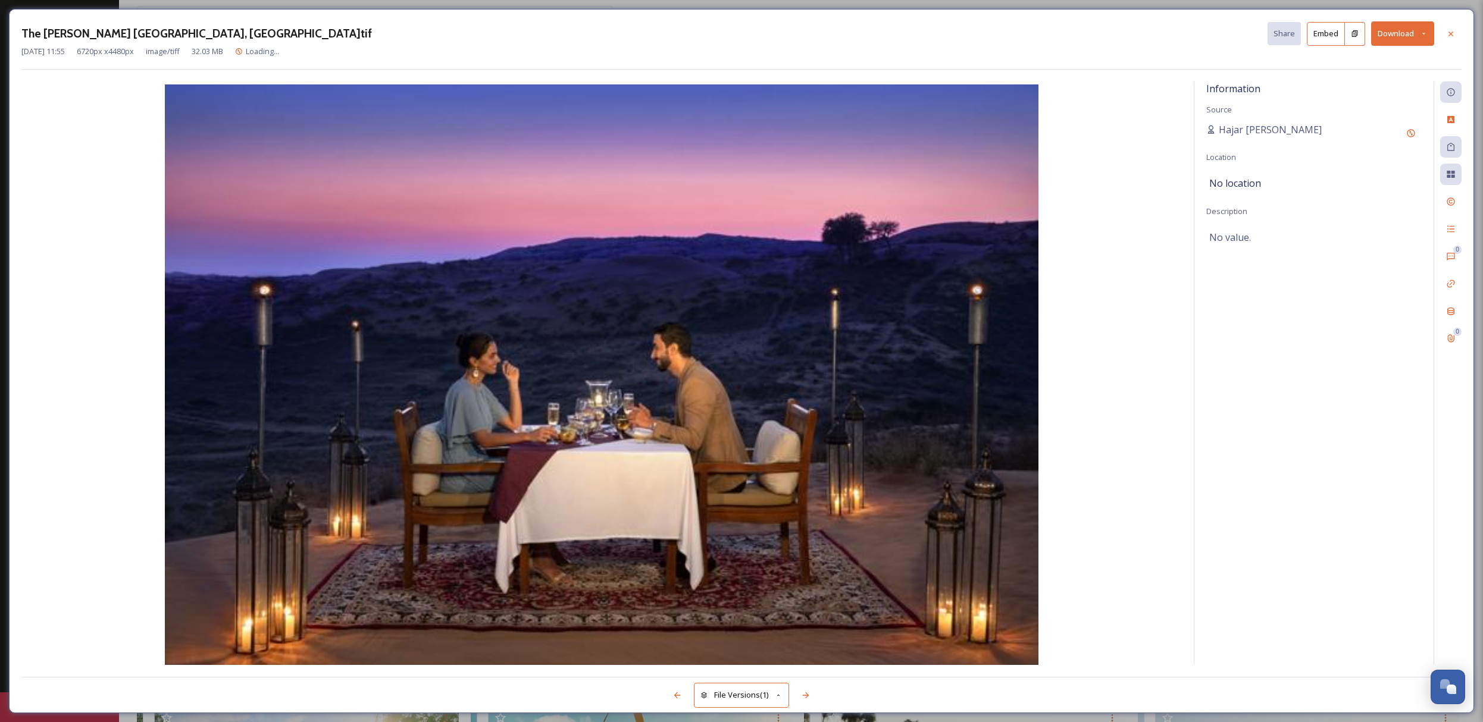
click at [1393, 33] on button "Download" at bounding box center [1402, 33] width 63 height 24
click at [1394, 87] on span "Download Large (2000 x 1333)" at bounding box center [1367, 84] width 105 height 11
click at [1452, 35] on icon at bounding box center [1451, 33] width 5 height 5
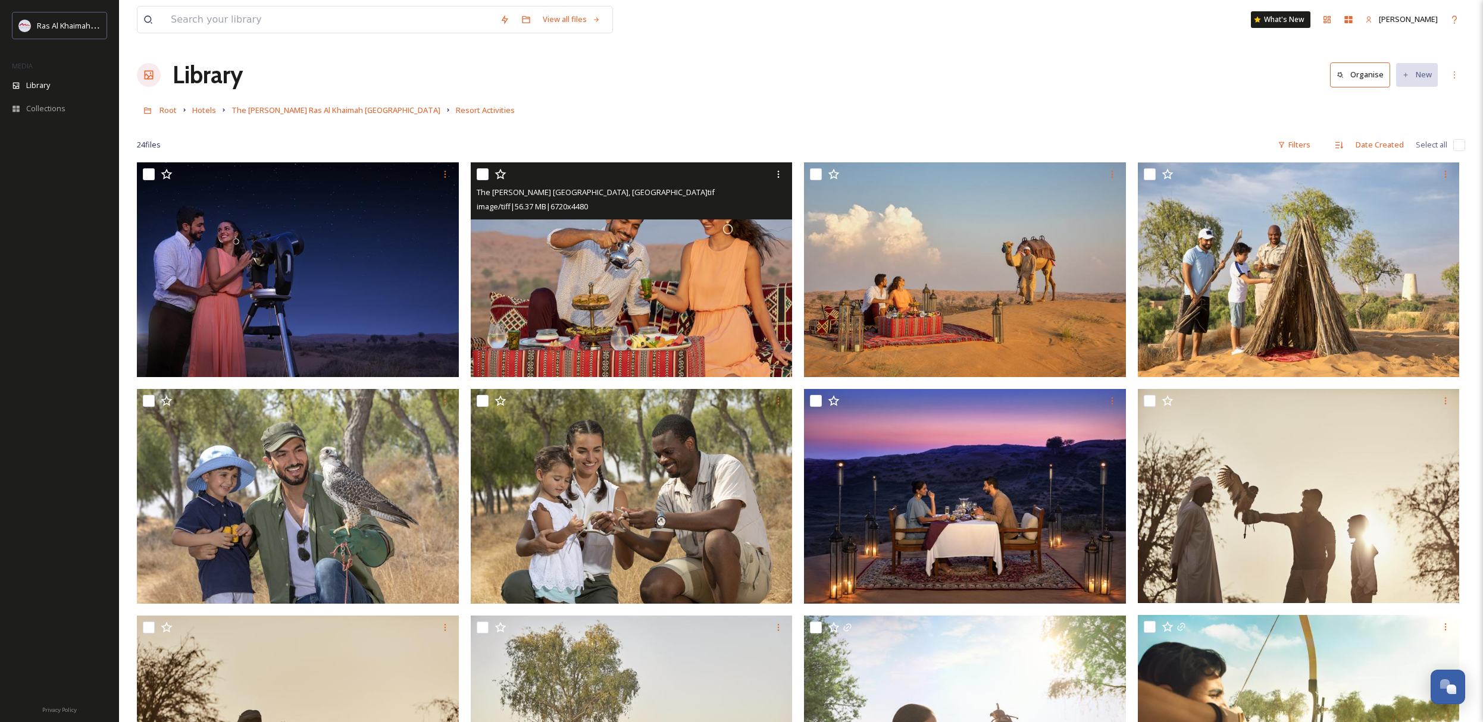
click at [618, 281] on img at bounding box center [632, 269] width 322 height 215
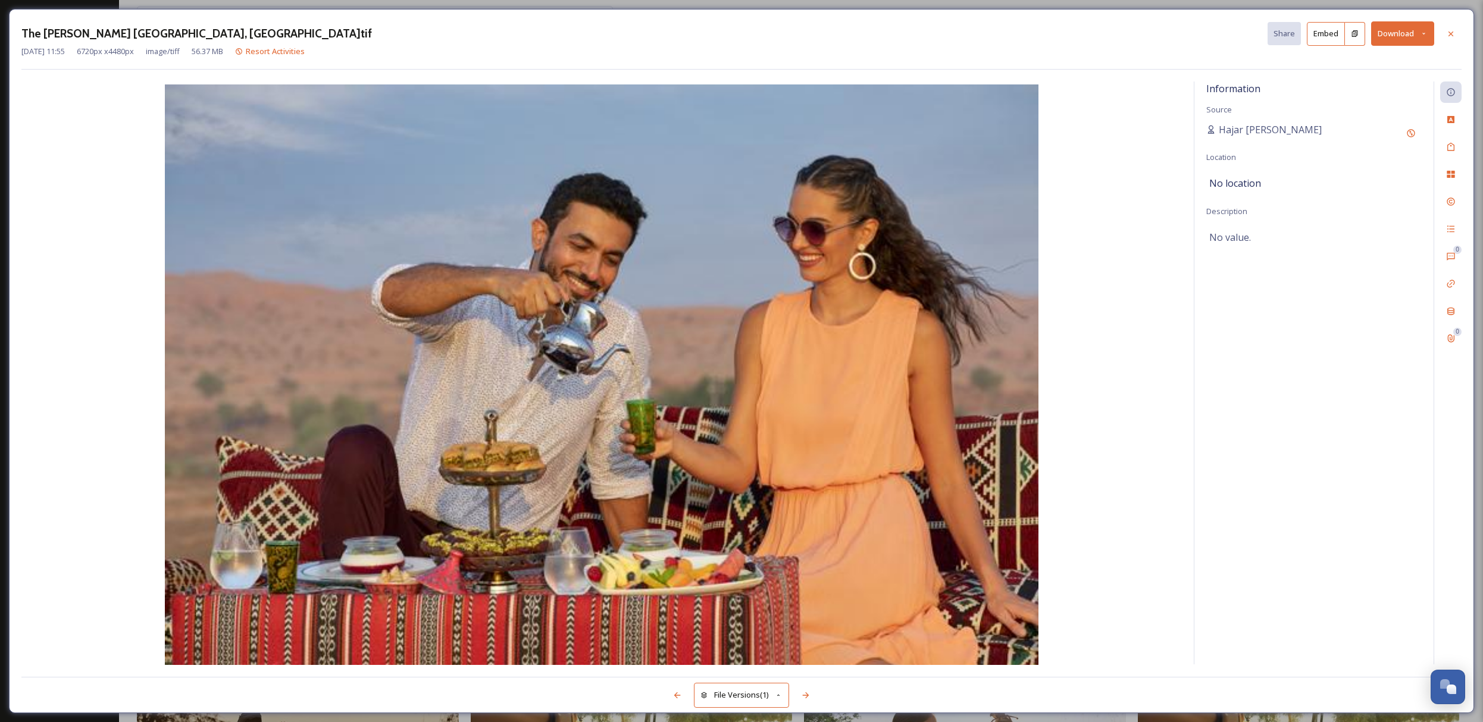
click at [1406, 36] on button "Download" at bounding box center [1402, 33] width 63 height 24
click at [1377, 134] on div "Download as JPG" at bounding box center [1371, 131] width 124 height 23
click at [1456, 33] on div at bounding box center [1450, 33] width 21 height 21
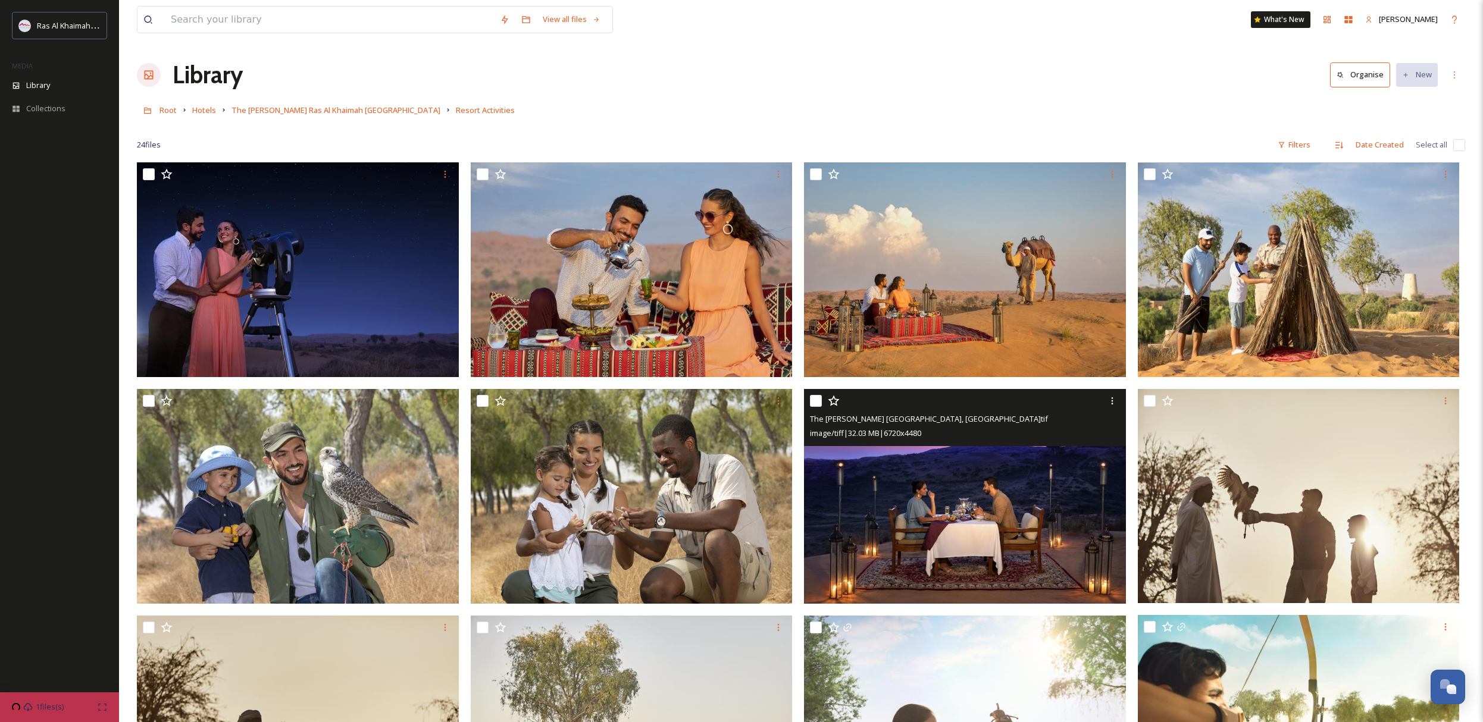
click at [971, 472] on img at bounding box center [965, 496] width 322 height 215
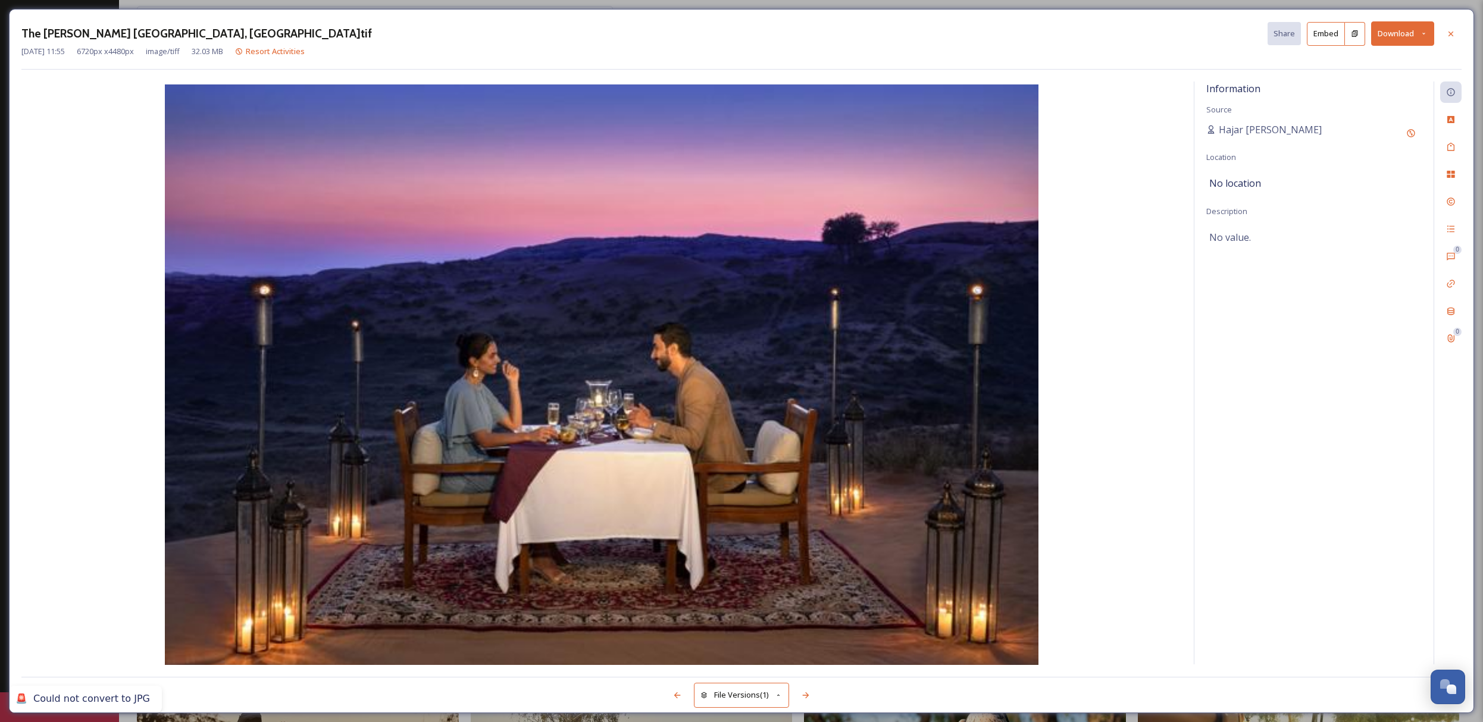
click at [1405, 34] on button "Download" at bounding box center [1402, 33] width 63 height 24
click at [1375, 121] on div "Download as JPG" at bounding box center [1371, 131] width 124 height 23
click at [1403, 34] on button "Download" at bounding box center [1402, 33] width 63 height 24
click at [1407, 84] on span "Download Large (2000 x 1333)" at bounding box center [1367, 84] width 105 height 11
click at [1450, 30] on icon at bounding box center [1451, 34] width 10 height 10
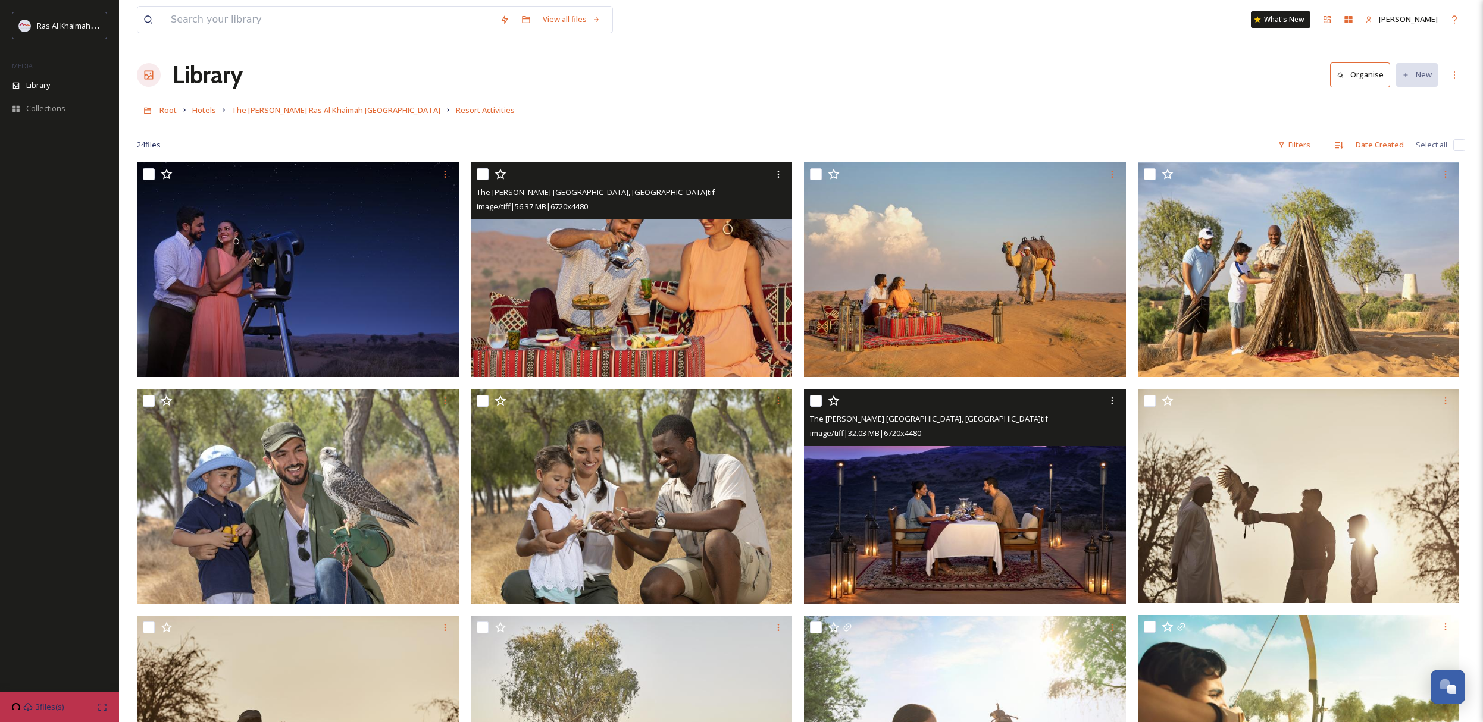
click at [667, 277] on img at bounding box center [632, 269] width 322 height 215
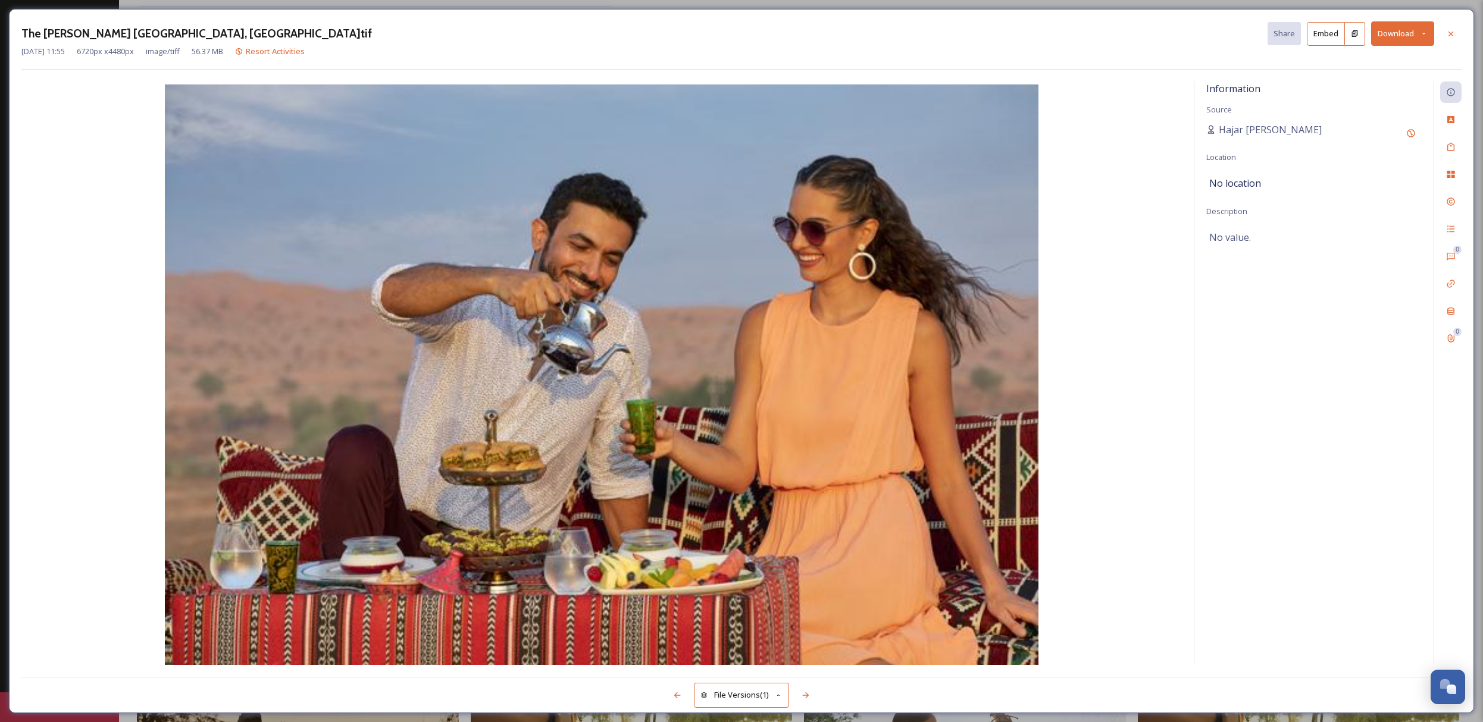
click at [1409, 36] on button "Download" at bounding box center [1402, 33] width 63 height 24
click at [1451, 36] on icon at bounding box center [1451, 34] width 10 height 10
click at [1451, 36] on div "View all files What's New Beto Ghidini" at bounding box center [801, 19] width 1328 height 39
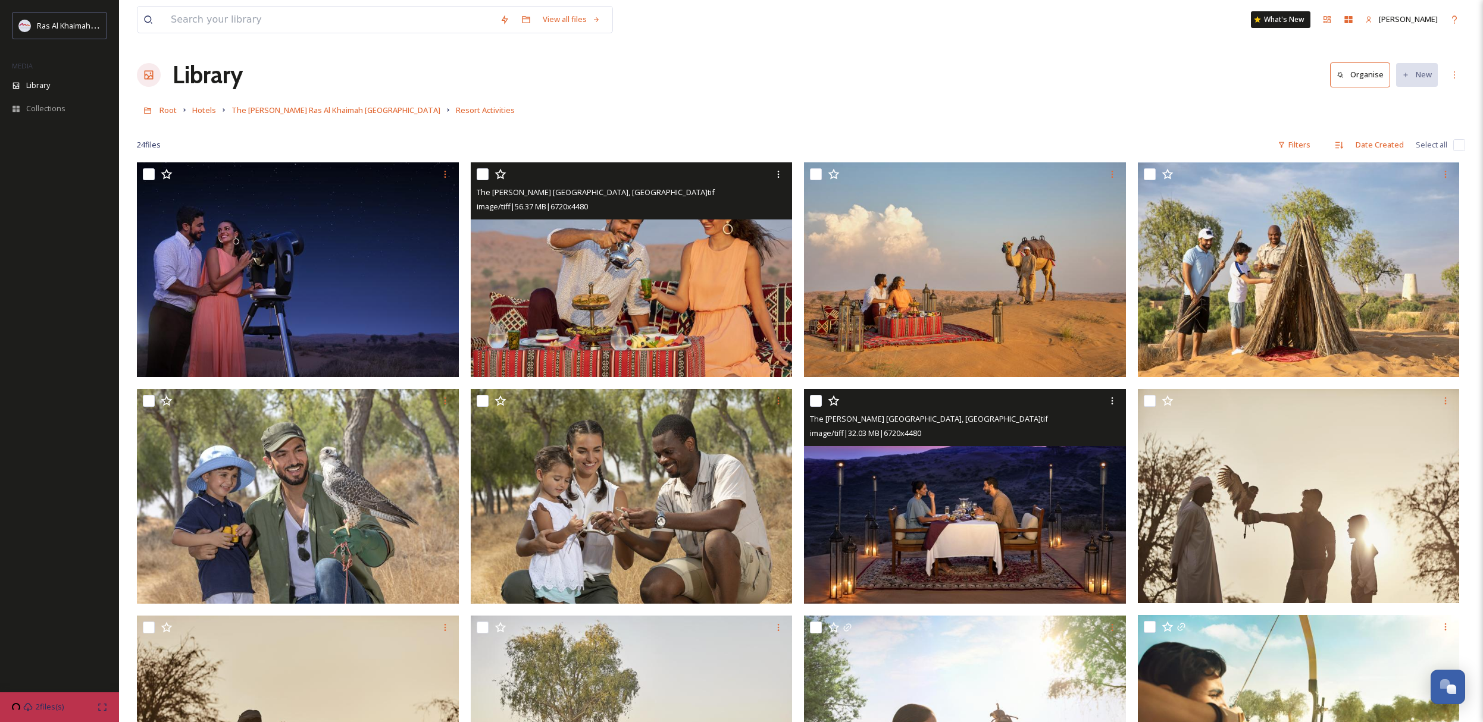
click at [731, 281] on img at bounding box center [632, 269] width 322 height 215
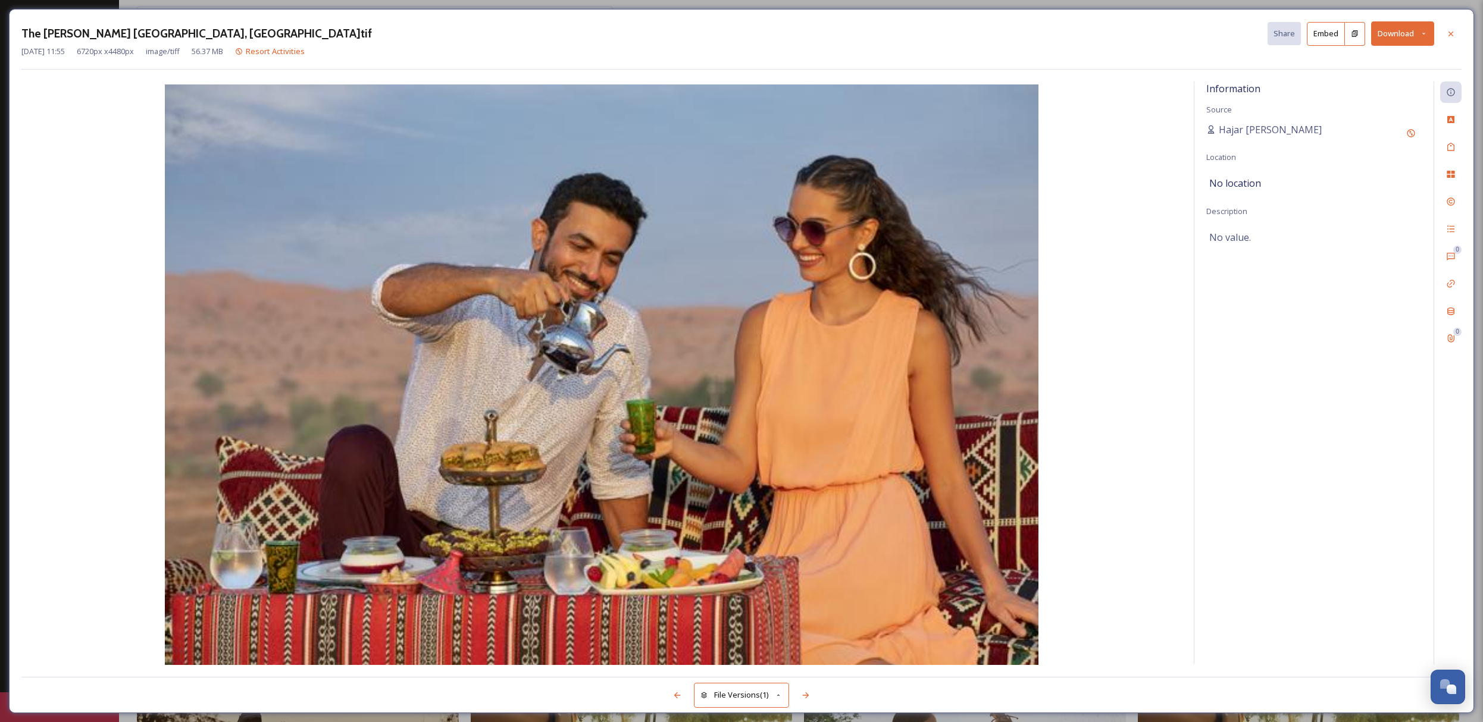
click at [1424, 34] on icon at bounding box center [1424, 34] width 8 height 8
click at [1384, 54] on div "Download Original (6720 x 4480)" at bounding box center [1371, 60] width 124 height 23
click at [1446, 31] on icon at bounding box center [1451, 34] width 10 height 10
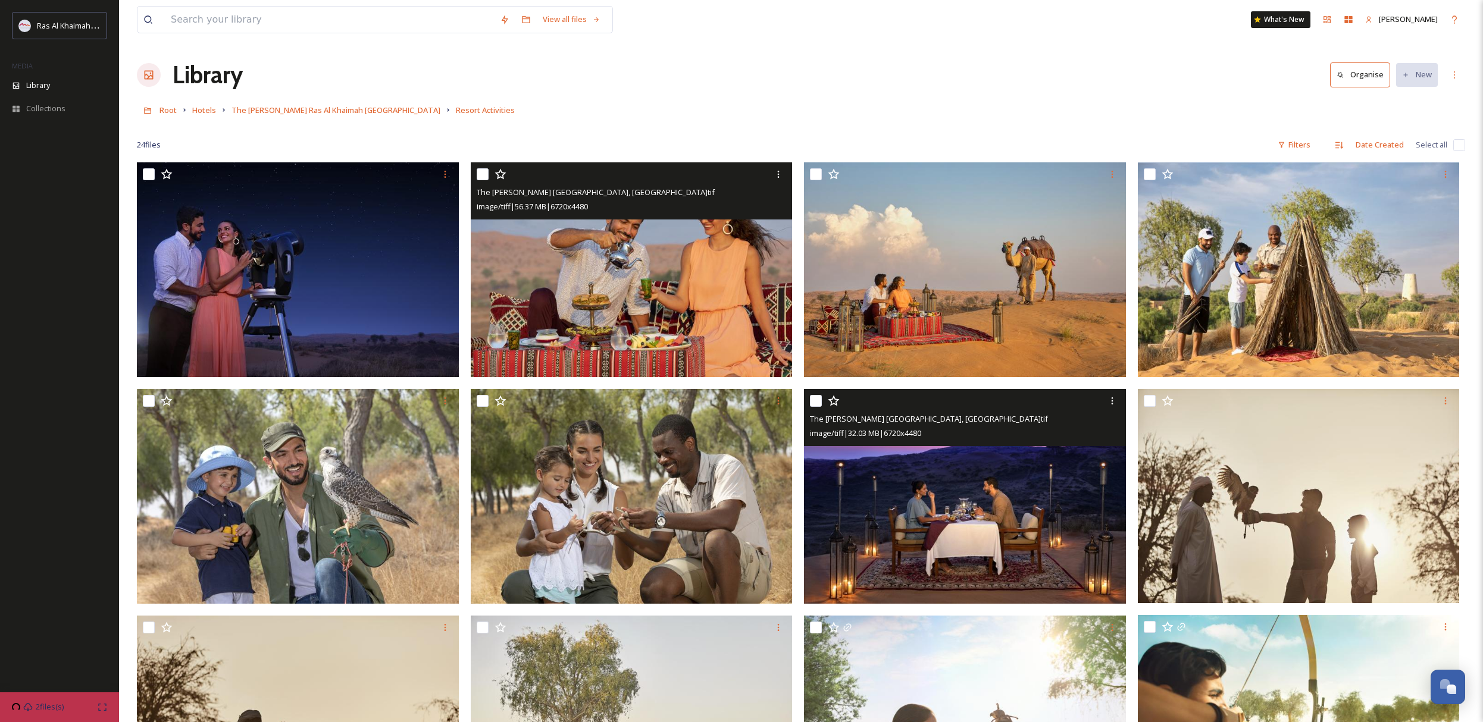
click at [894, 493] on img at bounding box center [965, 496] width 322 height 215
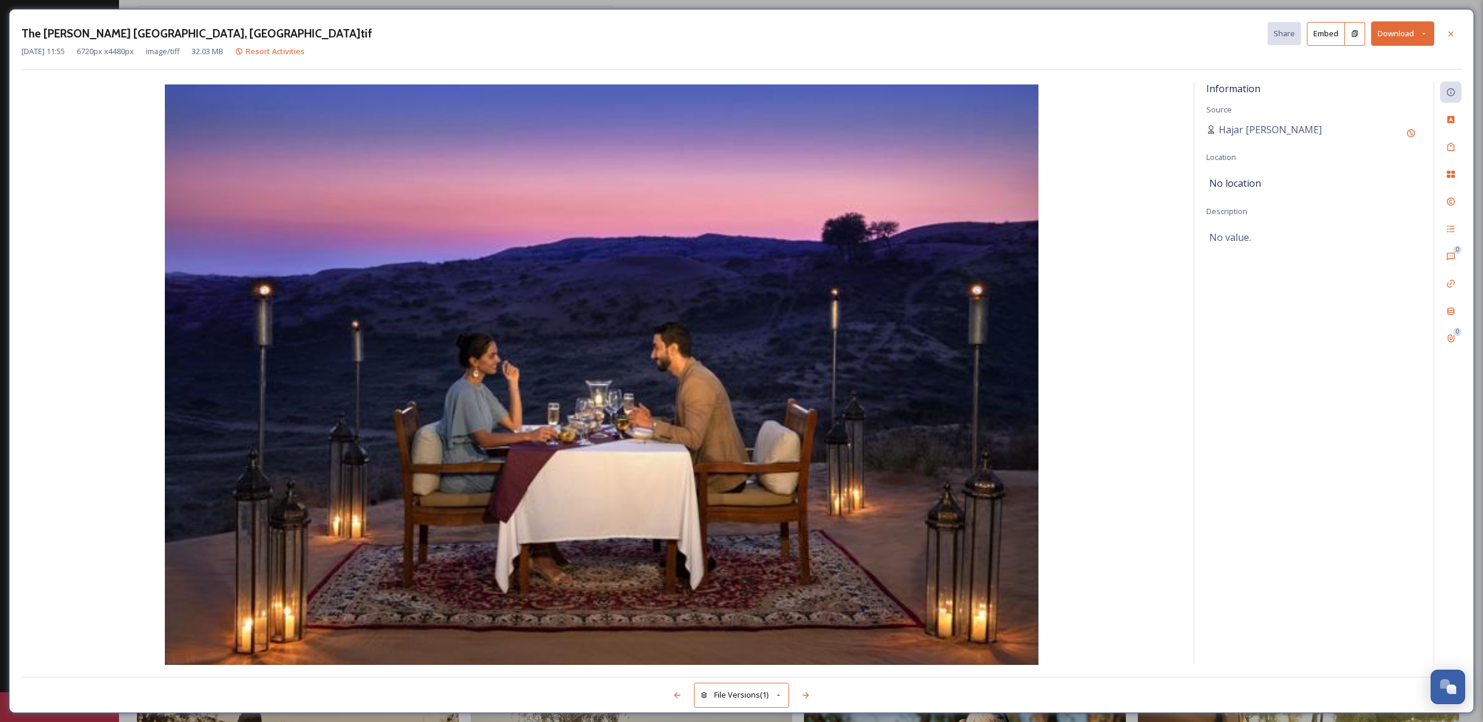
click at [1411, 32] on button "Download" at bounding box center [1402, 33] width 63 height 24
drag, startPoint x: 1400, startPoint y: 61, endPoint x: 1407, endPoint y: 39, distance: 23.1
click at [1400, 60] on span "Download Original (6720 x 4480)" at bounding box center [1371, 60] width 112 height 11
click at [1416, 34] on button "Download" at bounding box center [1402, 33] width 63 height 24
click at [1391, 90] on div "Download Large (2000 x 1333)" at bounding box center [1371, 84] width 124 height 23
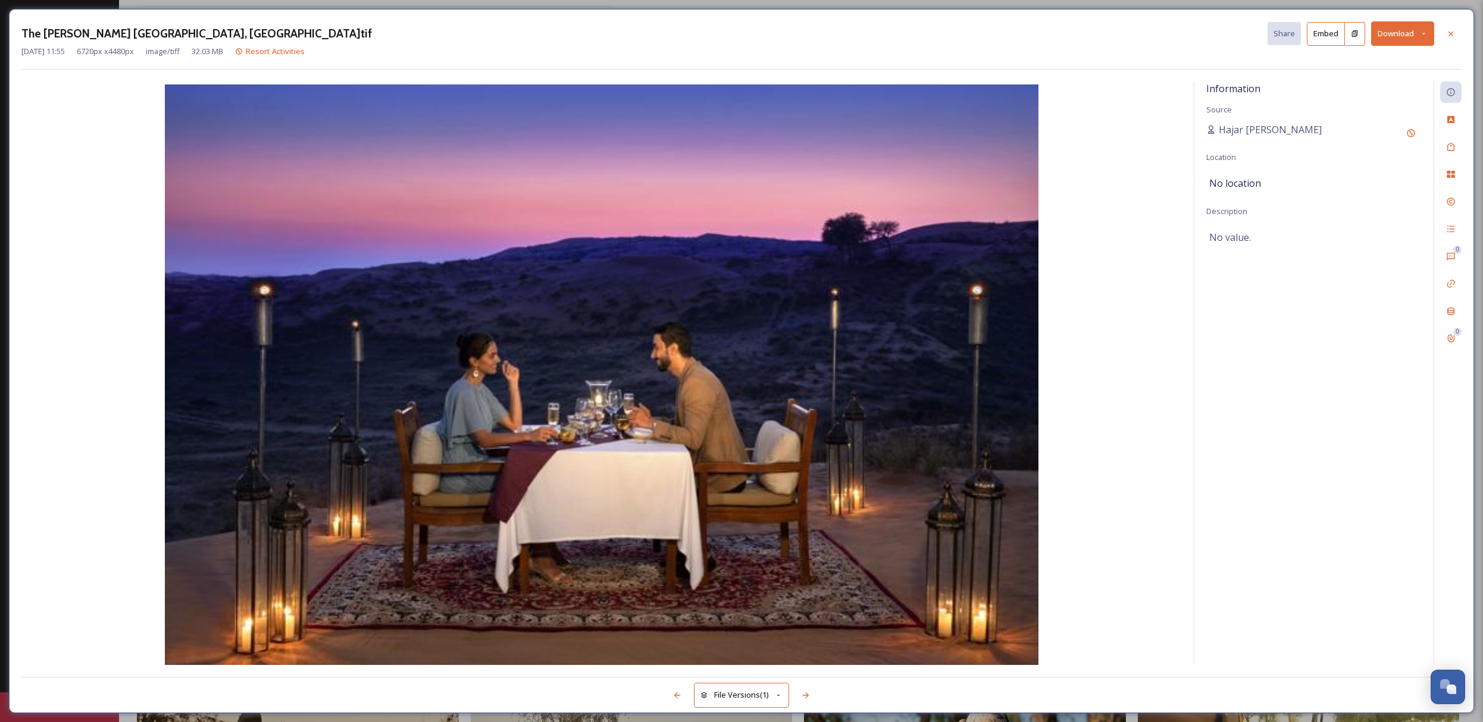
click at [1427, 37] on icon at bounding box center [1424, 34] width 8 height 8
click at [1395, 105] on span "Download Medium (1080 x 720)" at bounding box center [1370, 107] width 110 height 11
click at [1420, 33] on icon at bounding box center [1424, 34] width 8 height 8
click at [1378, 127] on div "Download as JPG" at bounding box center [1371, 131] width 124 height 23
drag, startPoint x: 1453, startPoint y: 33, endPoint x: 1295, endPoint y: 161, distance: 203.9
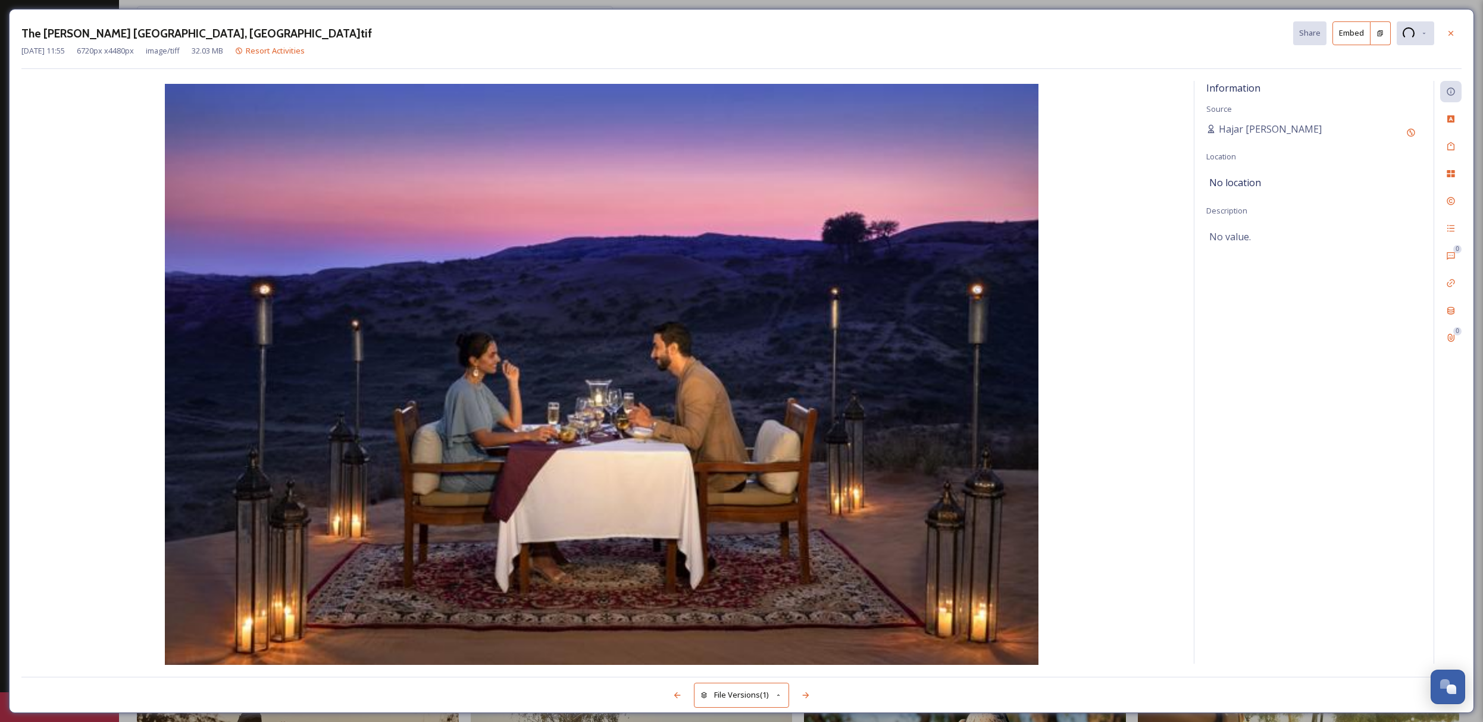
click at [1453, 33] on icon at bounding box center [1451, 34] width 10 height 10
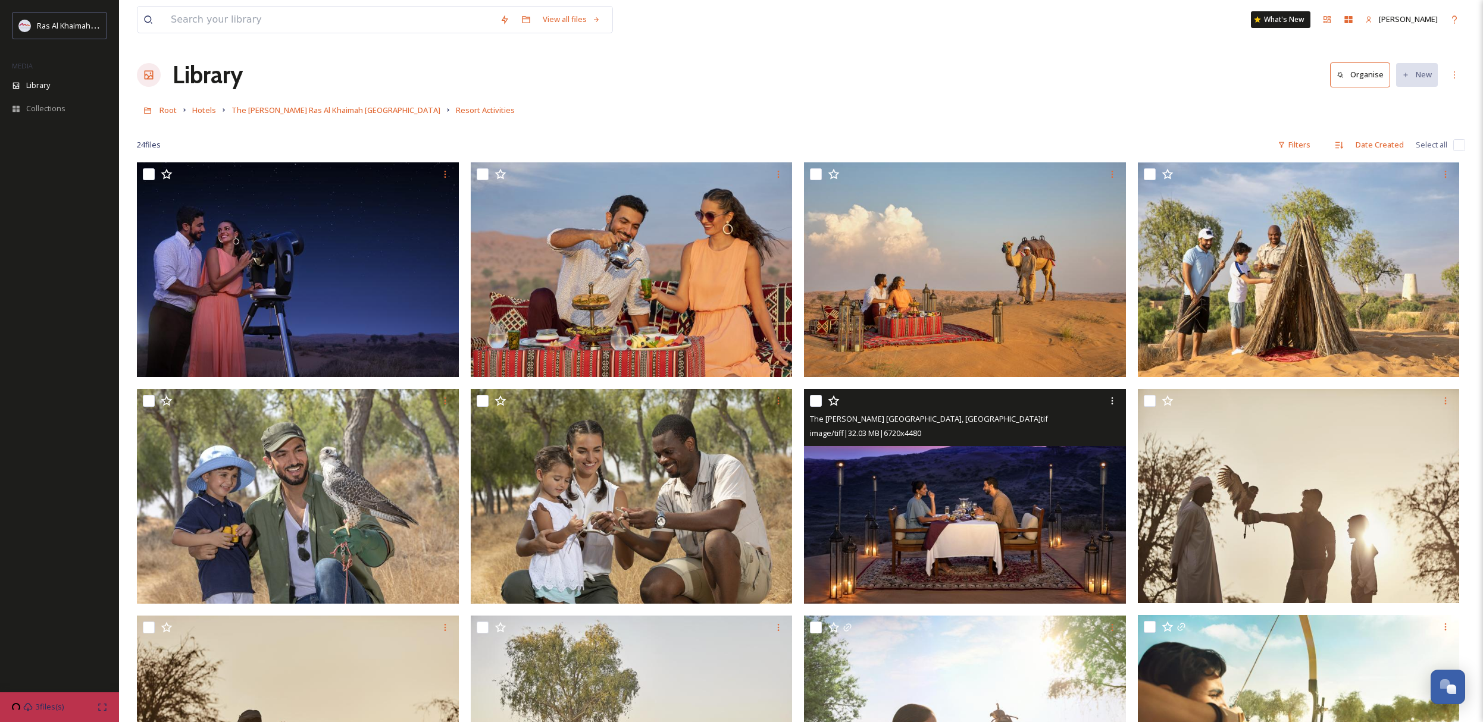
drag, startPoint x: 195, startPoint y: 113, endPoint x: 273, endPoint y: 104, distance: 79.1
click at [195, 113] on span "Hotels" at bounding box center [204, 110] width 24 height 11
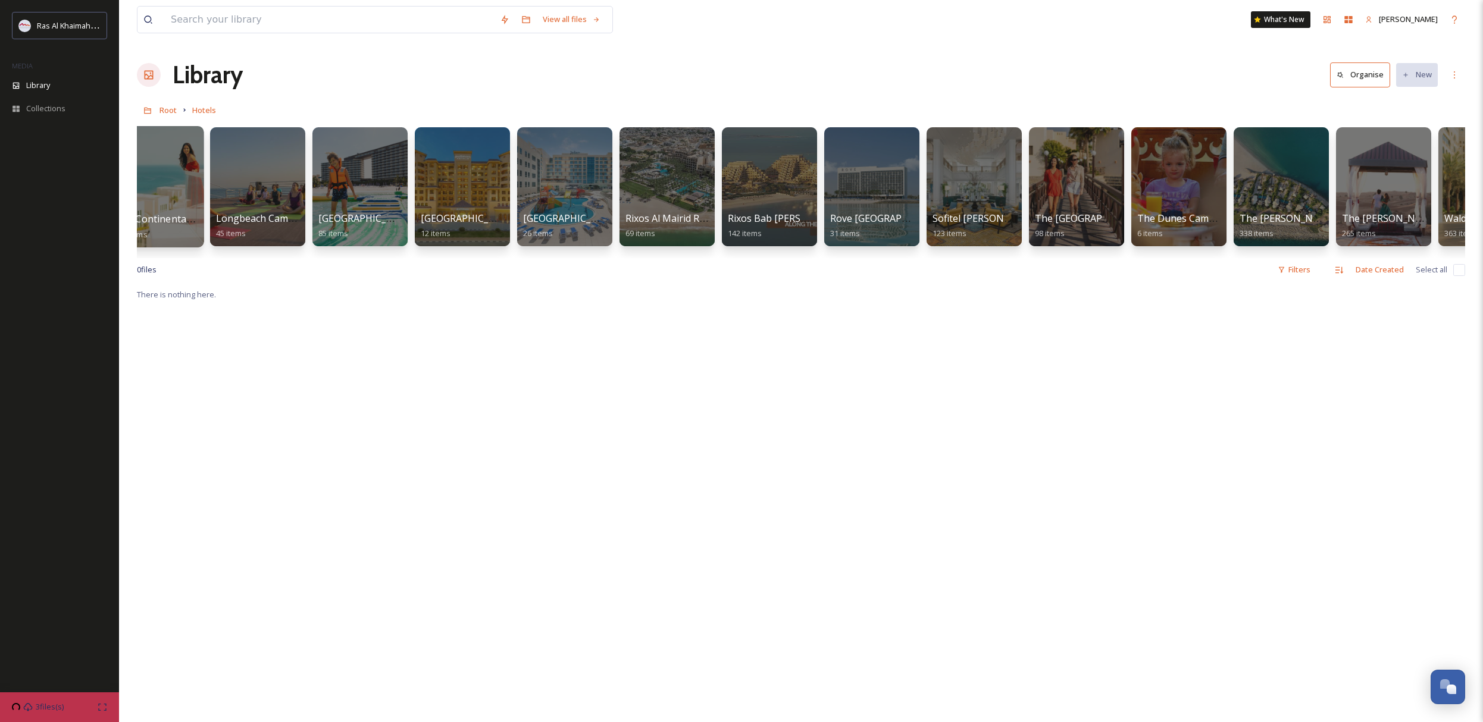
scroll to position [0, 852]
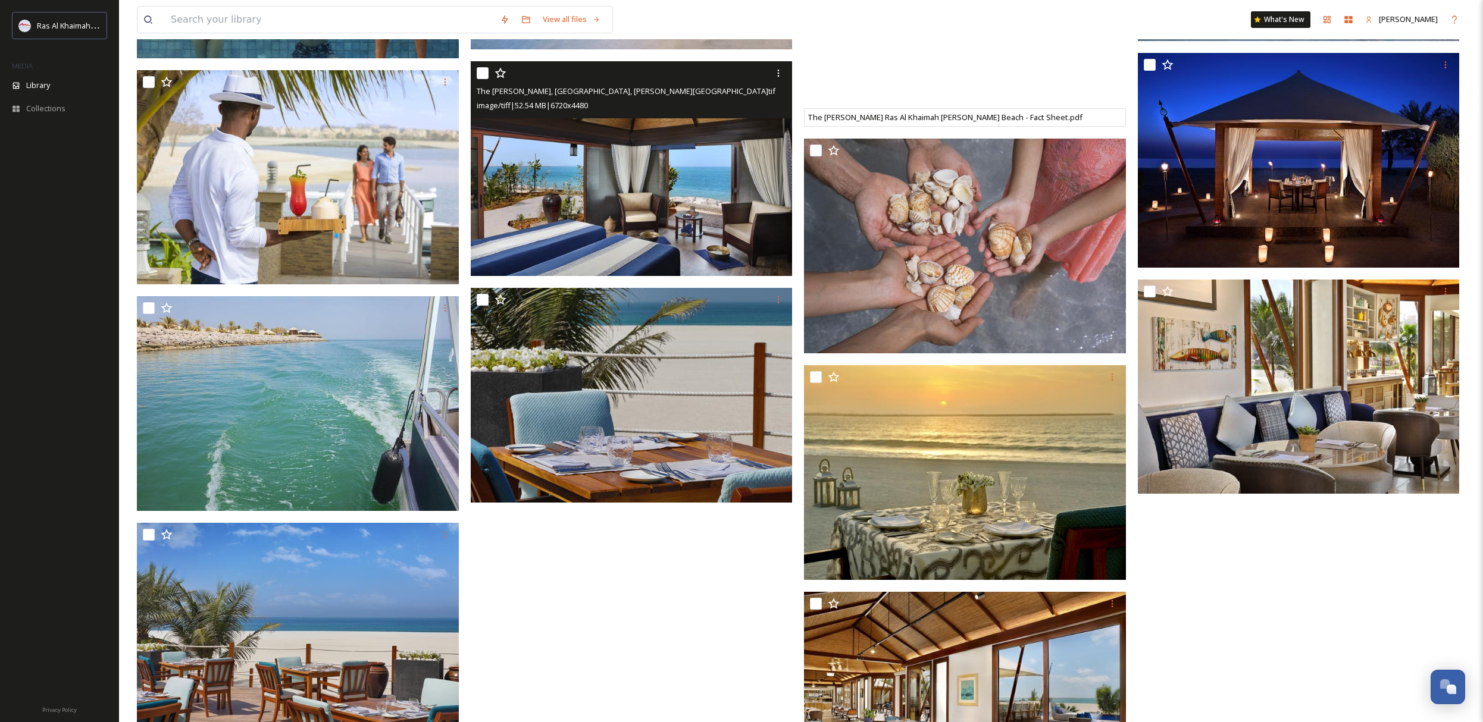
scroll to position [3083, 0]
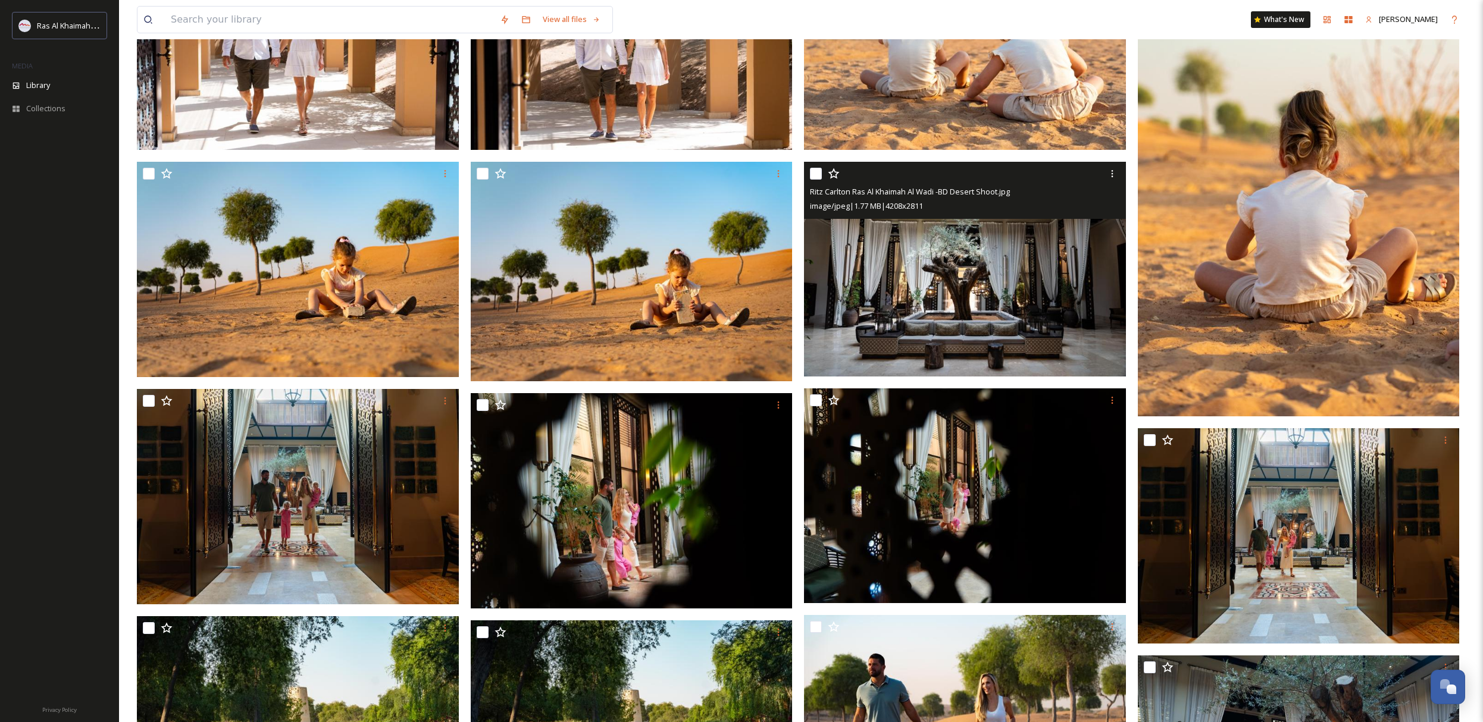
scroll to position [341, 0]
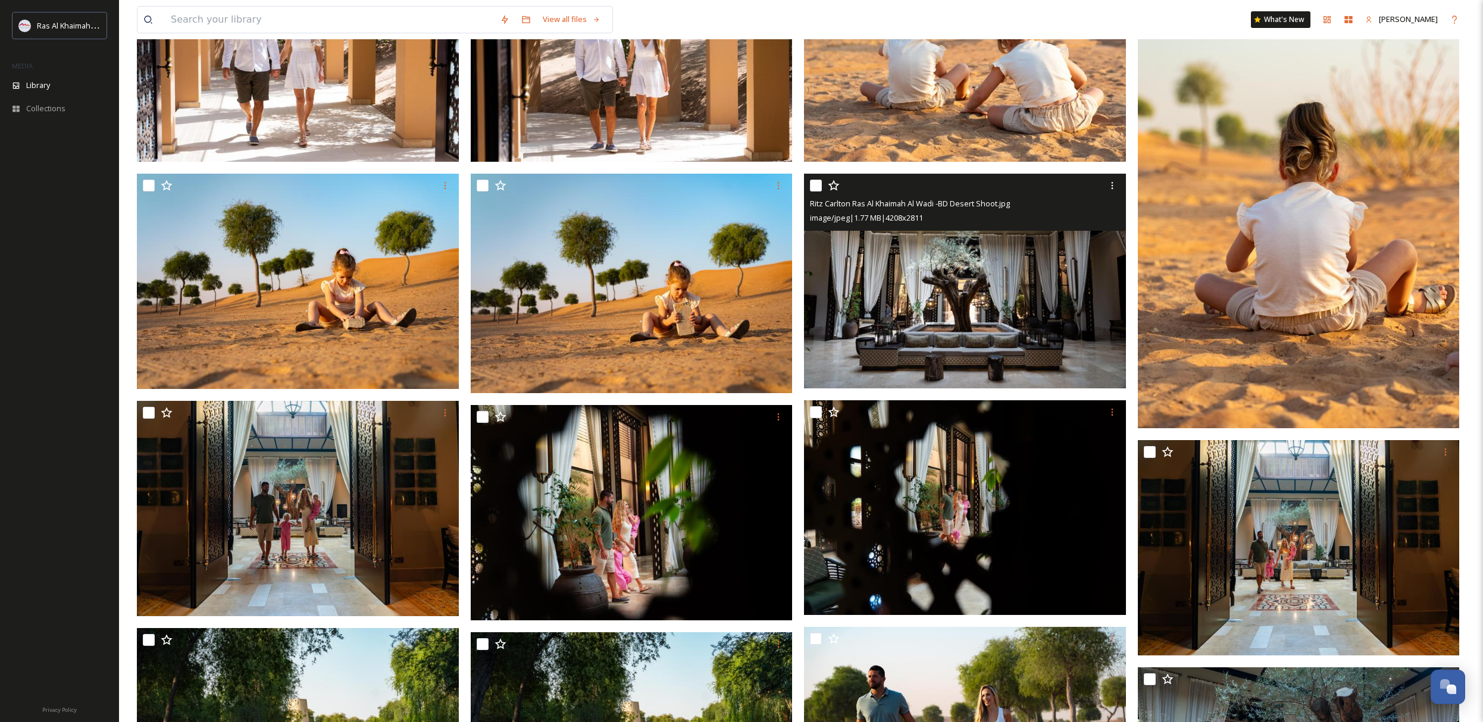
click at [968, 236] on img at bounding box center [965, 280] width 322 height 215
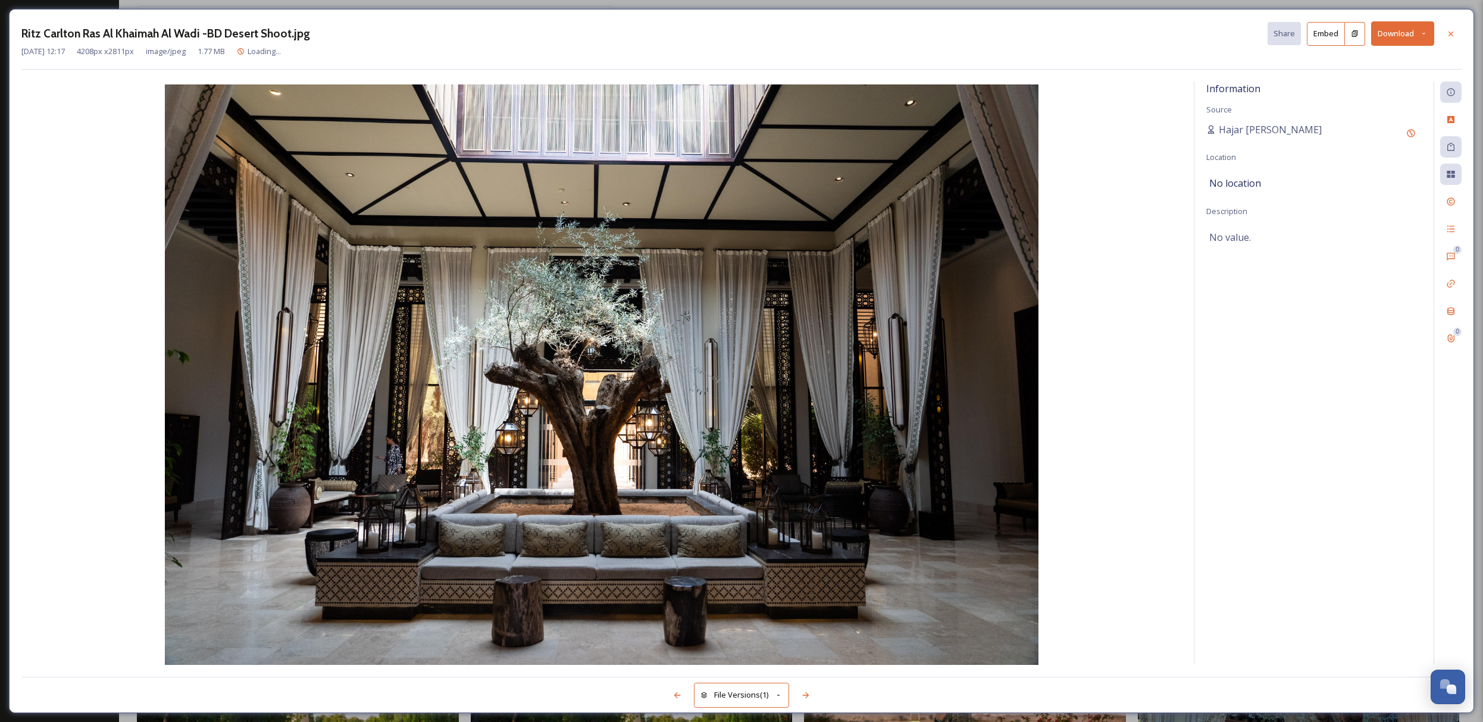
click at [1416, 31] on button "Download" at bounding box center [1402, 33] width 63 height 24
click at [1376, 82] on span "Download Large (2000 x 1336)" at bounding box center [1367, 84] width 105 height 11
click at [1456, 36] on div at bounding box center [1450, 33] width 21 height 21
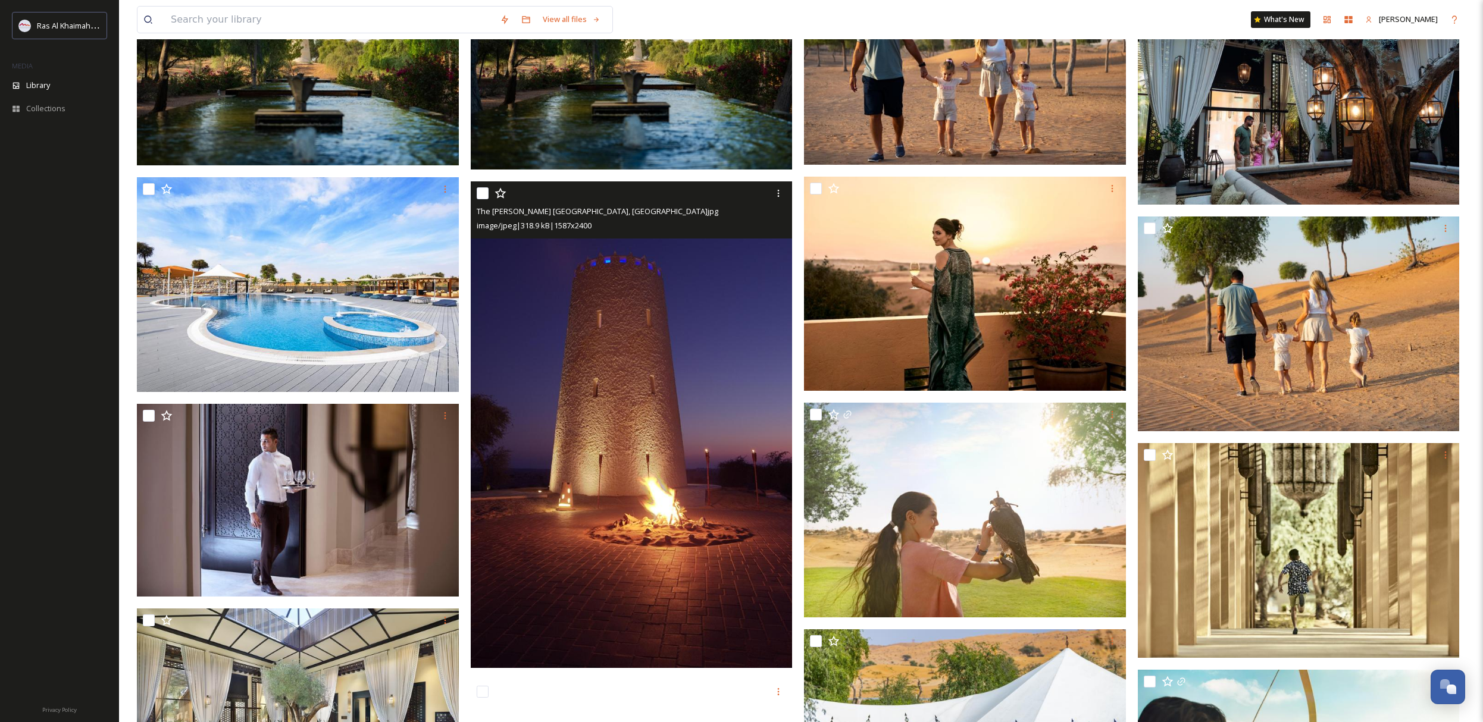
scroll to position [1018, 0]
